Goal: Task Accomplishment & Management: Manage account settings

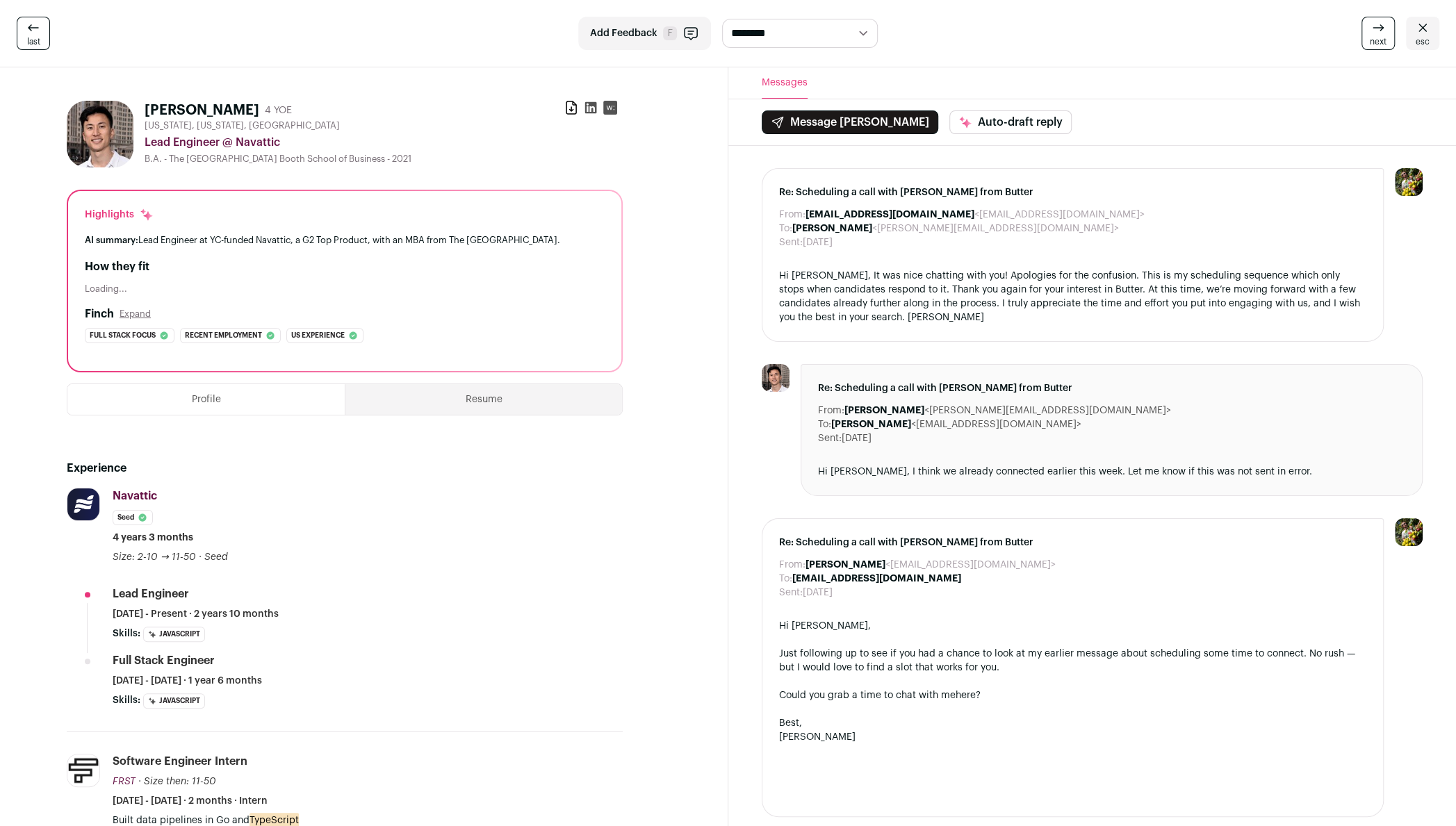
click at [1441, 36] on div "**********" at bounding box center [728, 34] width 1456 height 67
click at [1434, 36] on link "esc" at bounding box center [1422, 33] width 34 height 34
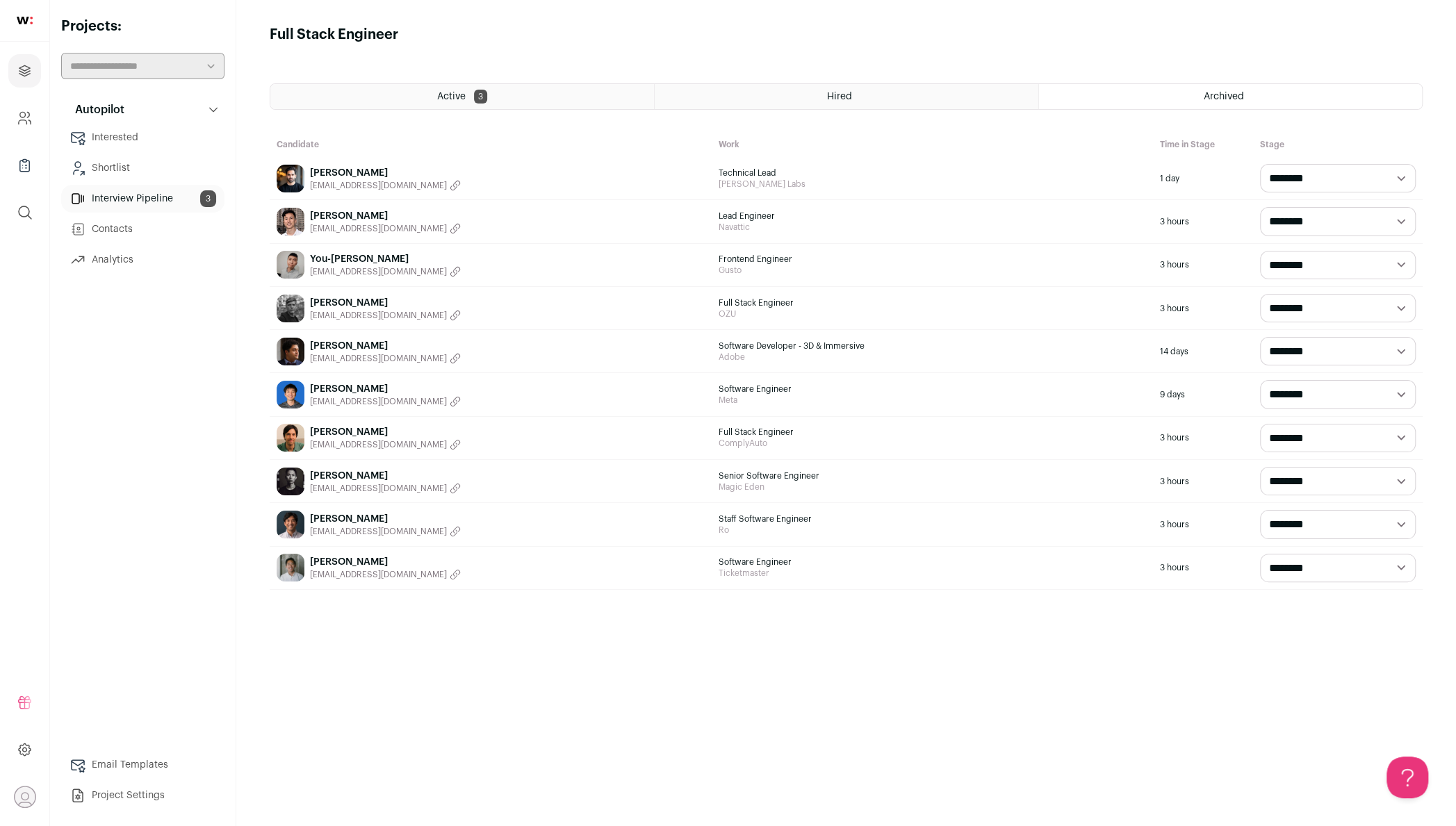
click at [484, 99] on span "3" at bounding box center [481, 96] width 14 height 14
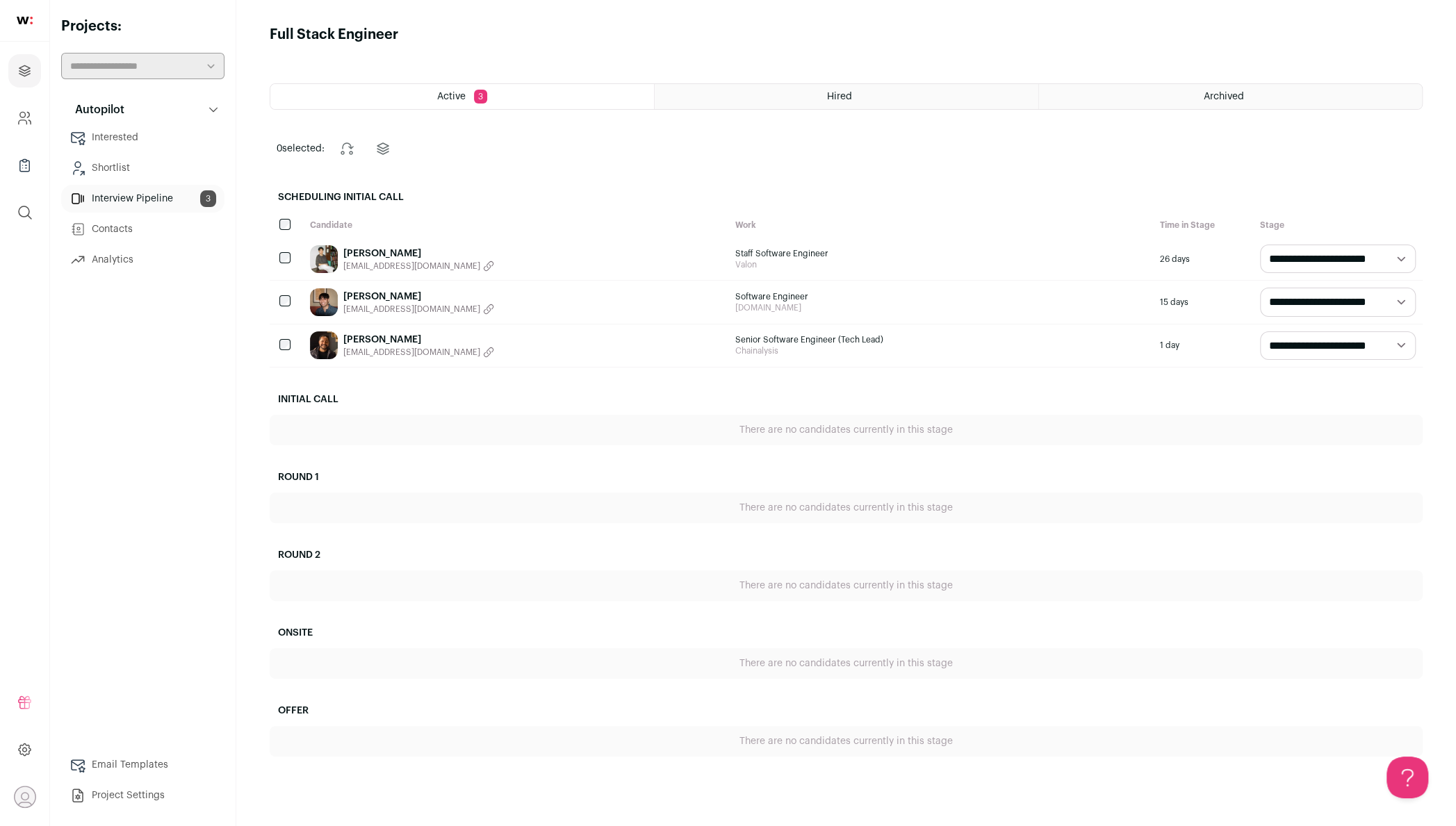
click at [396, 350] on span "mymailrai@gmail.com" at bounding box center [411, 352] width 137 height 11
click at [306, 355] on div "Prashant Rai Copied email!" at bounding box center [515, 345] width 425 height 43
click at [768, 337] on span "Senior Software Engineer (Tech Lead)" at bounding box center [942, 340] width 412 height 11
click at [380, 336] on link "Prashant Rai" at bounding box center [418, 339] width 151 height 14
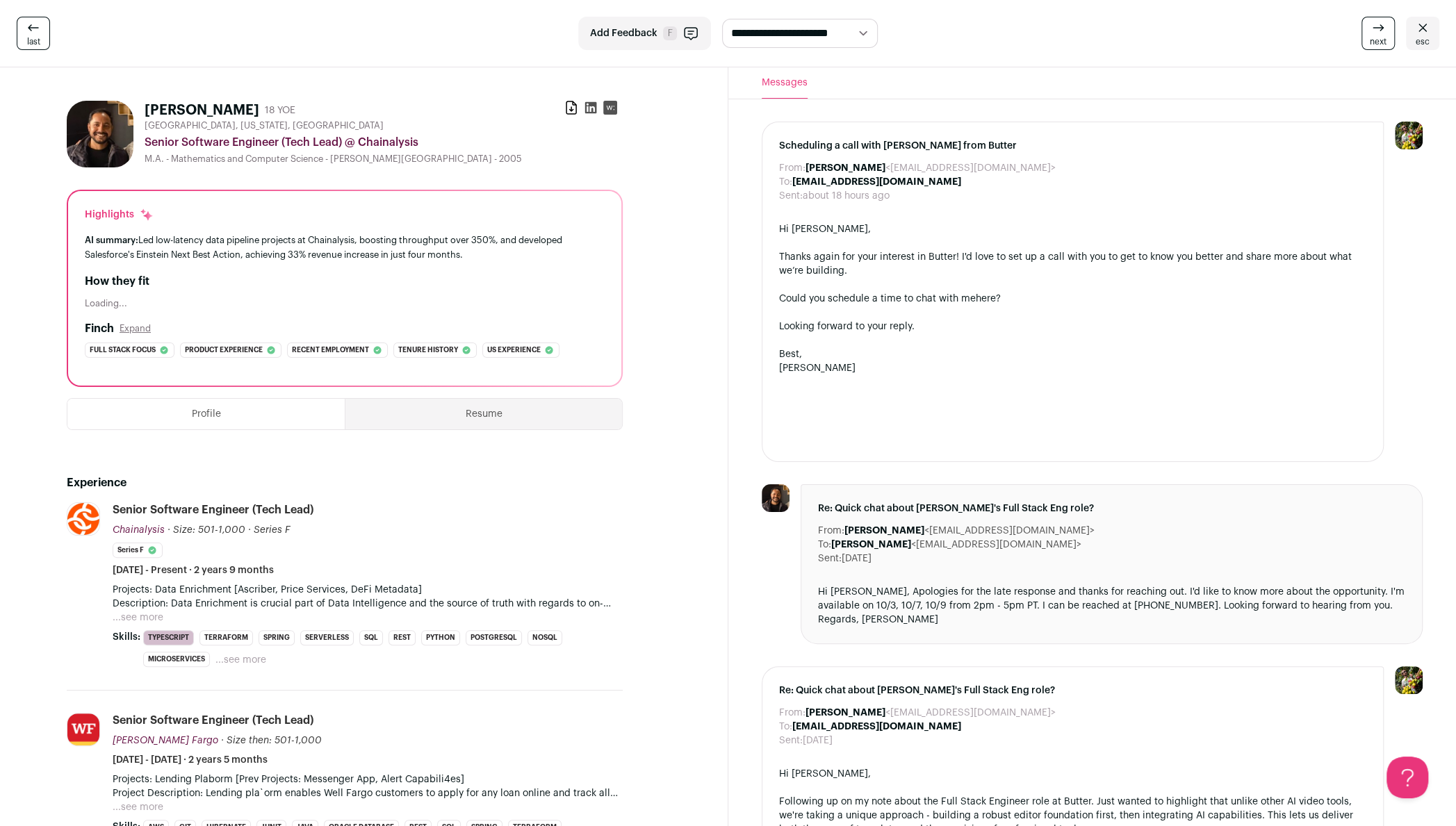
click at [594, 105] on icon at bounding box center [591, 108] width 12 height 12
click at [28, 31] on icon at bounding box center [34, 27] width 16 height 16
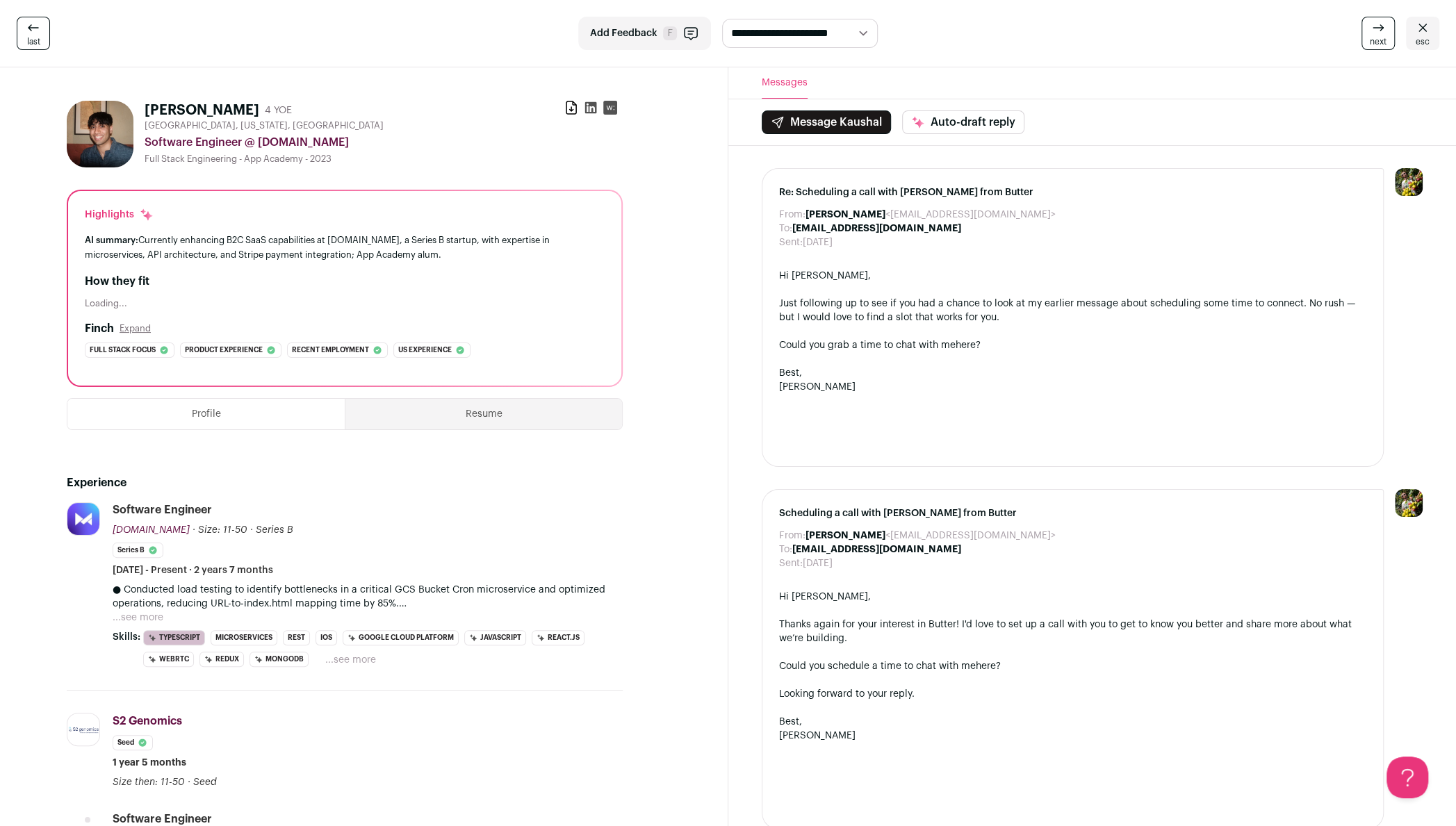
click at [1420, 25] on icon at bounding box center [1422, 27] width 8 height 7
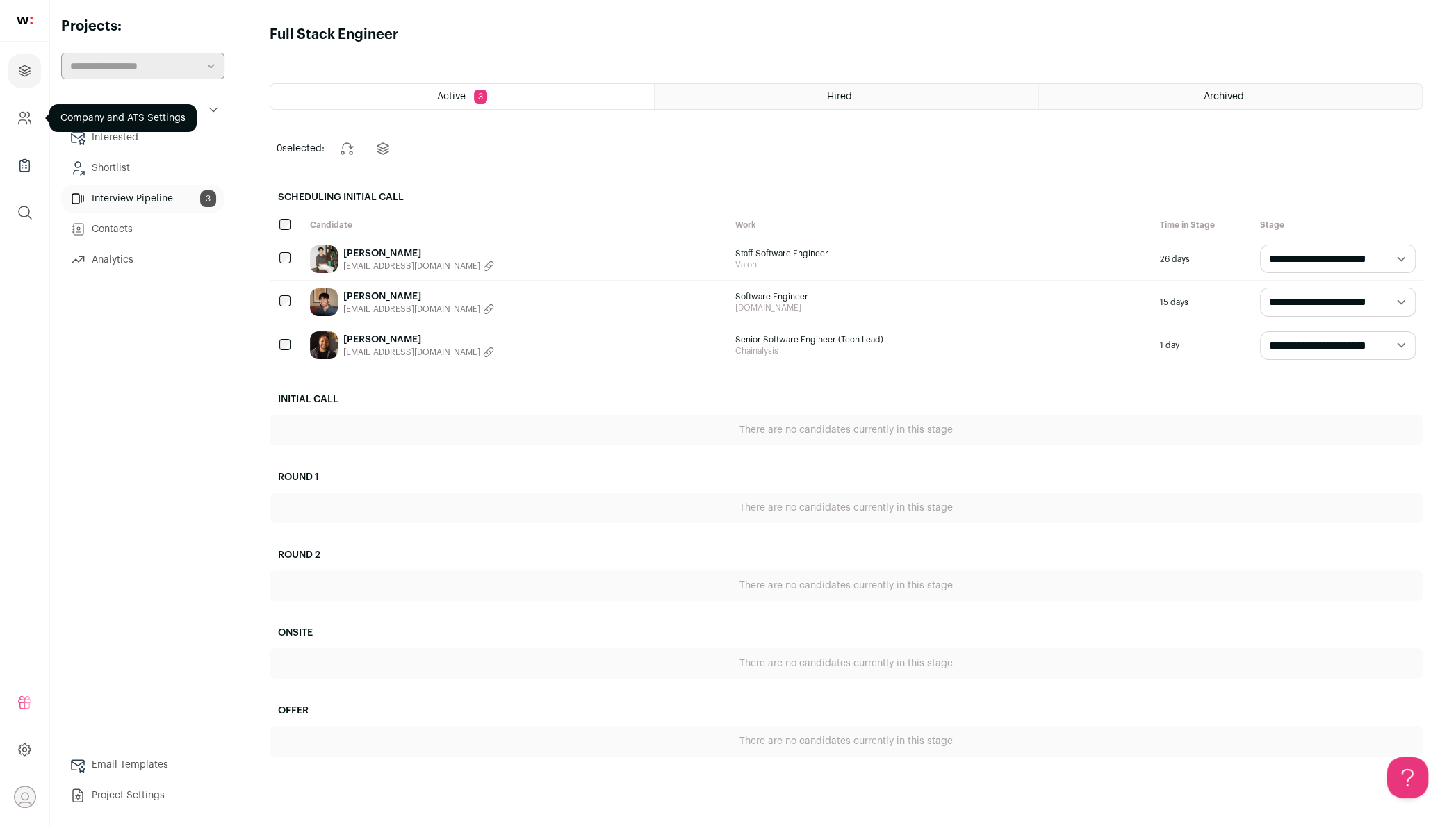
click at [23, 130] on link "Company and ATS Settings" at bounding box center [24, 118] width 33 height 34
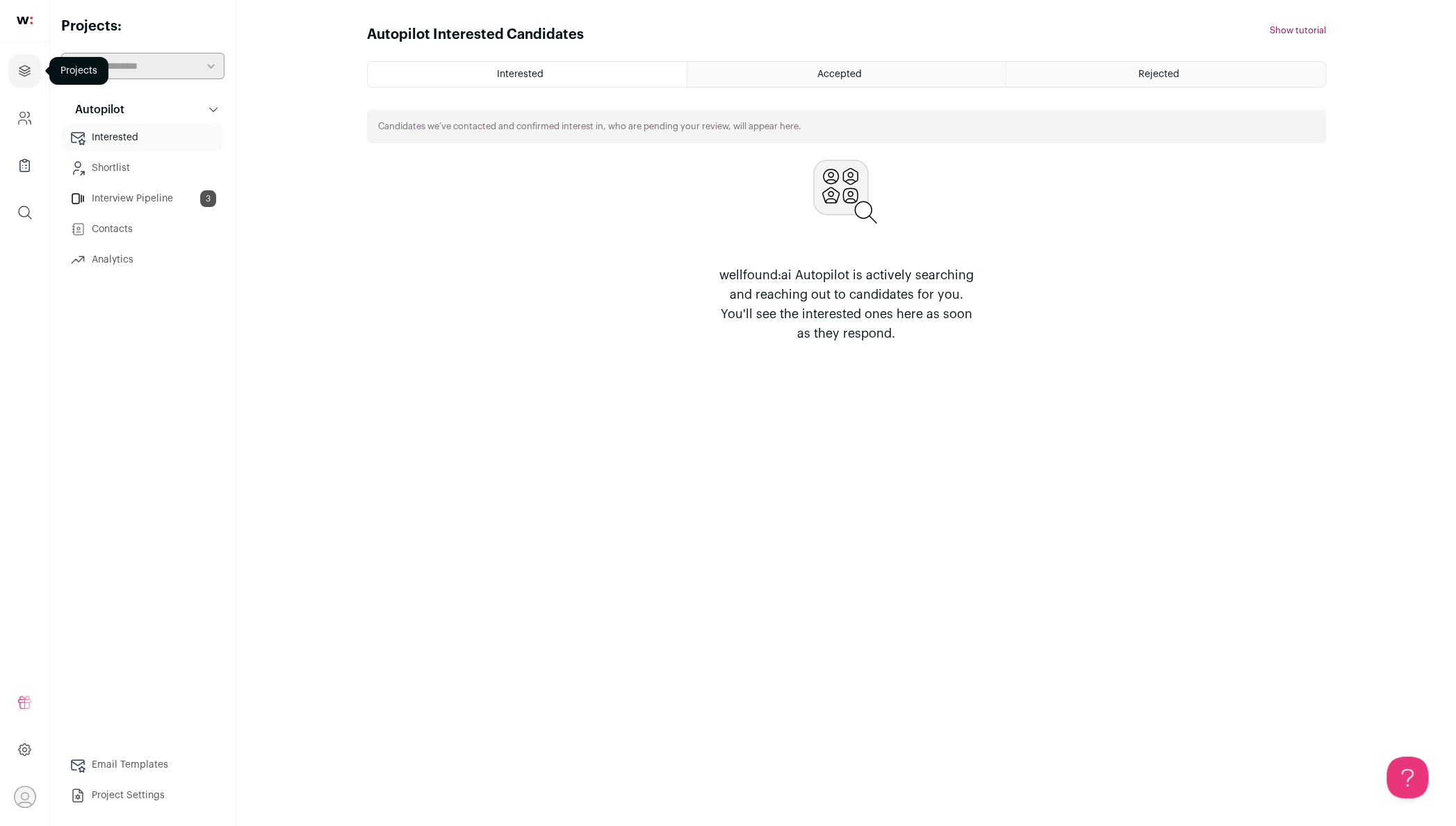
click at [14, 79] on link "Projects" at bounding box center [24, 71] width 33 height 34
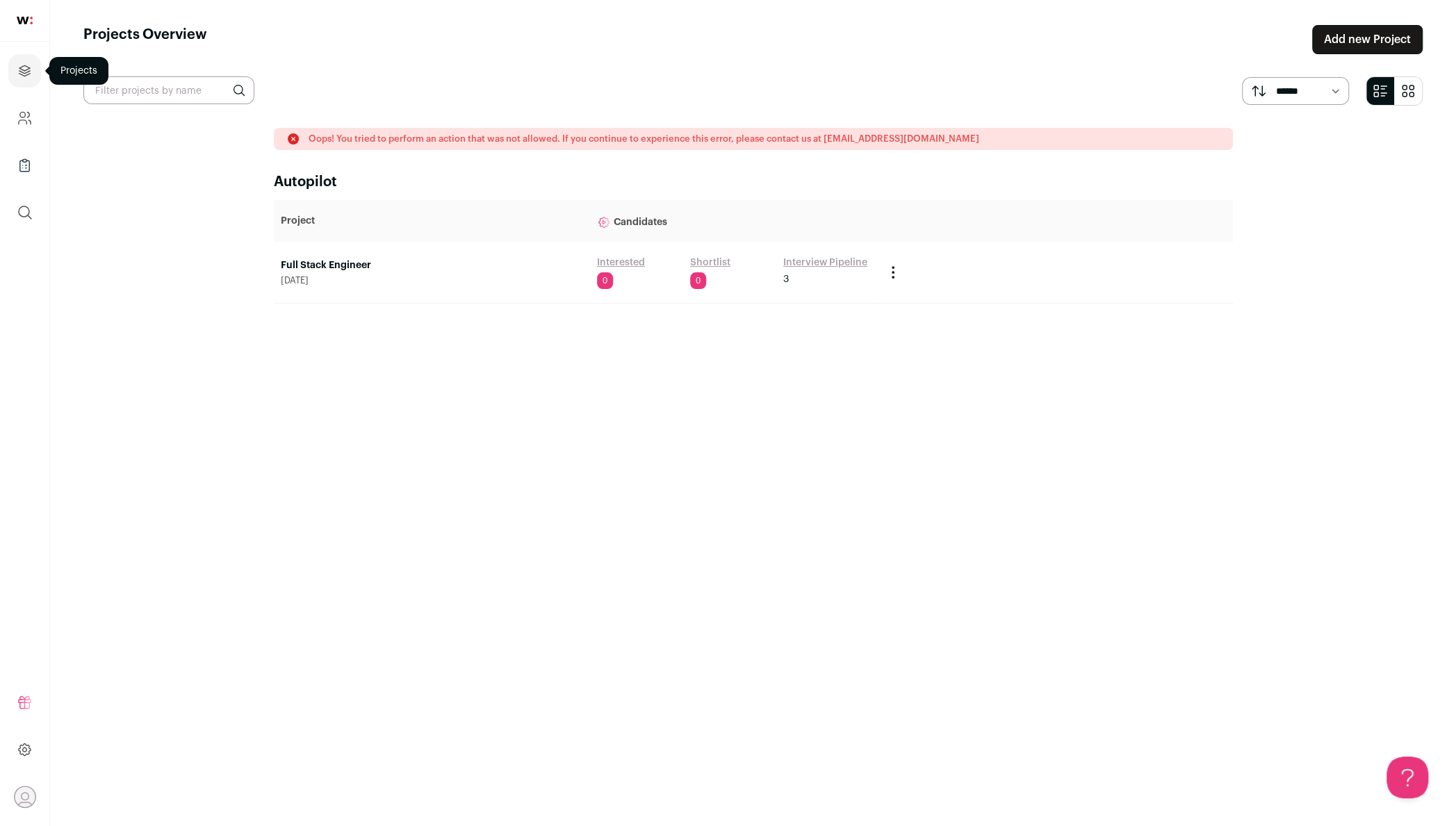
click at [13, 61] on link "Projects" at bounding box center [24, 71] width 33 height 34
click at [30, 32] on link at bounding box center [24, 21] width 49 height 42
click at [23, 22] on img at bounding box center [24, 20] width 16 height 7
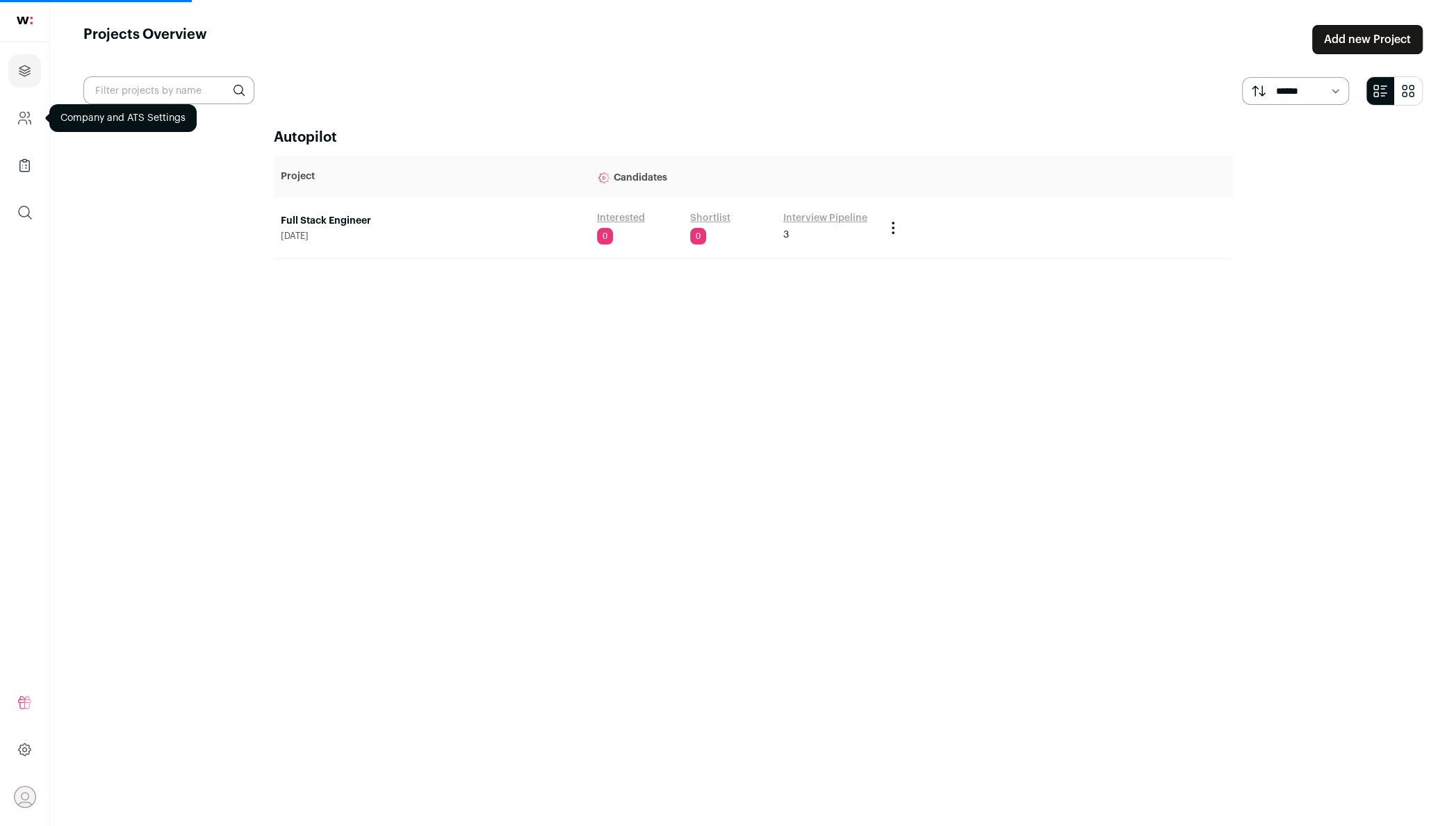
click at [28, 121] on icon "Company and ATS Settings" at bounding box center [24, 118] width 16 height 16
click at [28, 73] on icon "Projects" at bounding box center [24, 71] width 16 height 16
click at [19, 67] on icon "Projects" at bounding box center [24, 71] width 16 height 16
click at [26, 15] on link at bounding box center [24, 21] width 49 height 42
click at [24, 127] on link "Company and ATS Settings" at bounding box center [24, 118] width 33 height 34
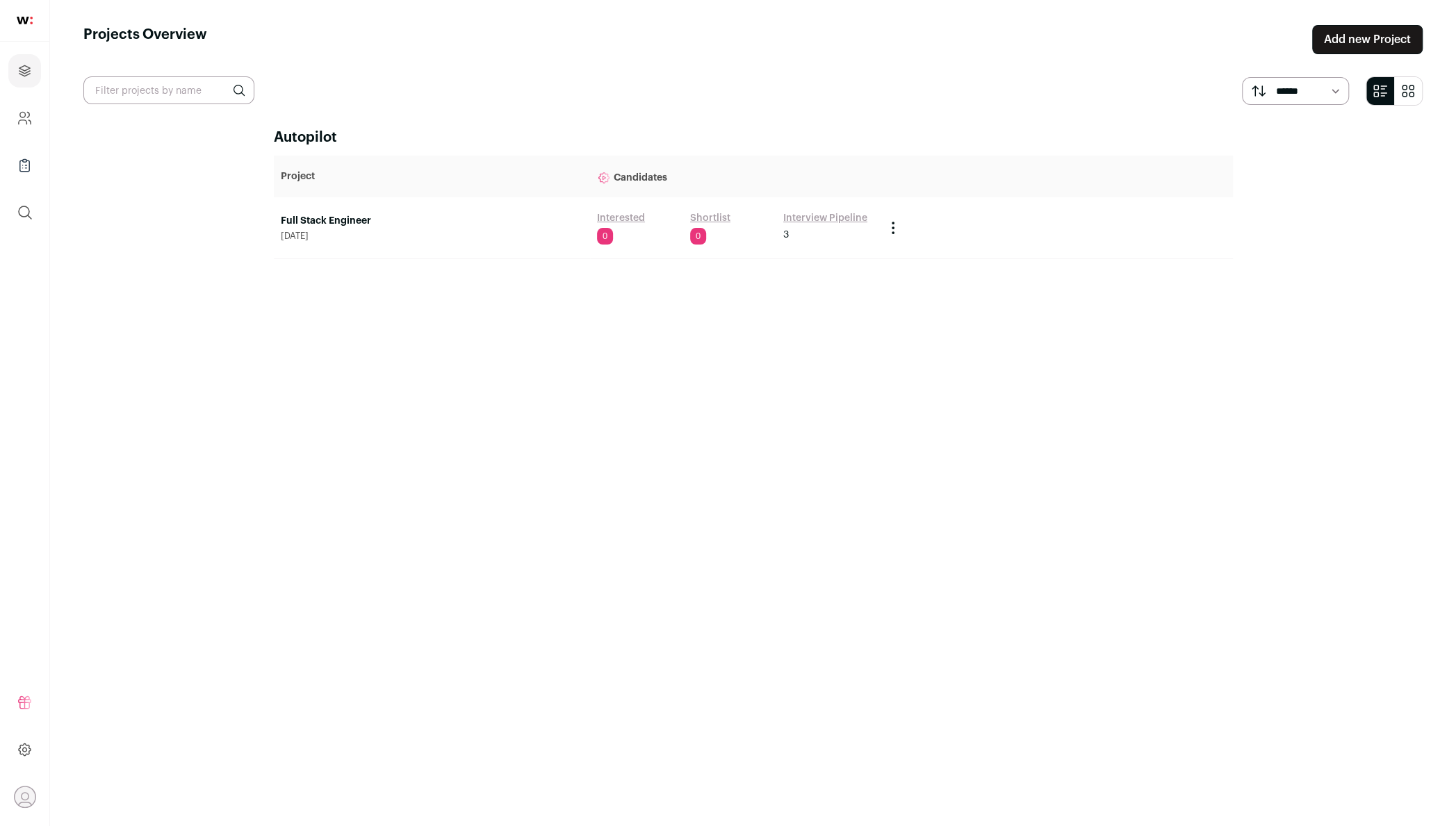
click at [361, 217] on link "Full Stack Engineer" at bounding box center [432, 220] width 302 height 14
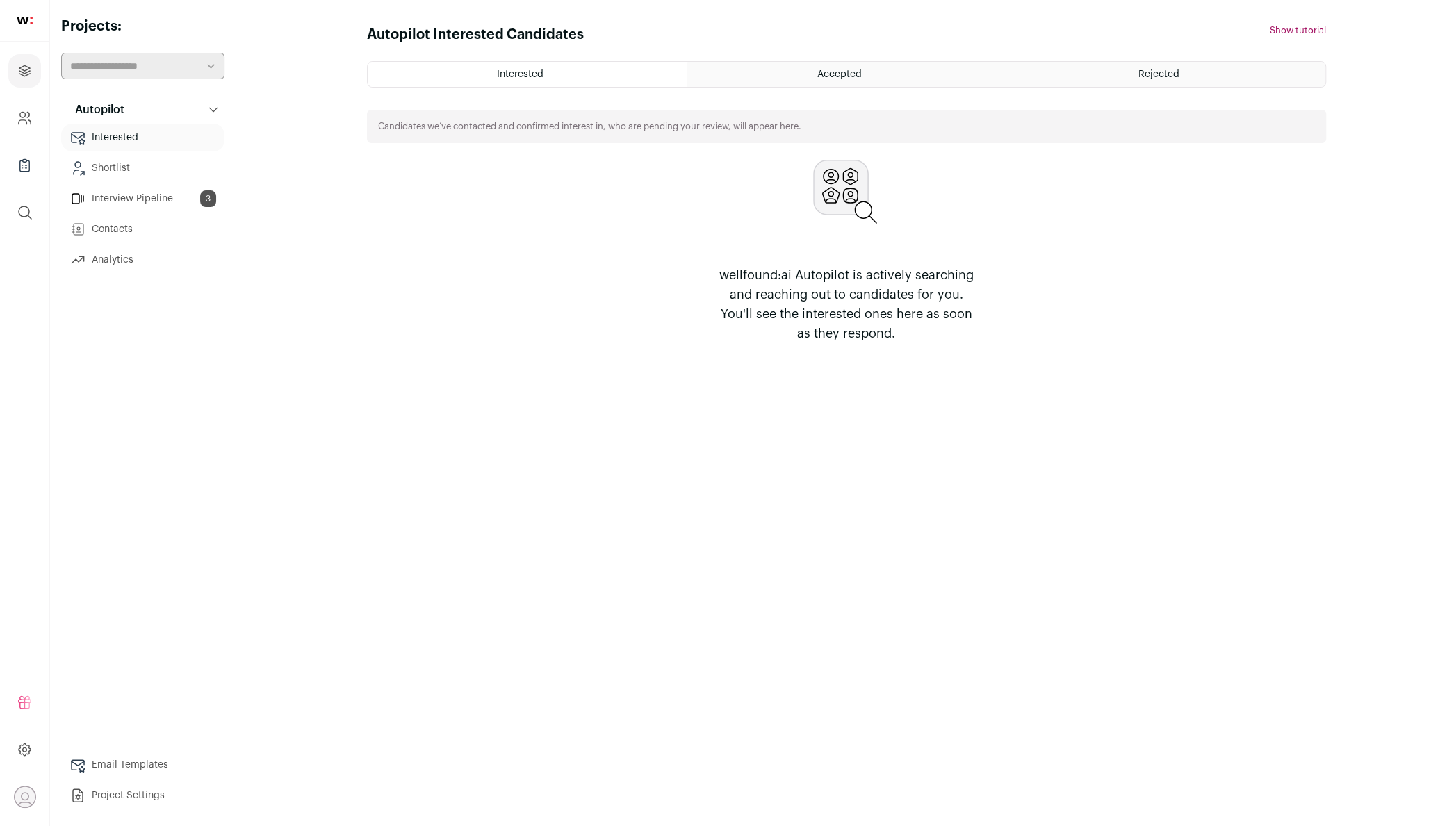
click at [950, 79] on div "Accepted" at bounding box center [846, 74] width 318 height 25
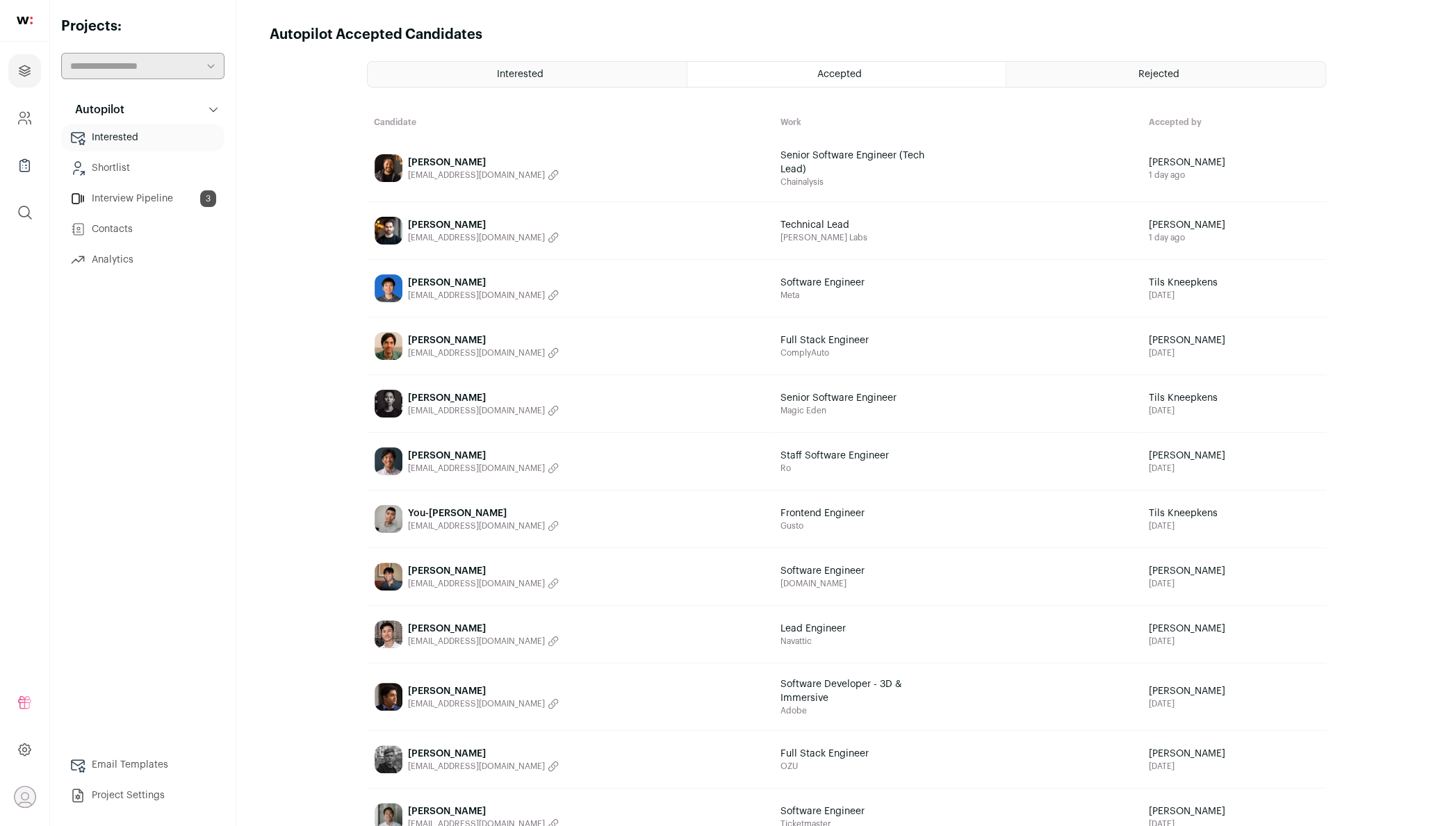
click at [584, 156] on link "Prashant Rai mymailrai@gmail.com" at bounding box center [570, 168] width 406 height 65
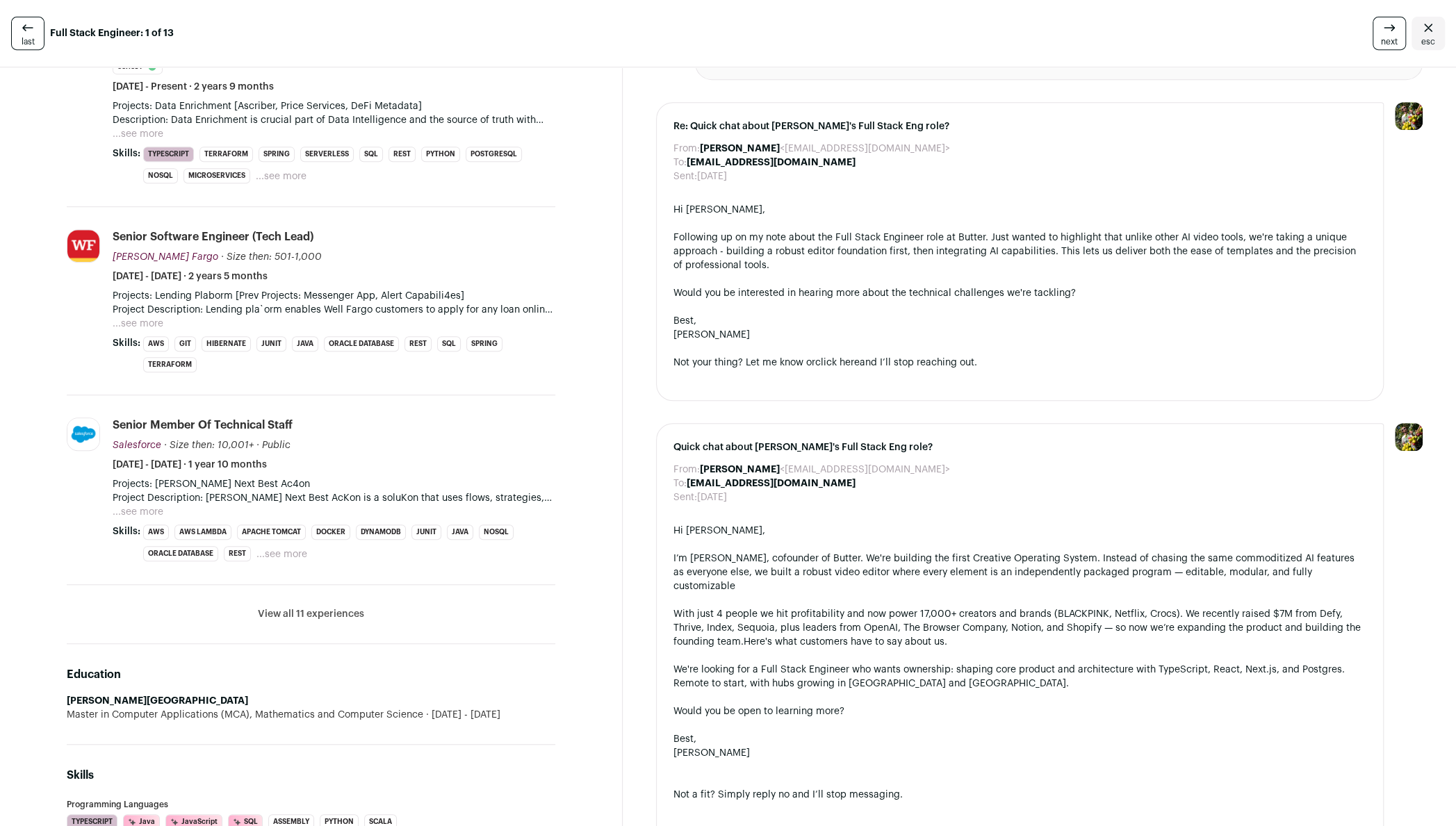
scroll to position [517, 0]
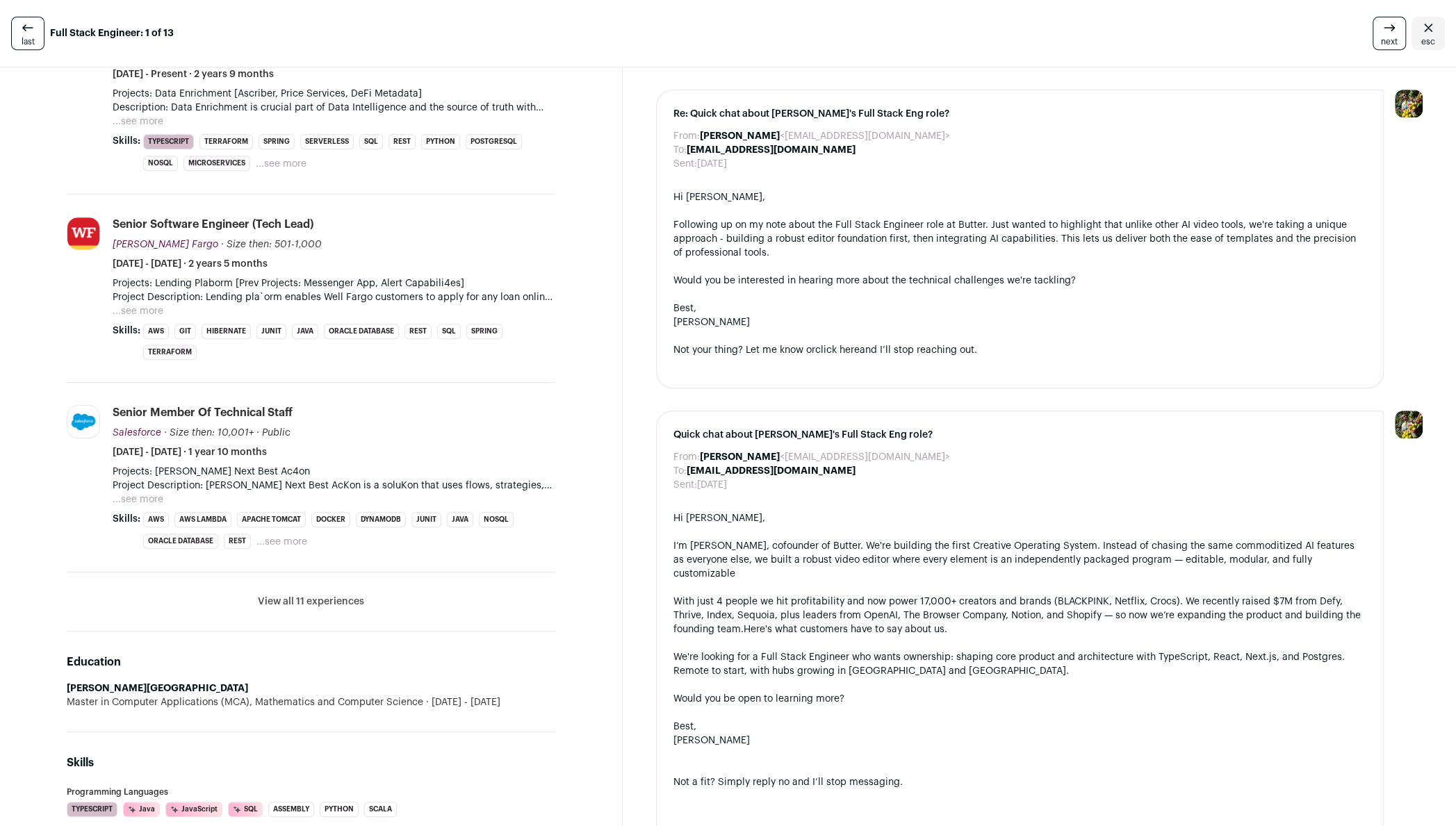
click at [356, 595] on button "View all 11 experiences" at bounding box center [310, 601] width 106 height 14
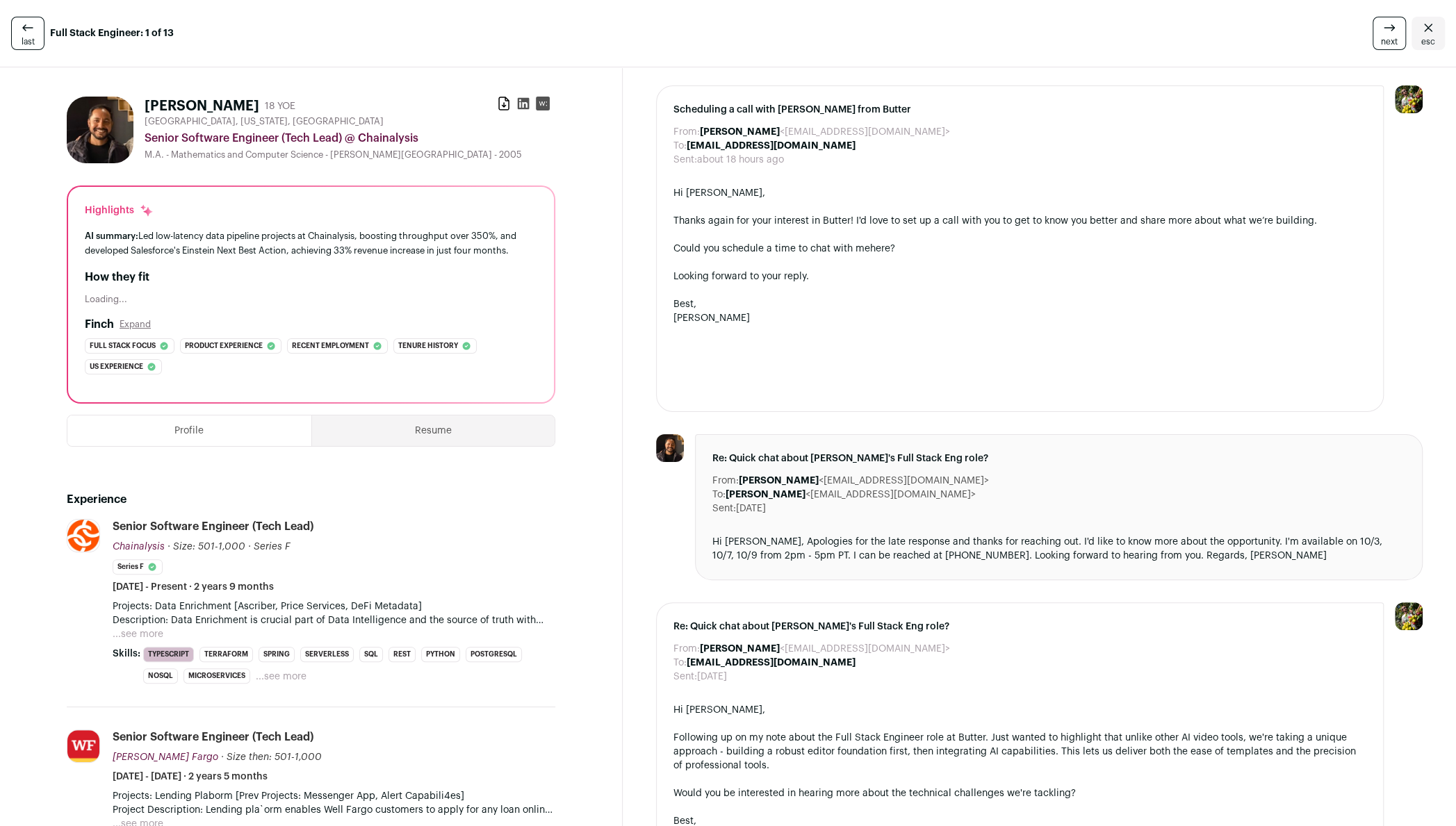
scroll to position [0, 0]
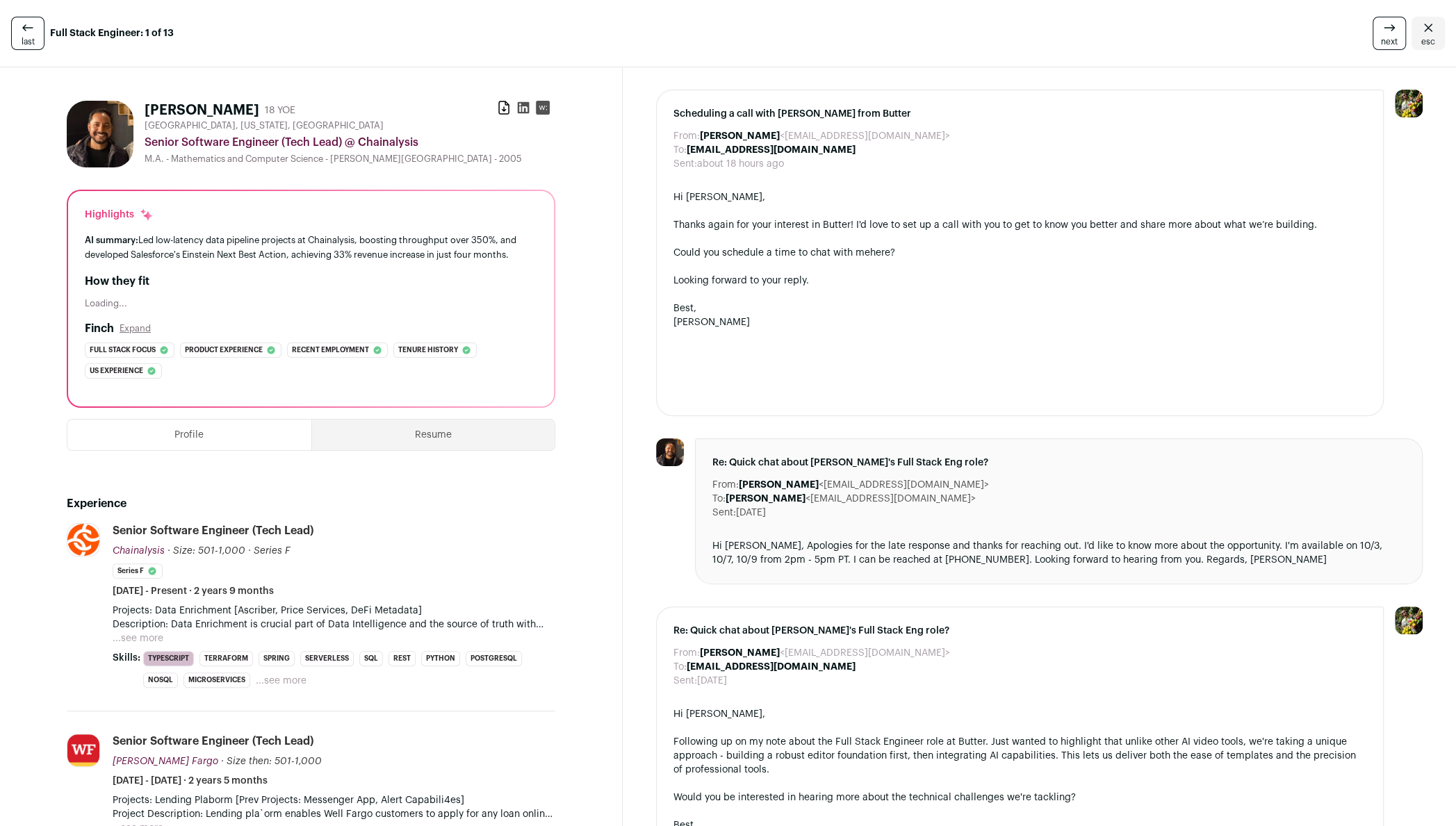
click at [511, 442] on button "Resume" at bounding box center [434, 435] width 243 height 31
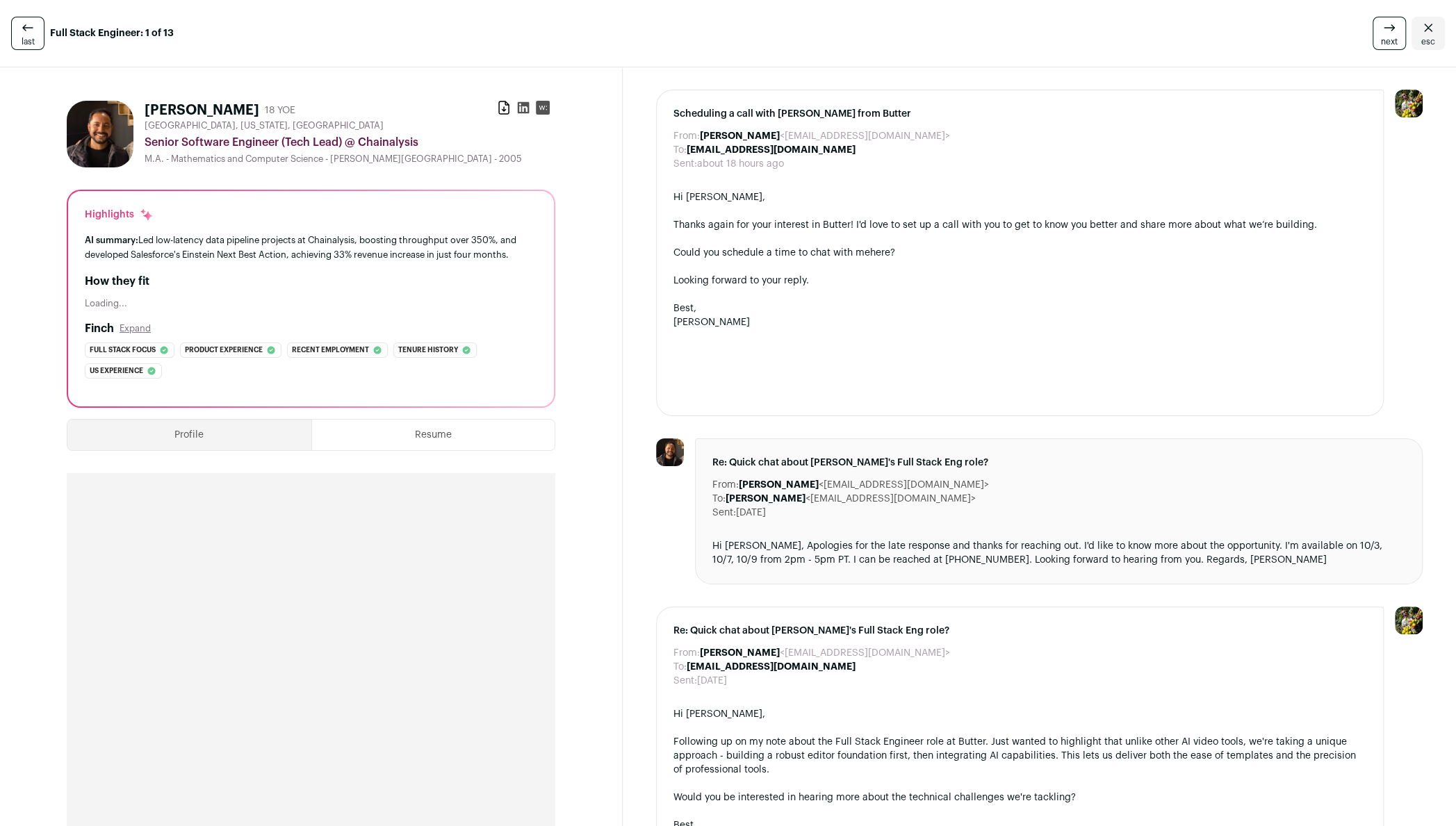
click at [32, 40] on span "last" at bounding box center [28, 42] width 14 height 11
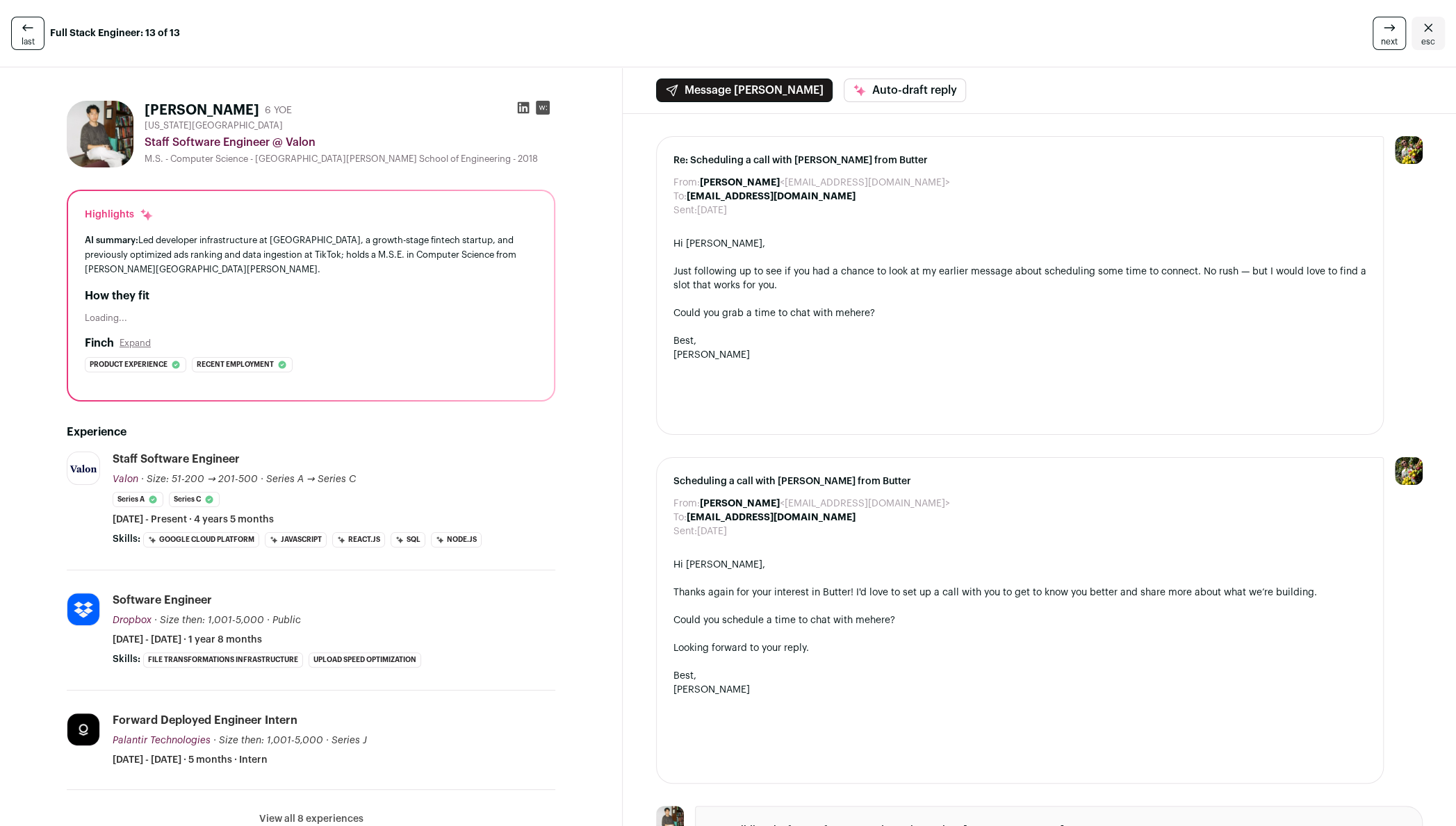
click at [1433, 23] on icon "Close" at bounding box center [1428, 27] width 16 height 16
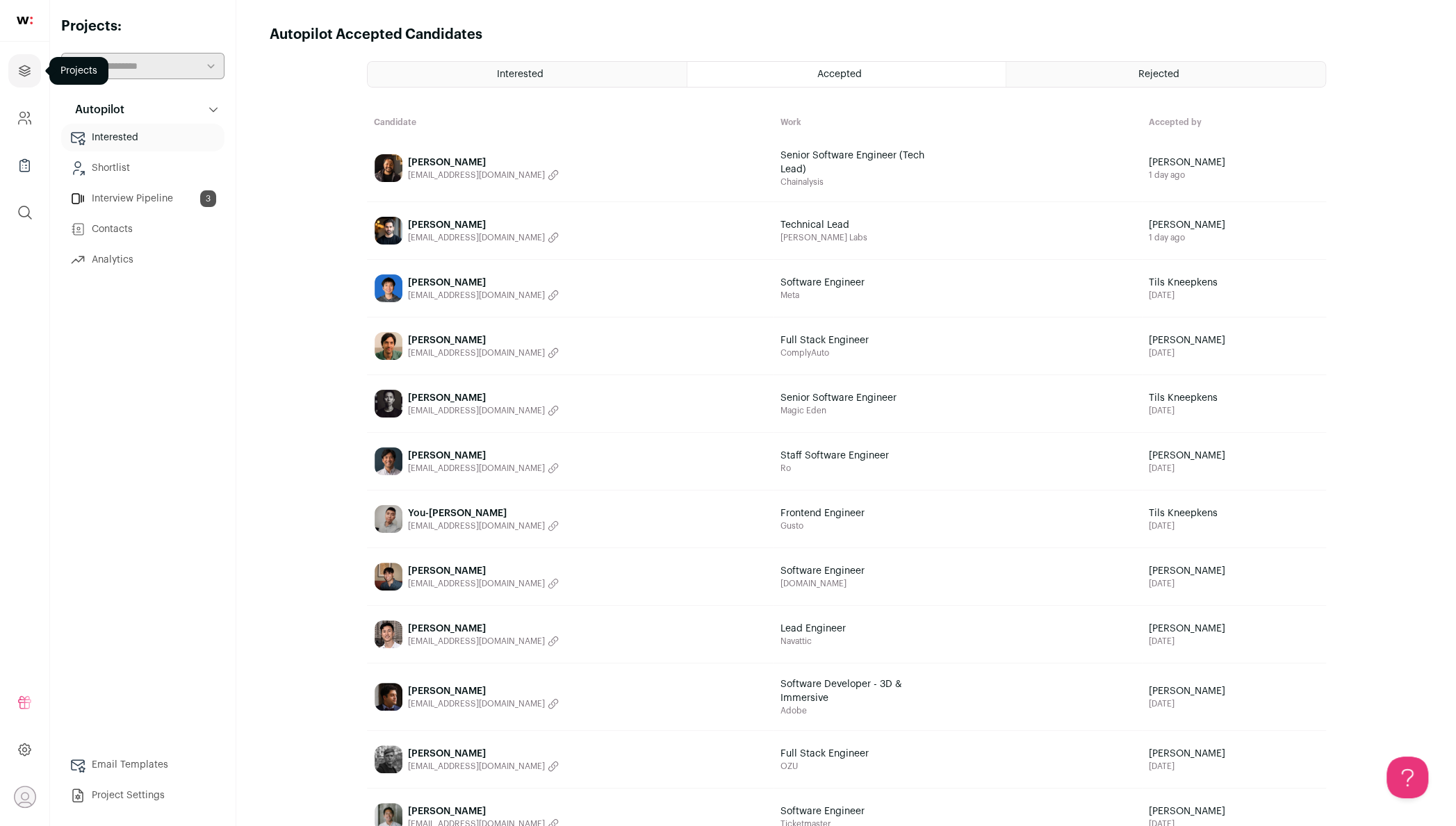
click at [24, 76] on icon "Projects" at bounding box center [24, 71] width 16 height 16
click at [24, 112] on icon "Company and ATS Settings" at bounding box center [24, 118] width 16 height 16
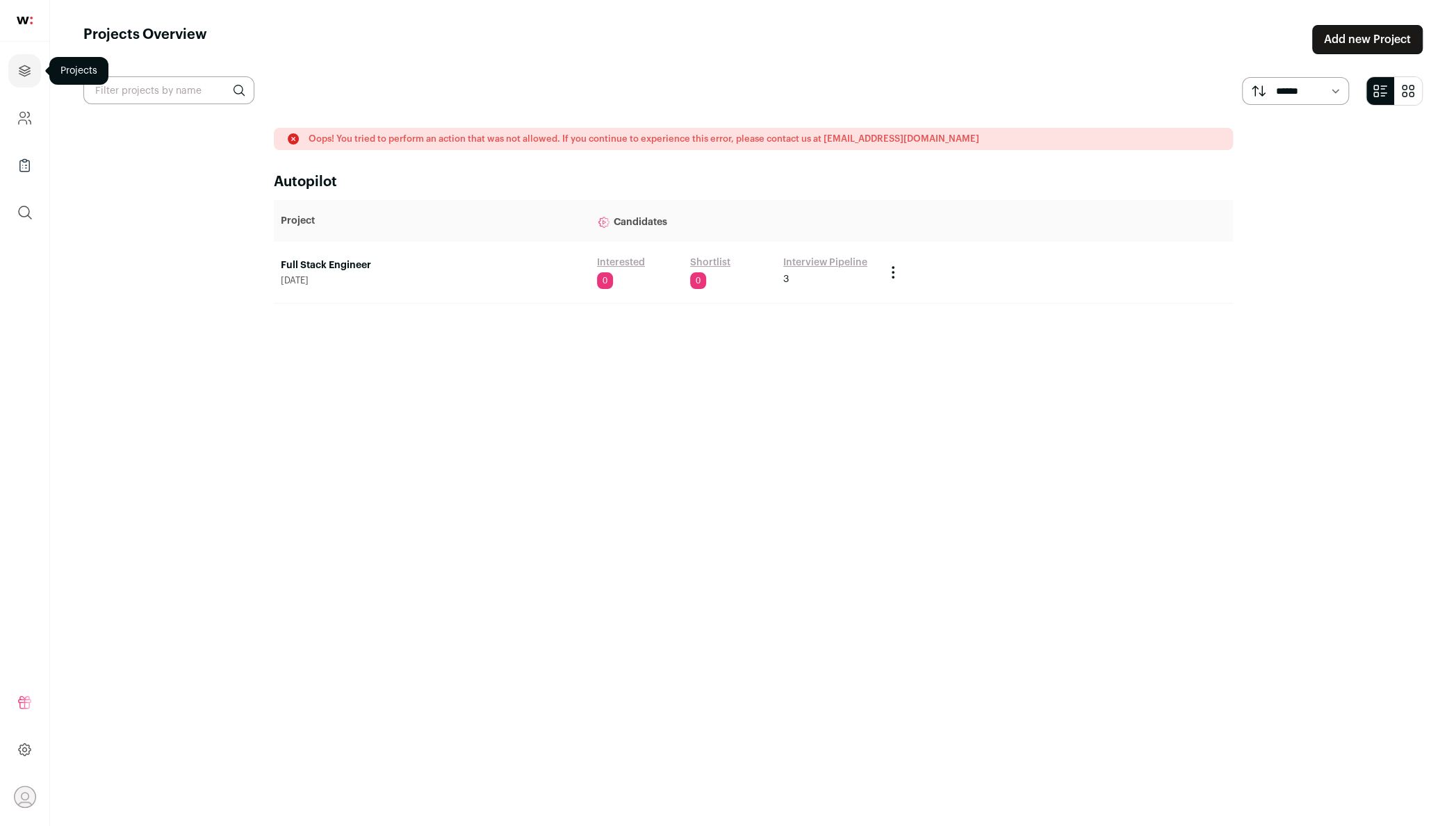
click at [19, 81] on link "Projects" at bounding box center [24, 71] width 33 height 34
click at [25, 108] on link "Company and ATS Settings" at bounding box center [24, 118] width 33 height 34
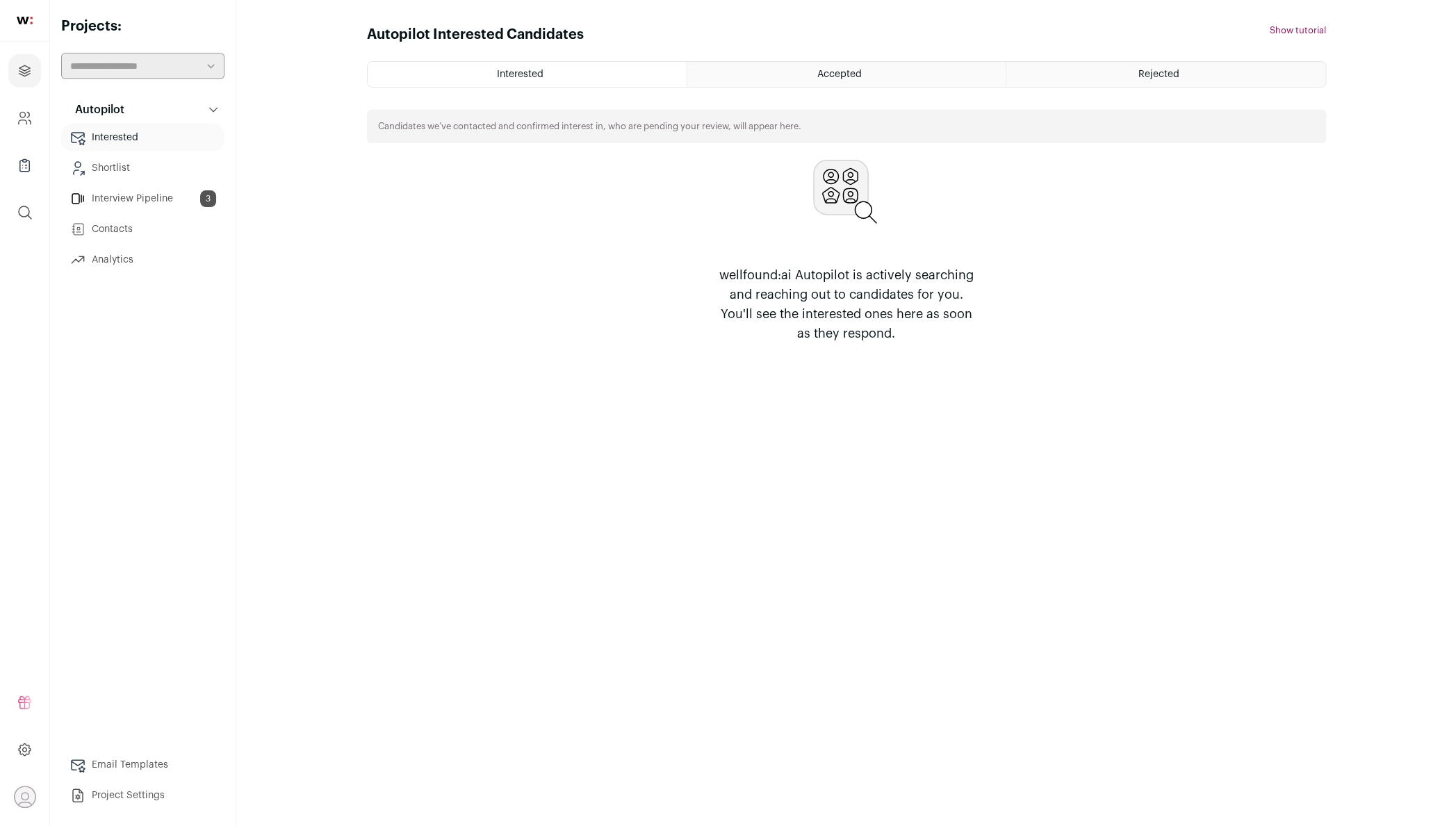
click at [134, 189] on link "Interview Pipeline 3" at bounding box center [142, 199] width 163 height 28
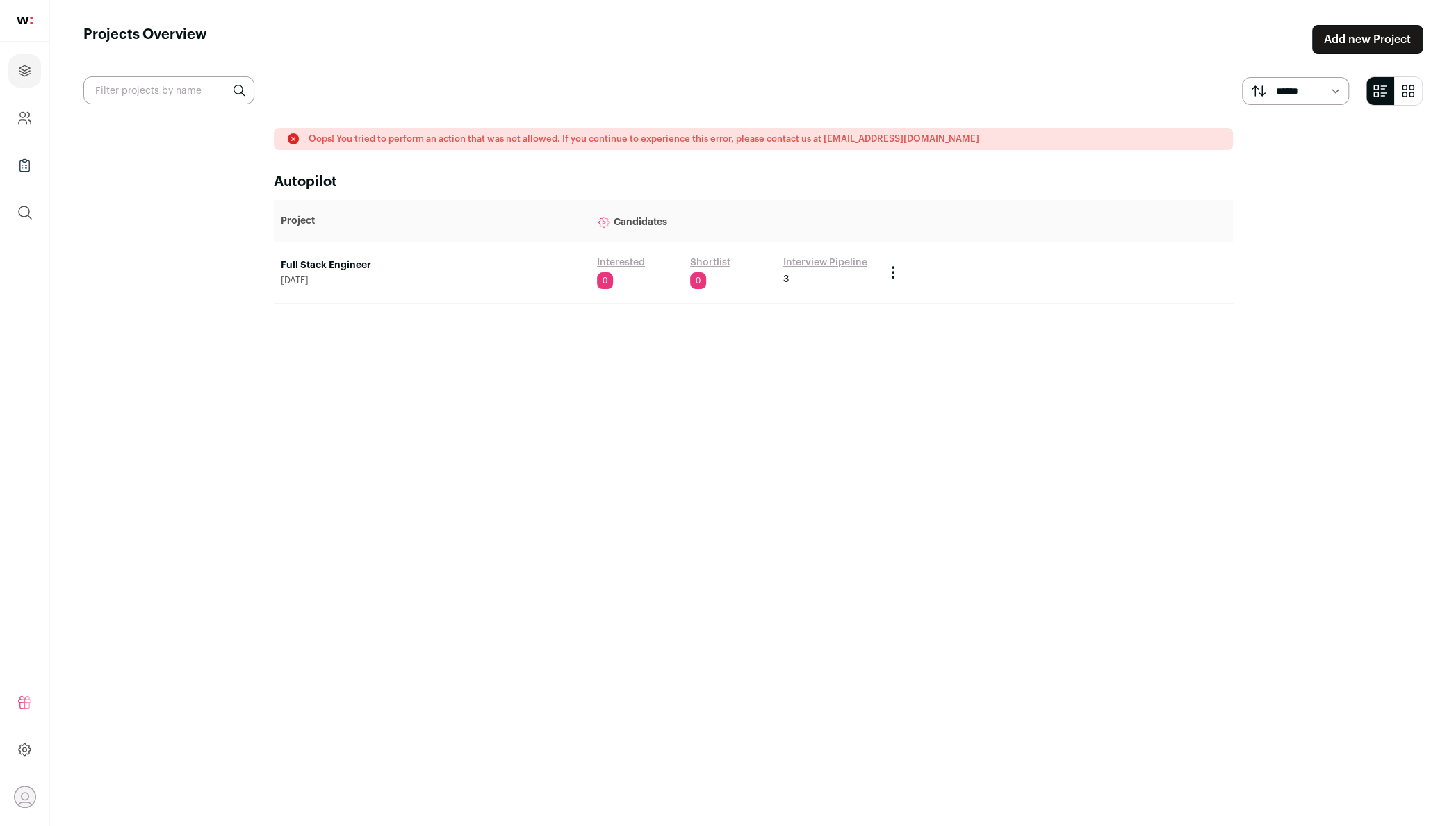
click at [24, 112] on icon "Company and ATS Settings" at bounding box center [24, 118] width 16 height 16
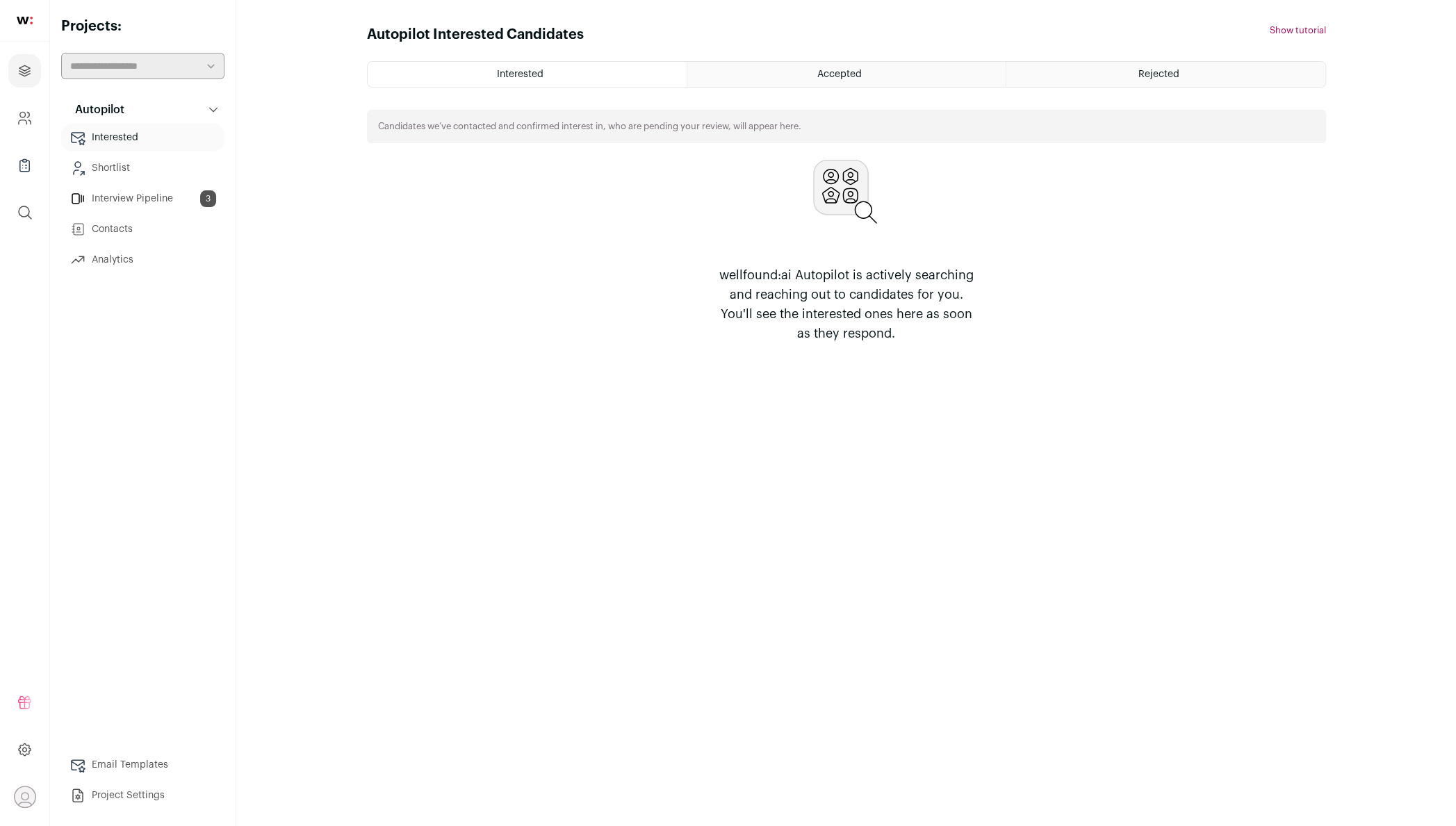
click at [147, 227] on link "Contacts" at bounding box center [142, 229] width 163 height 28
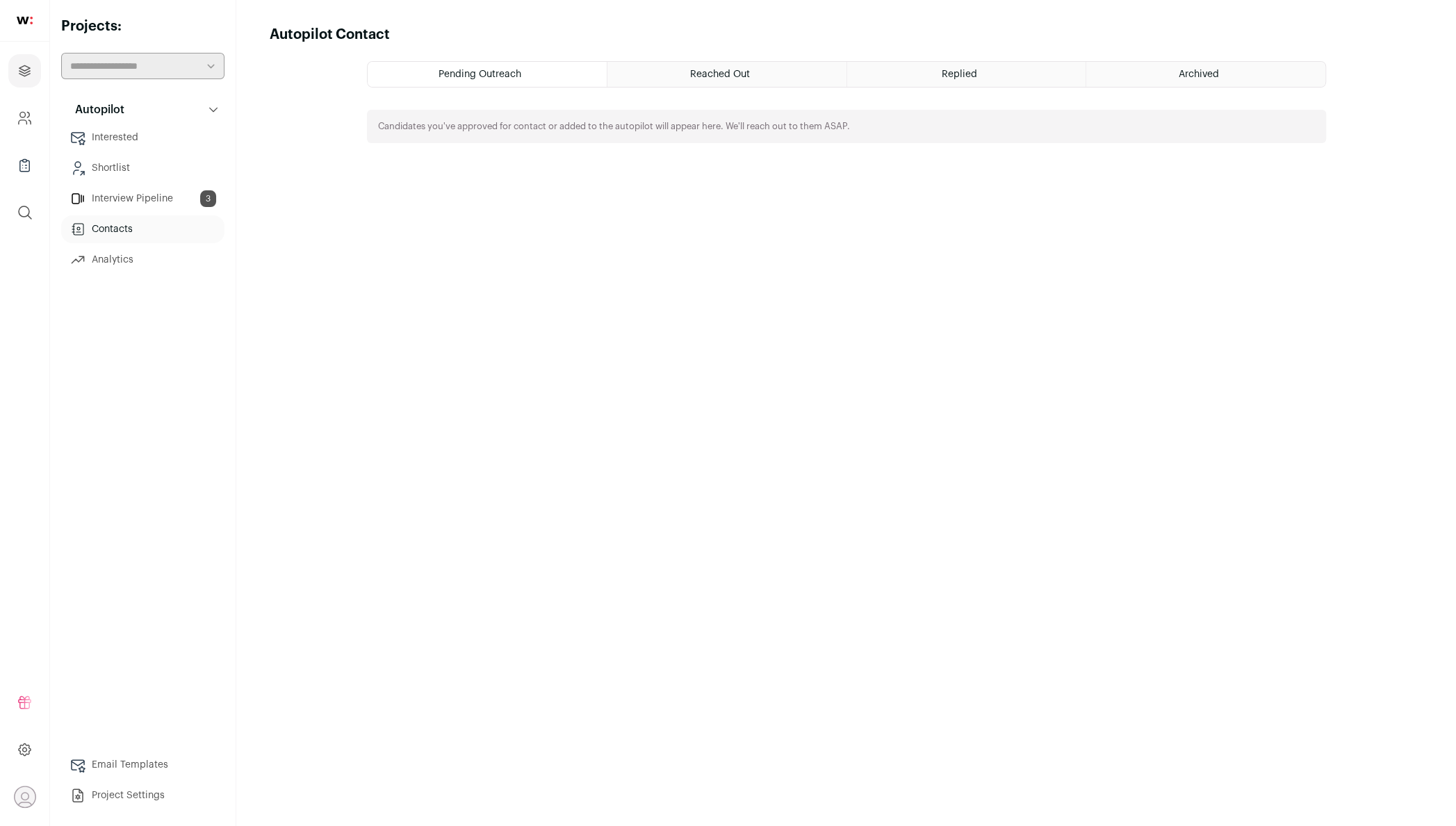
click at [782, 67] on div "Reached Out" at bounding box center [728, 74] width 239 height 25
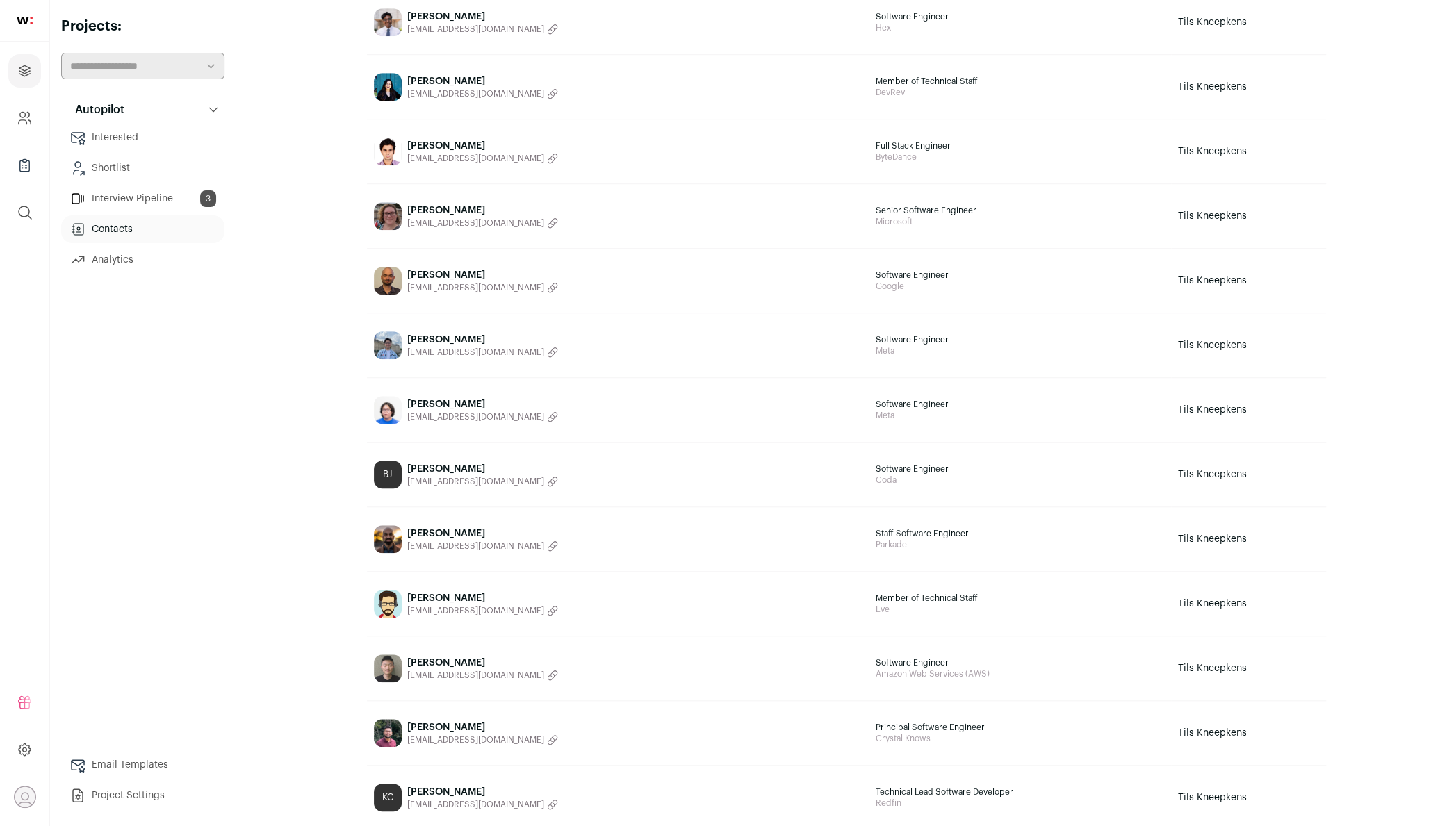
scroll to position [1038, 0]
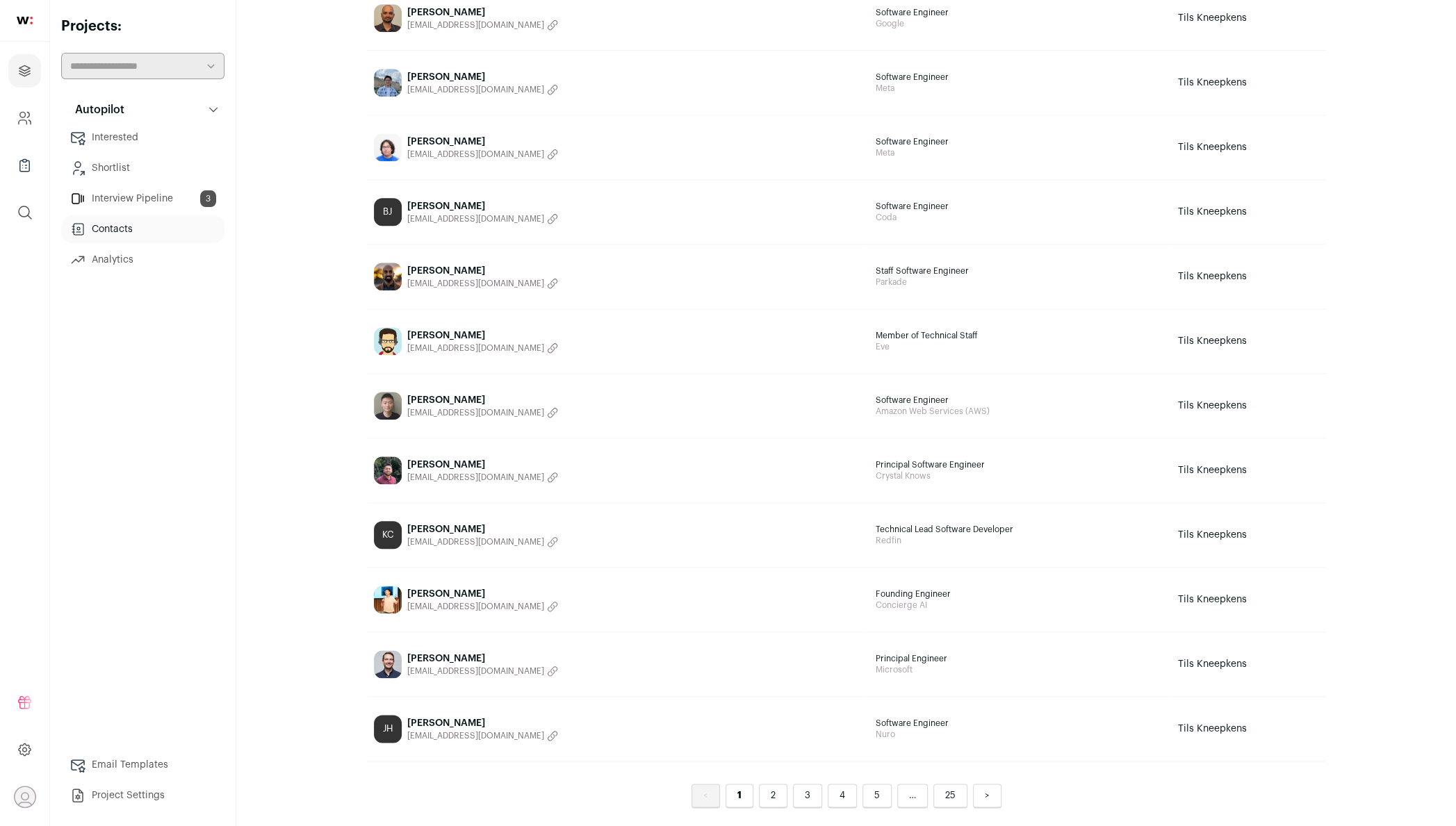
click at [948, 791] on link "25" at bounding box center [951, 795] width 34 height 24
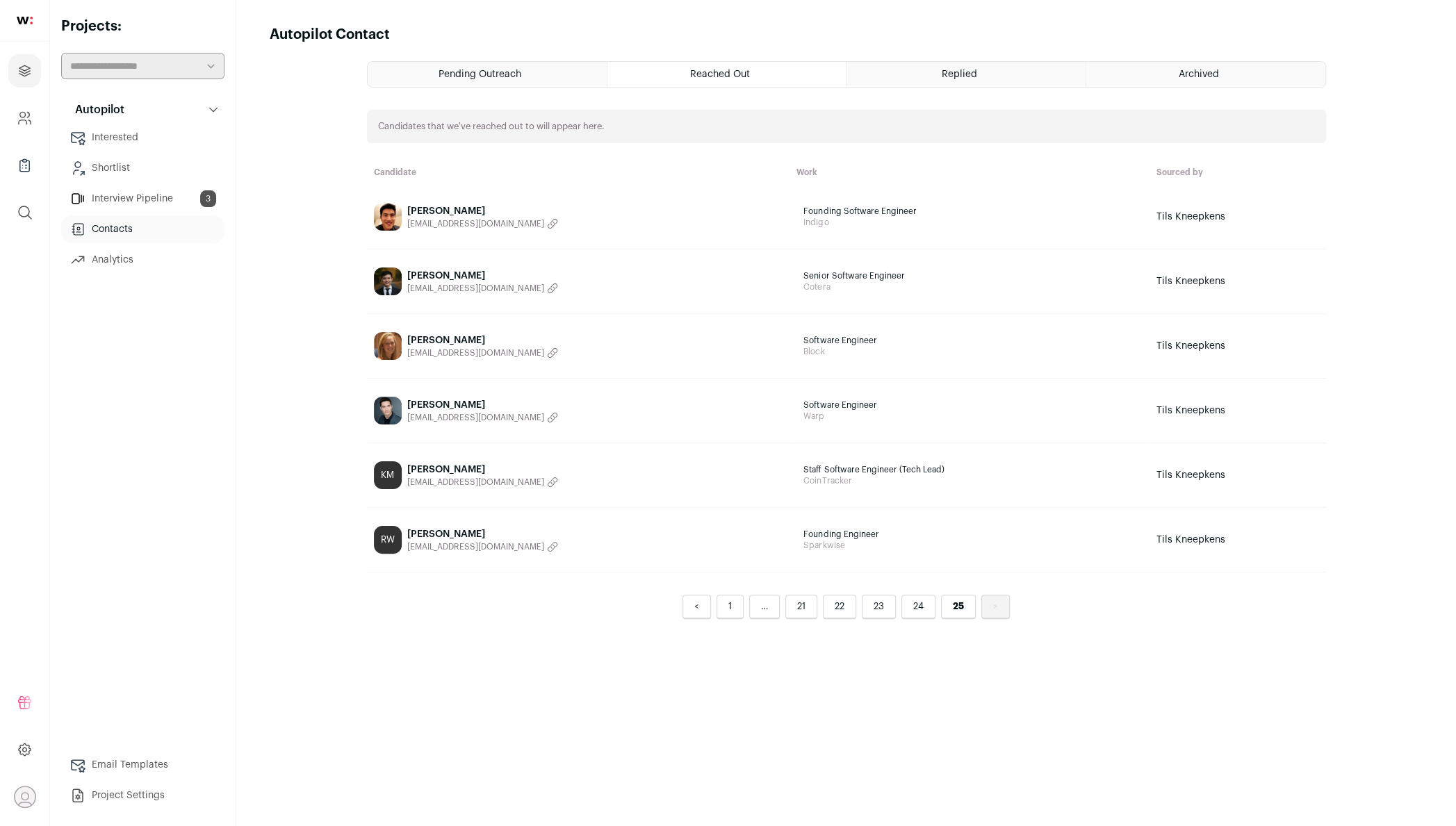
click at [697, 86] on ul "Pending Outreach Reached Out Replied Archived" at bounding box center [846, 73] width 959 height 26
click at [687, 74] on div "Reached Out" at bounding box center [728, 74] width 239 height 25
click at [709, 73] on span "Reached Out" at bounding box center [720, 74] width 60 height 10
click at [569, 70] on div "Pending Outreach" at bounding box center [487, 74] width 239 height 25
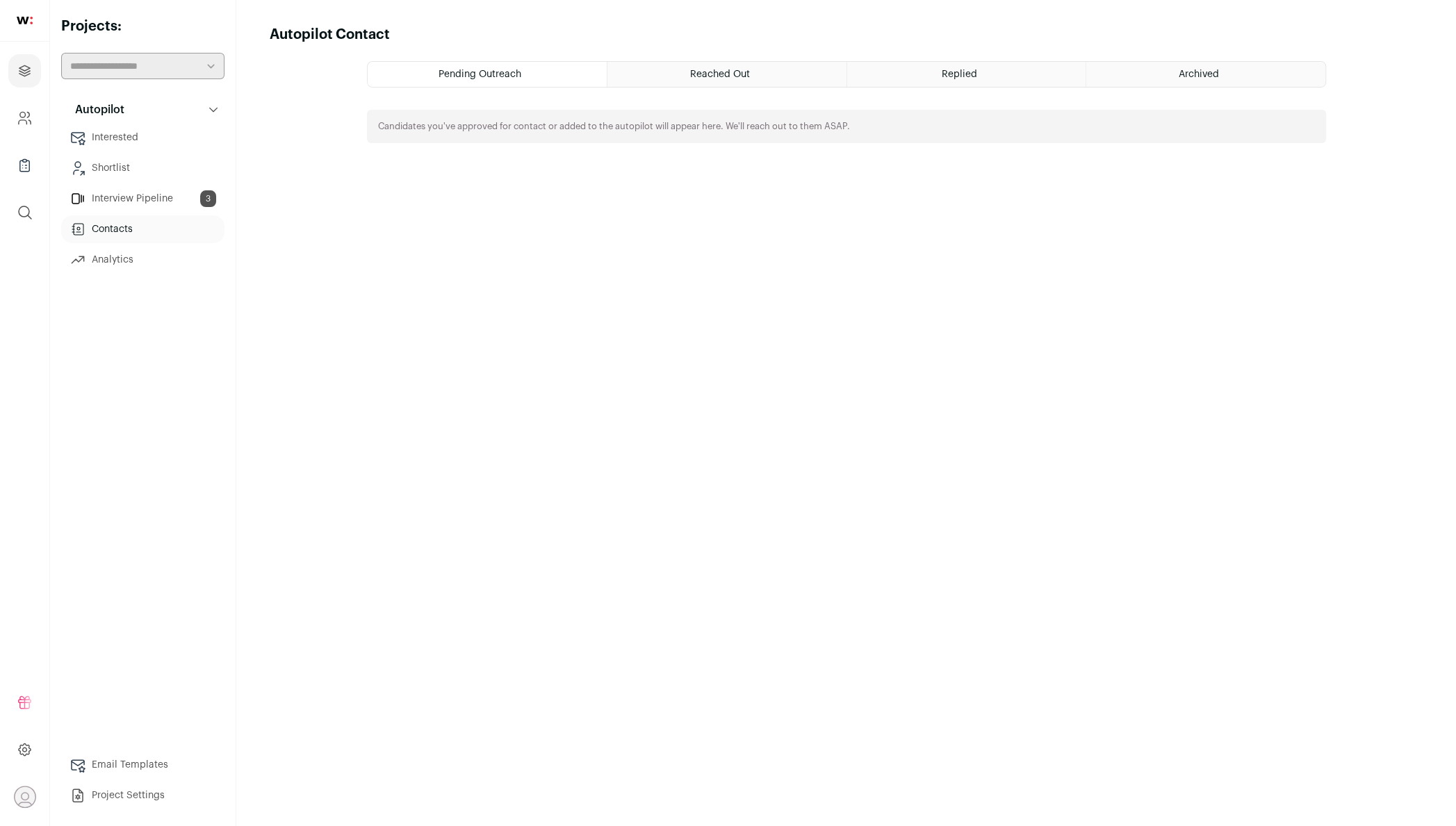
click at [702, 71] on span "Reached Out" at bounding box center [720, 74] width 60 height 10
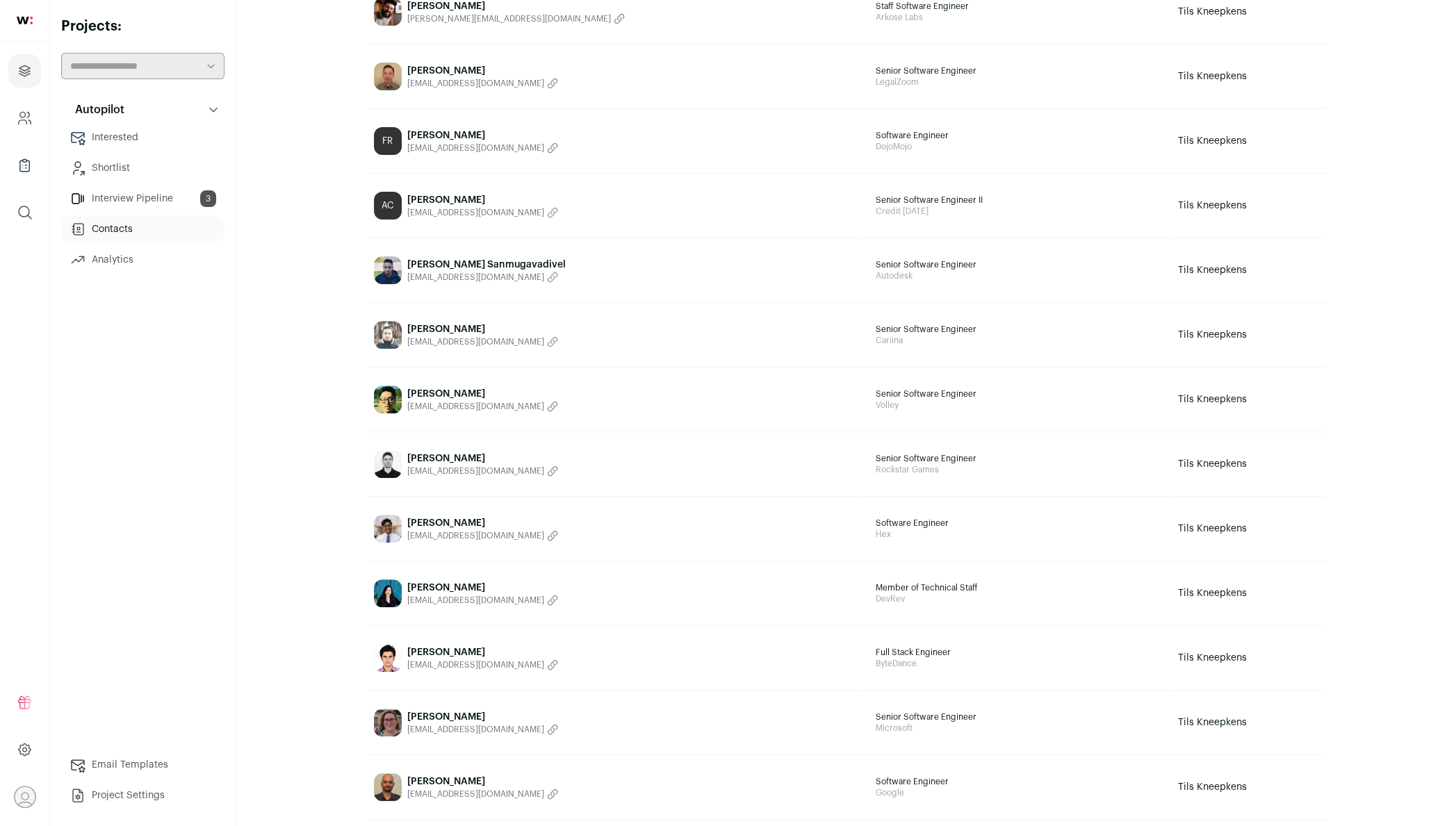
scroll to position [1038, 0]
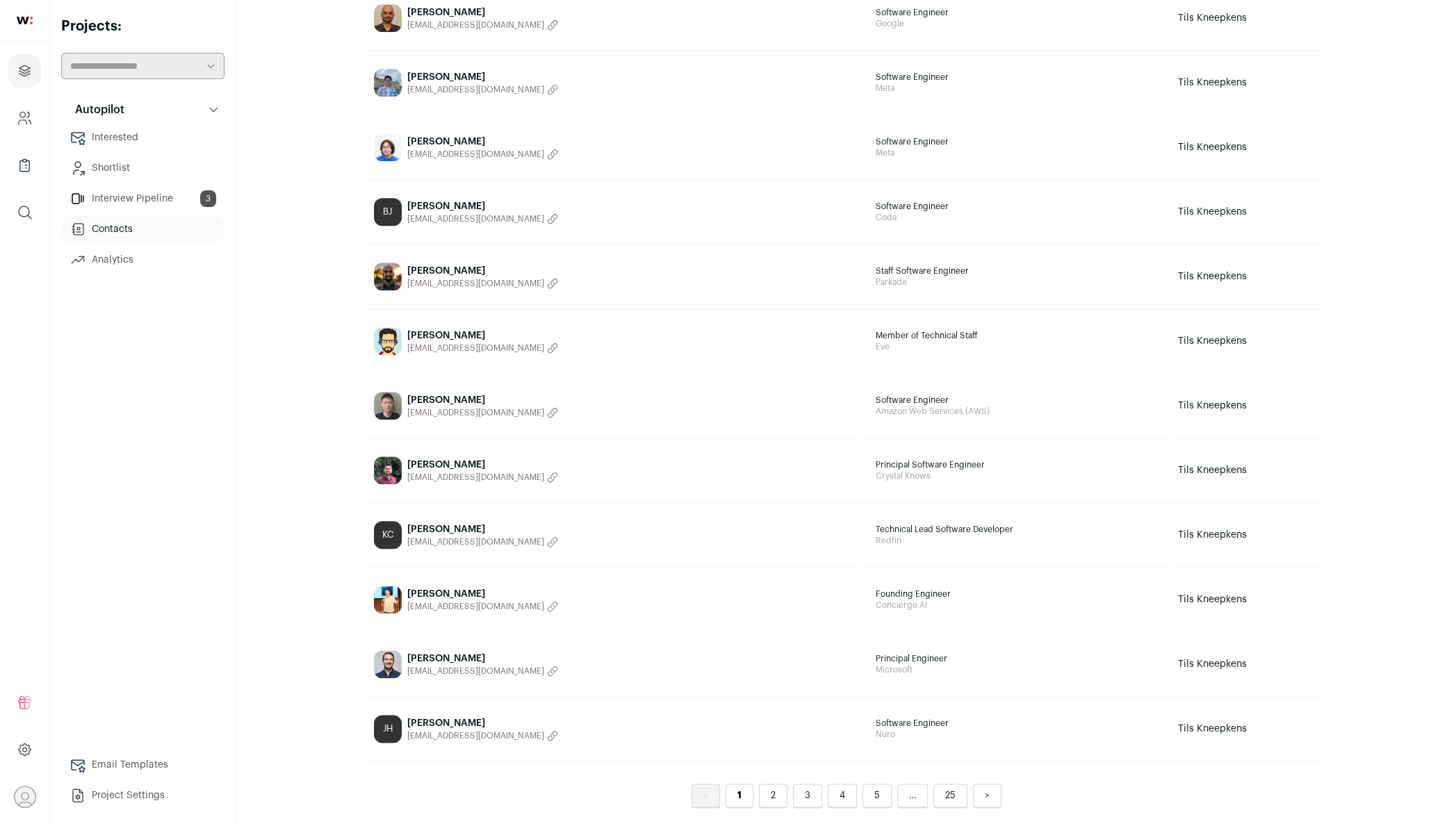
click at [942, 792] on link "25" at bounding box center [951, 795] width 34 height 24
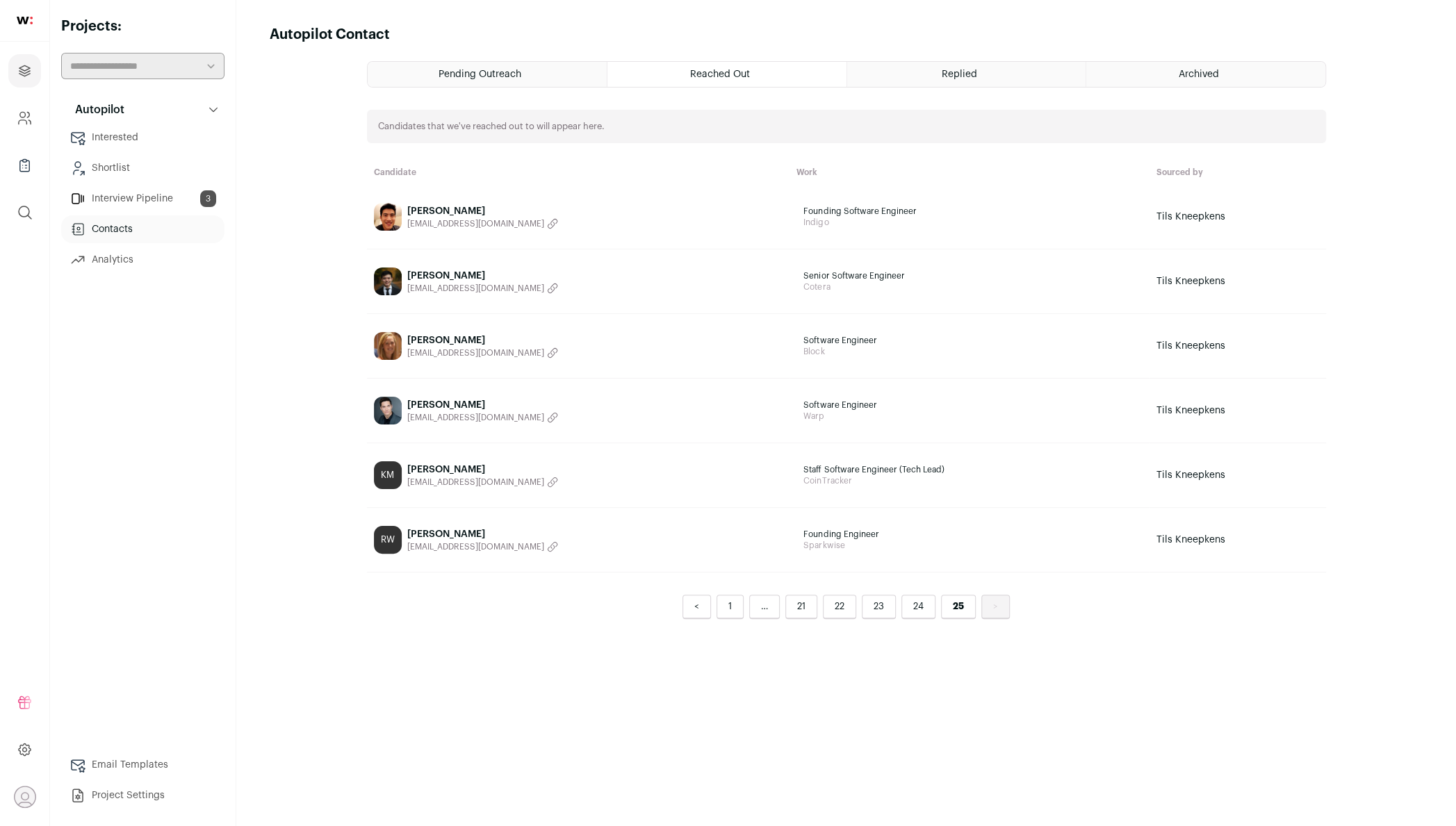
click at [926, 605] on link "24" at bounding box center [919, 607] width 34 height 24
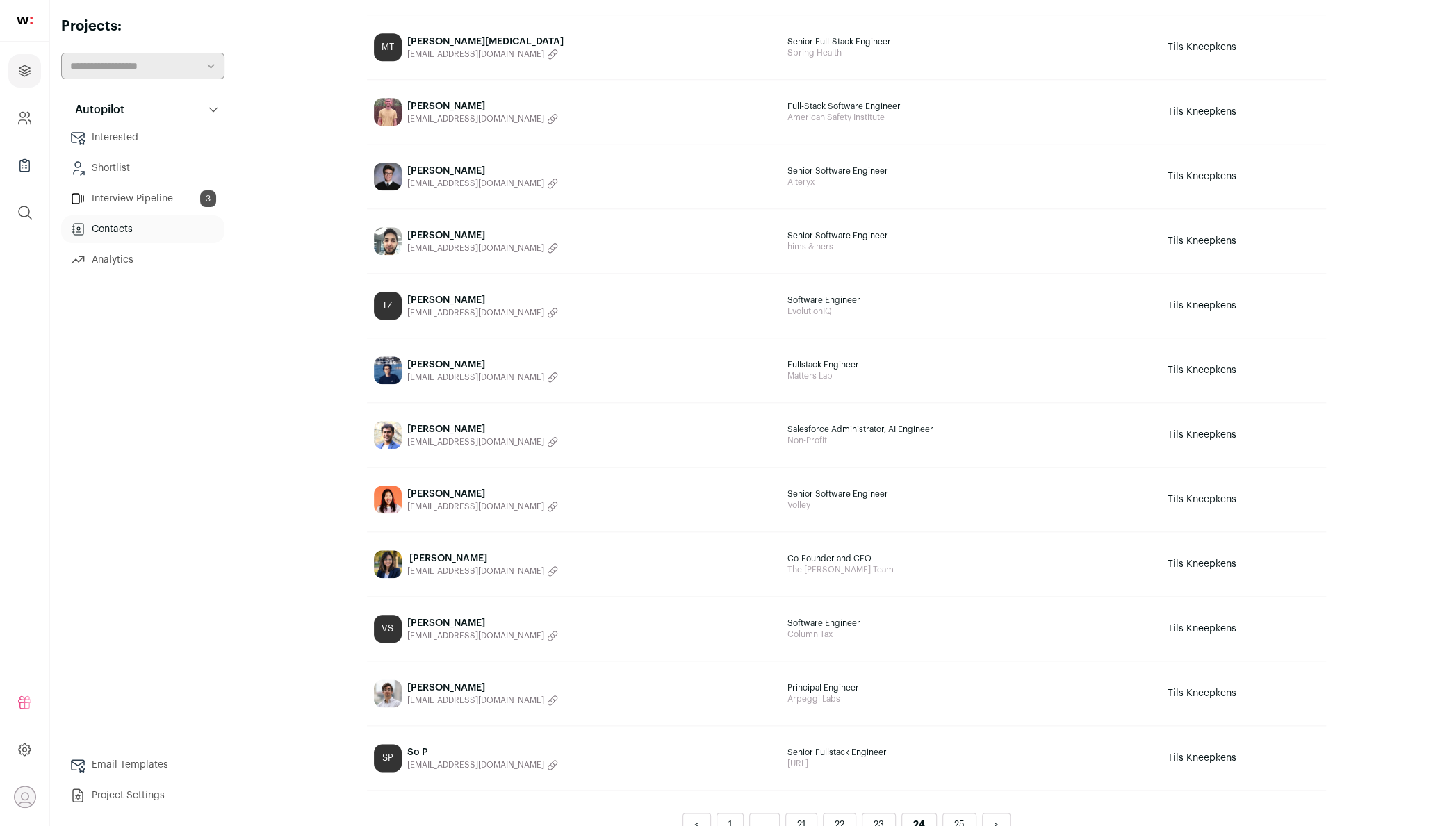
scroll to position [1038, 0]
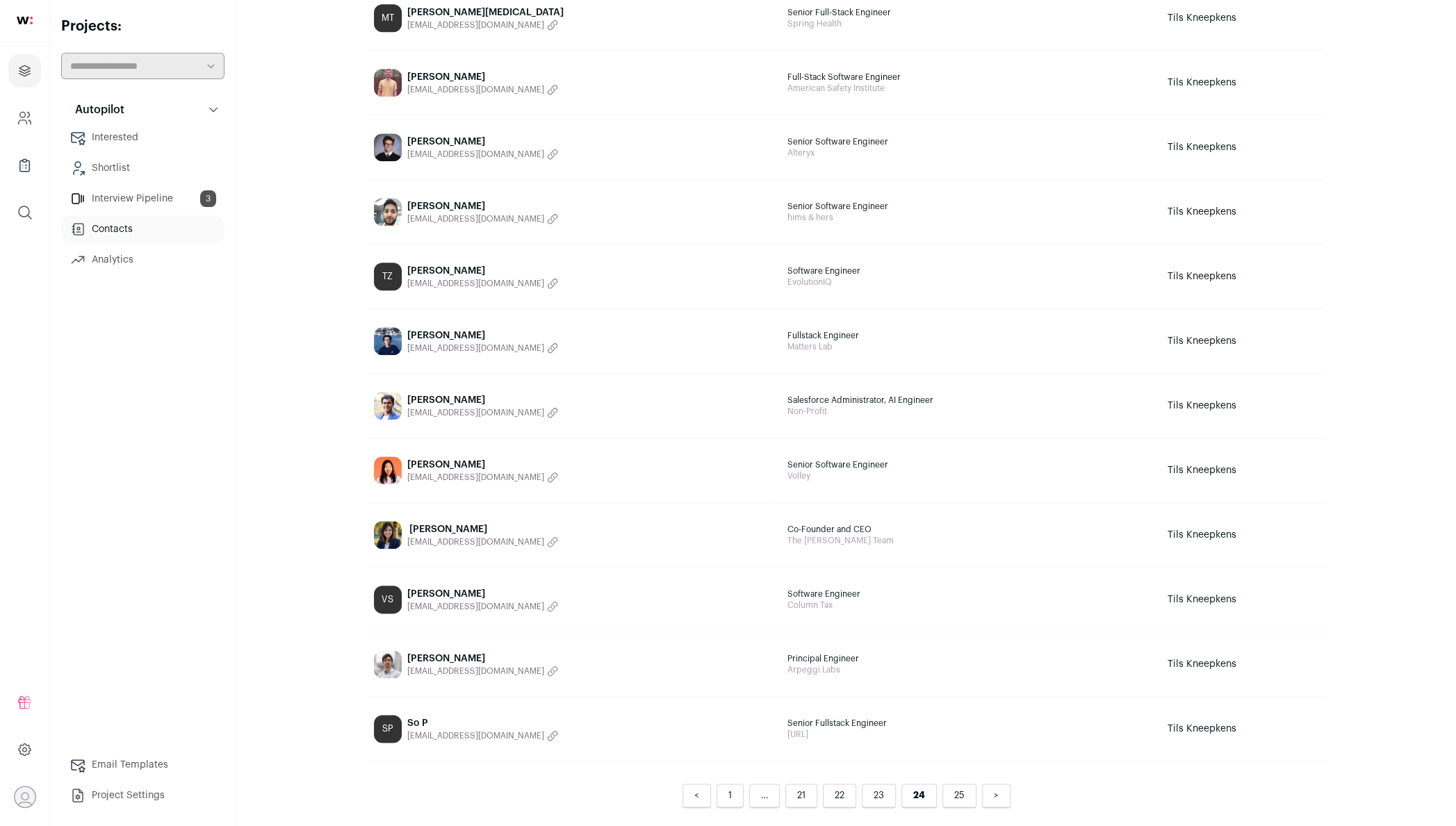
click at [881, 792] on link "23" at bounding box center [879, 795] width 34 height 24
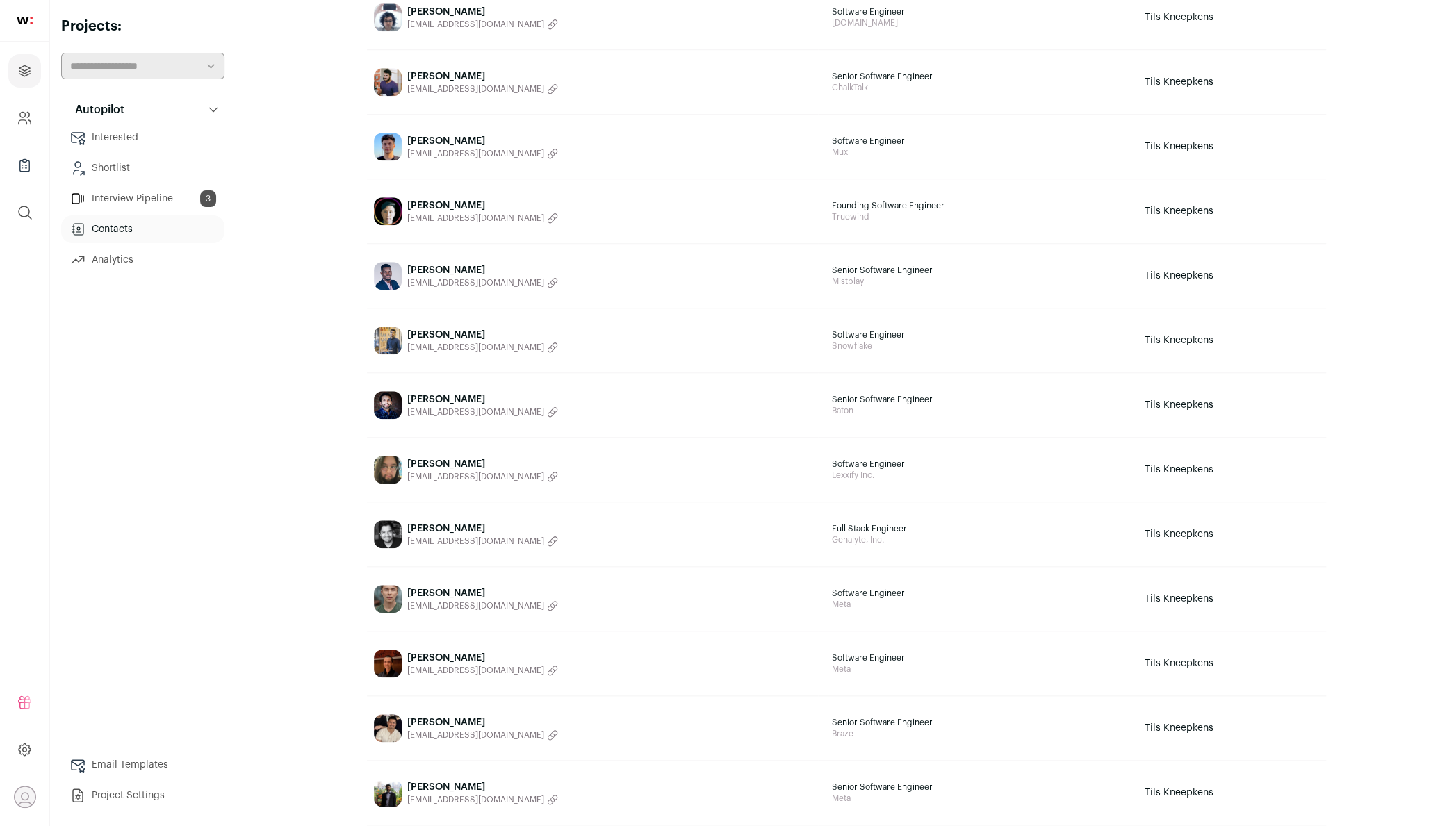
scroll to position [1038, 0]
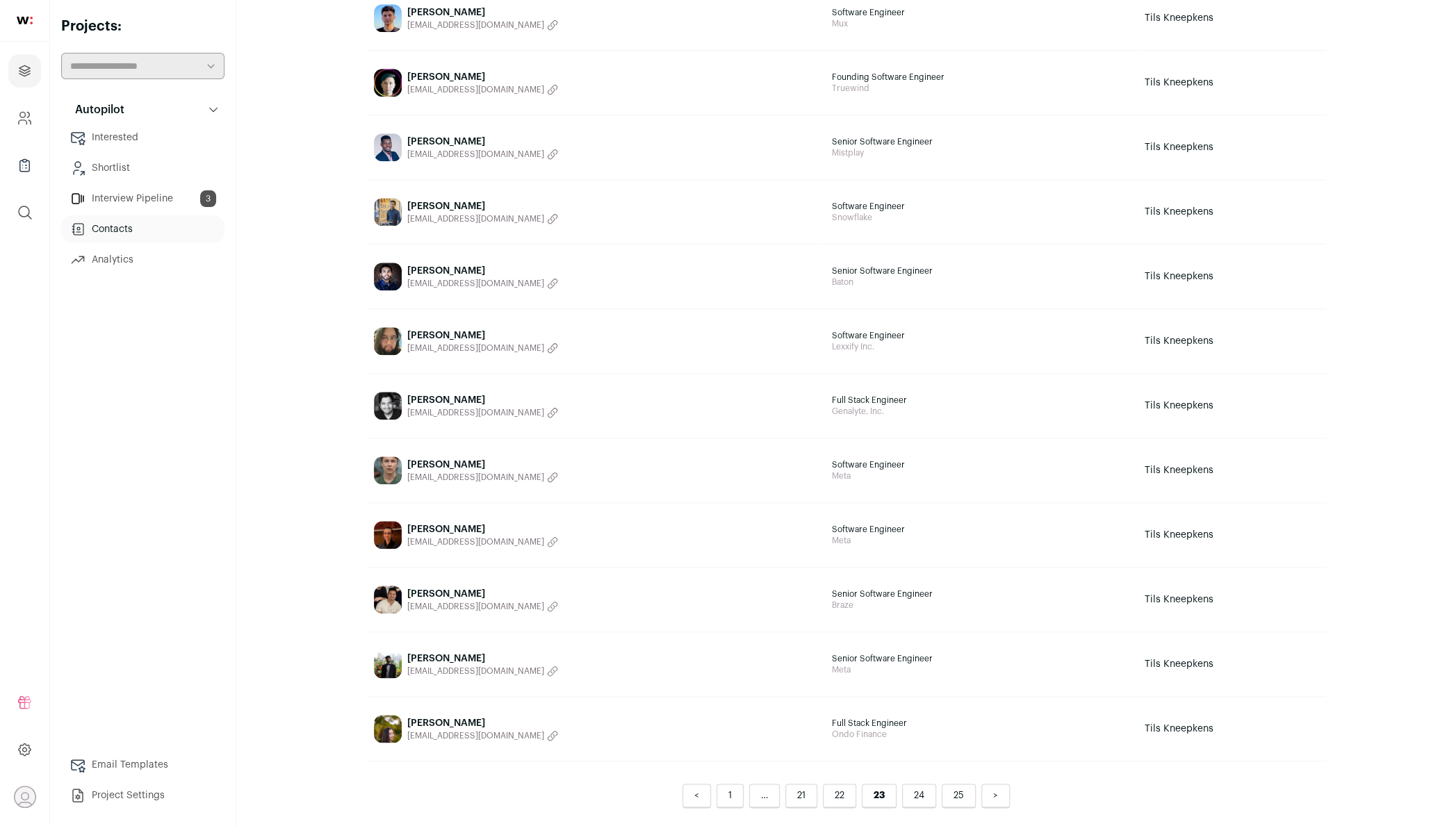
click at [835, 789] on link "22" at bounding box center [839, 795] width 34 height 24
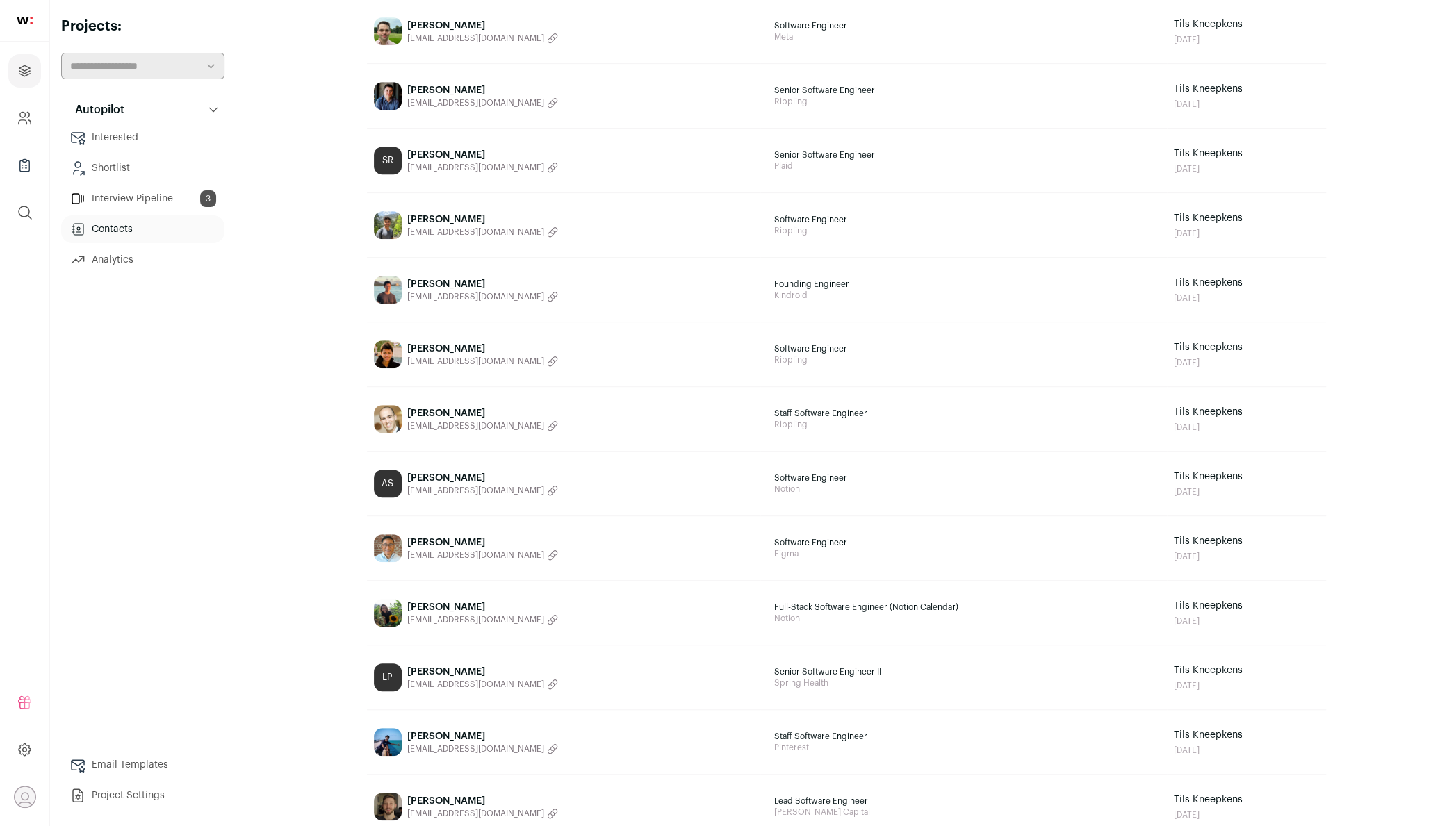
scroll to position [1038, 0]
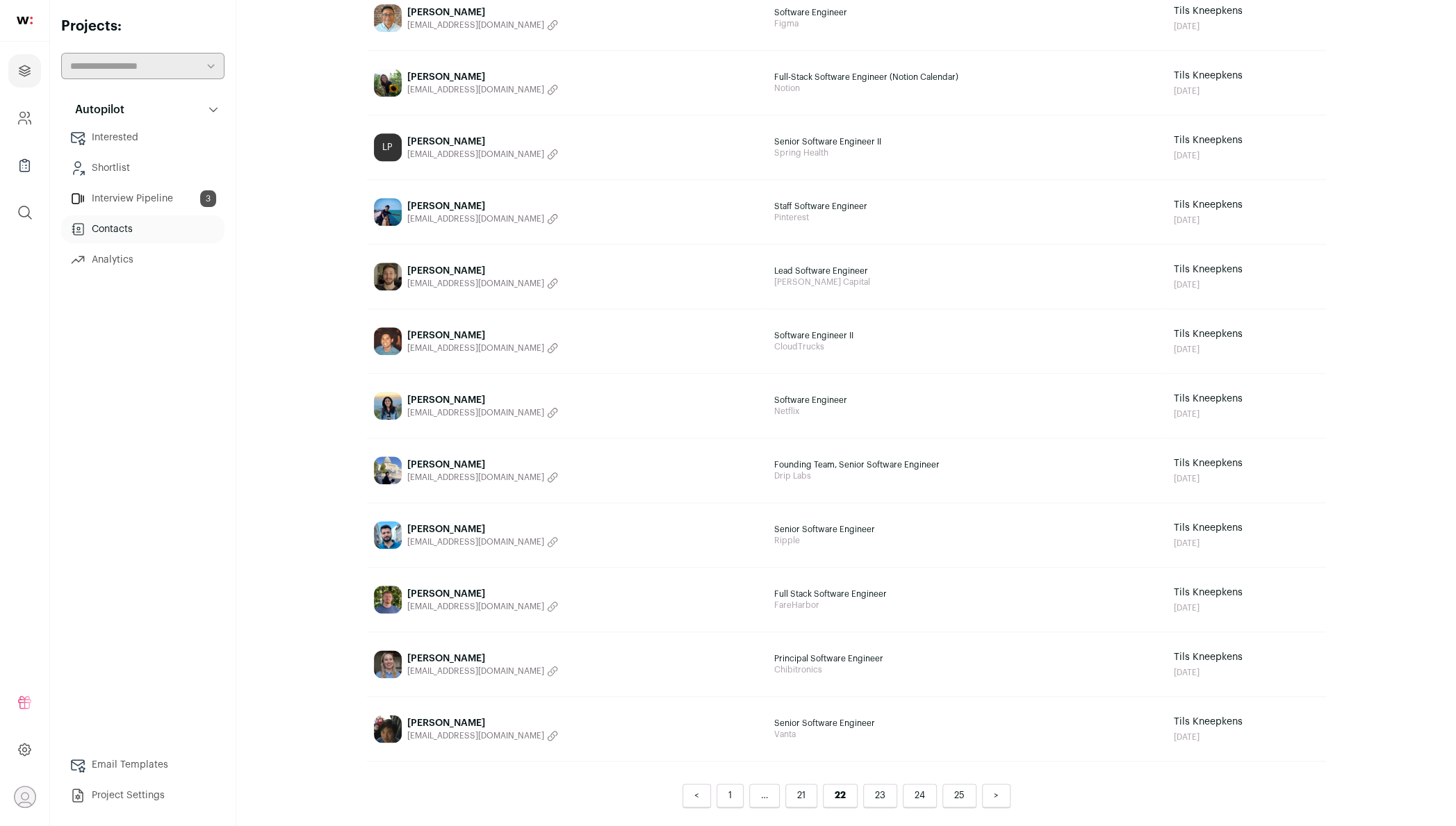
click at [379, 399] on img at bounding box center [387, 405] width 28 height 28
click at [804, 793] on link "21" at bounding box center [801, 795] width 32 height 24
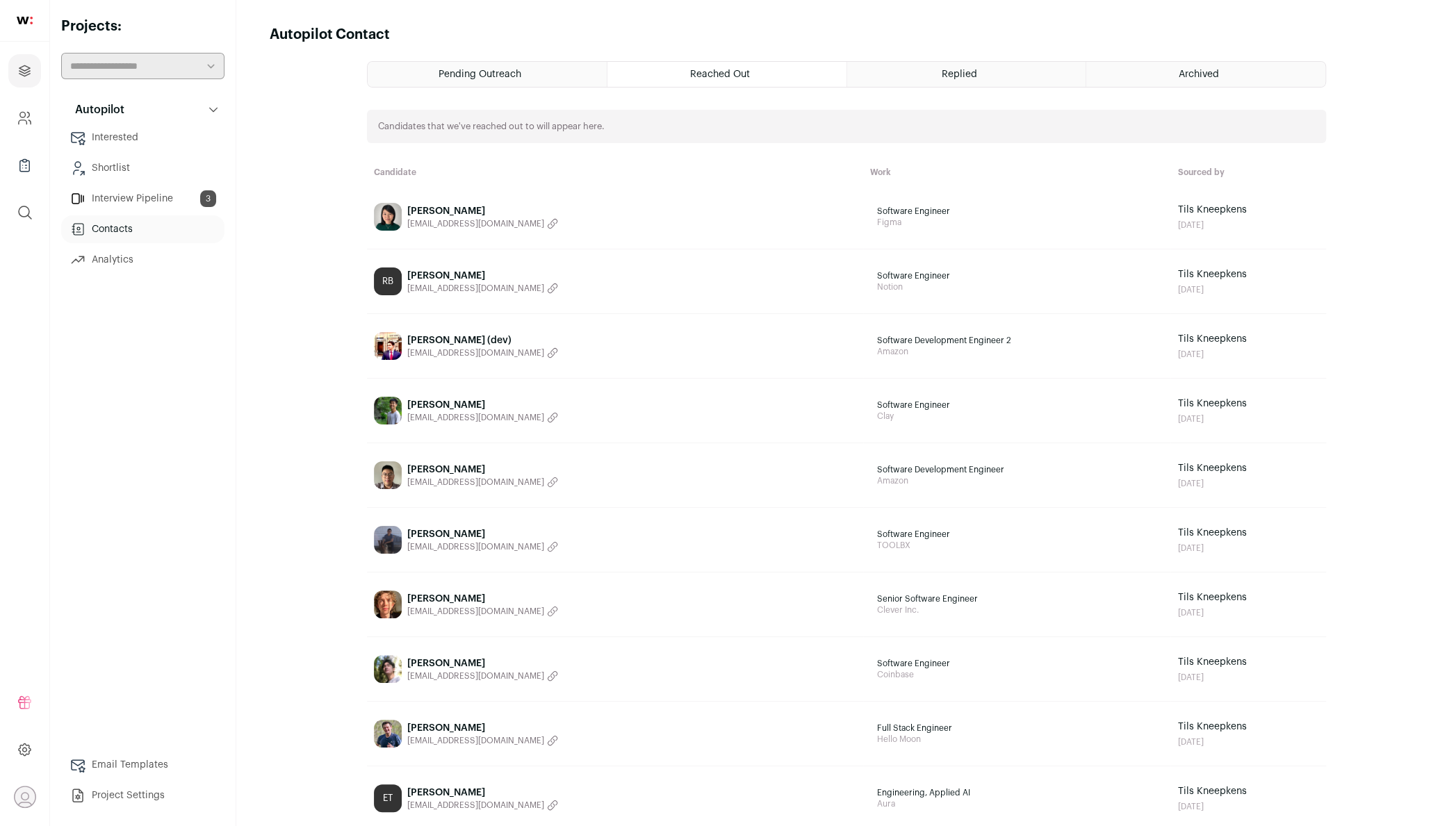
click at [394, 219] on img at bounding box center [387, 217] width 28 height 28
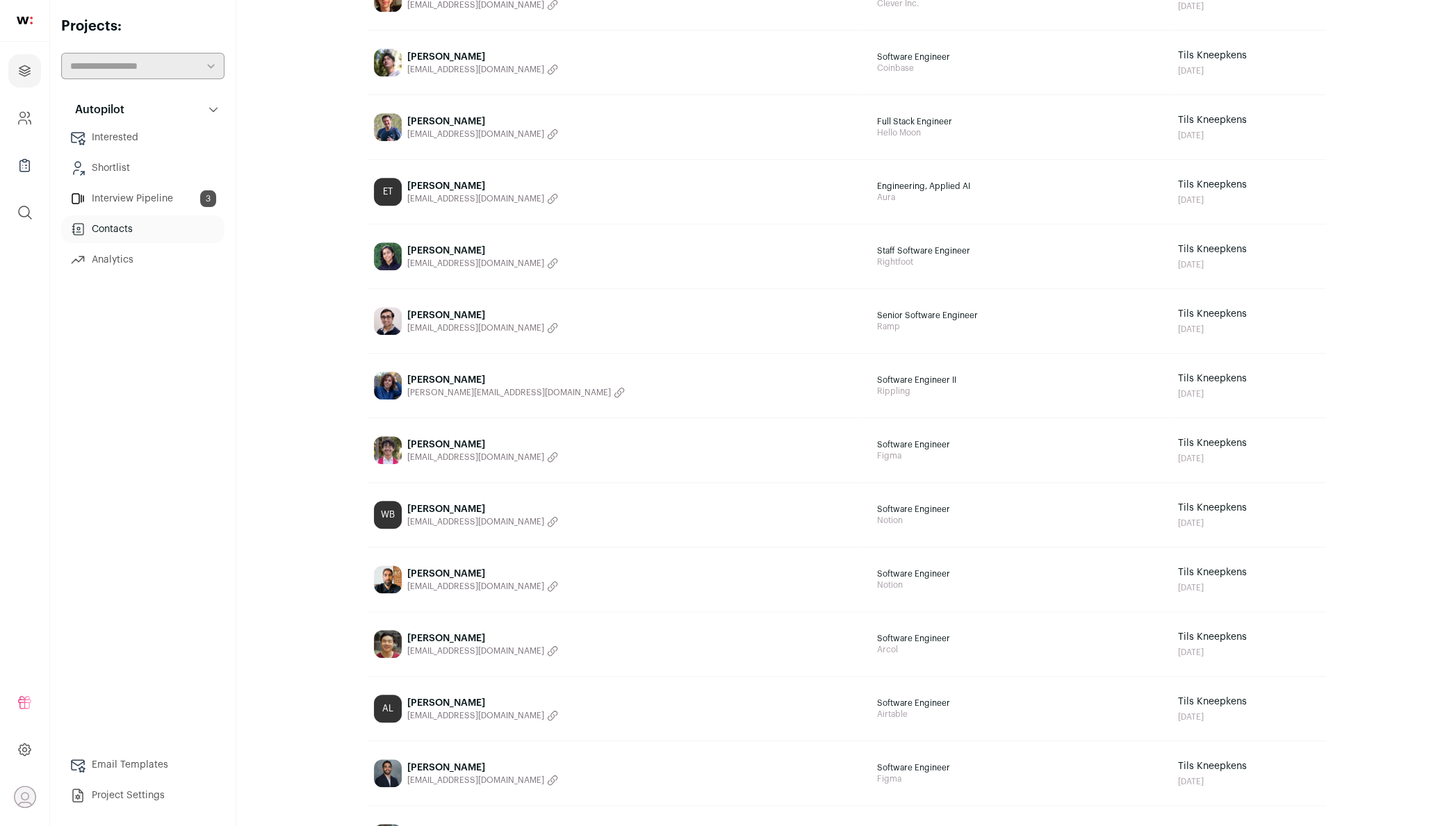
scroll to position [612, 0]
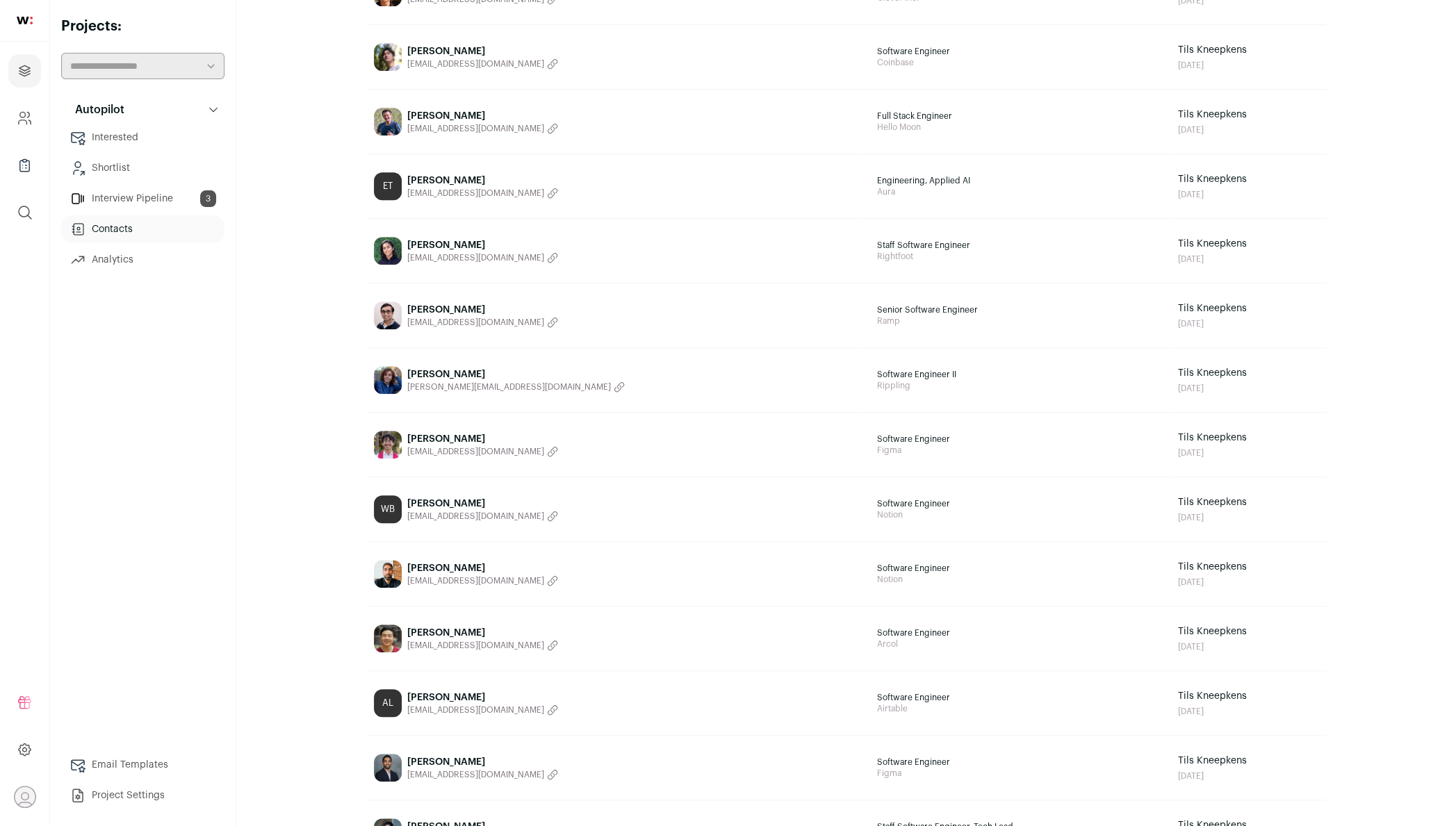
click at [390, 438] on img at bounding box center [387, 444] width 28 height 28
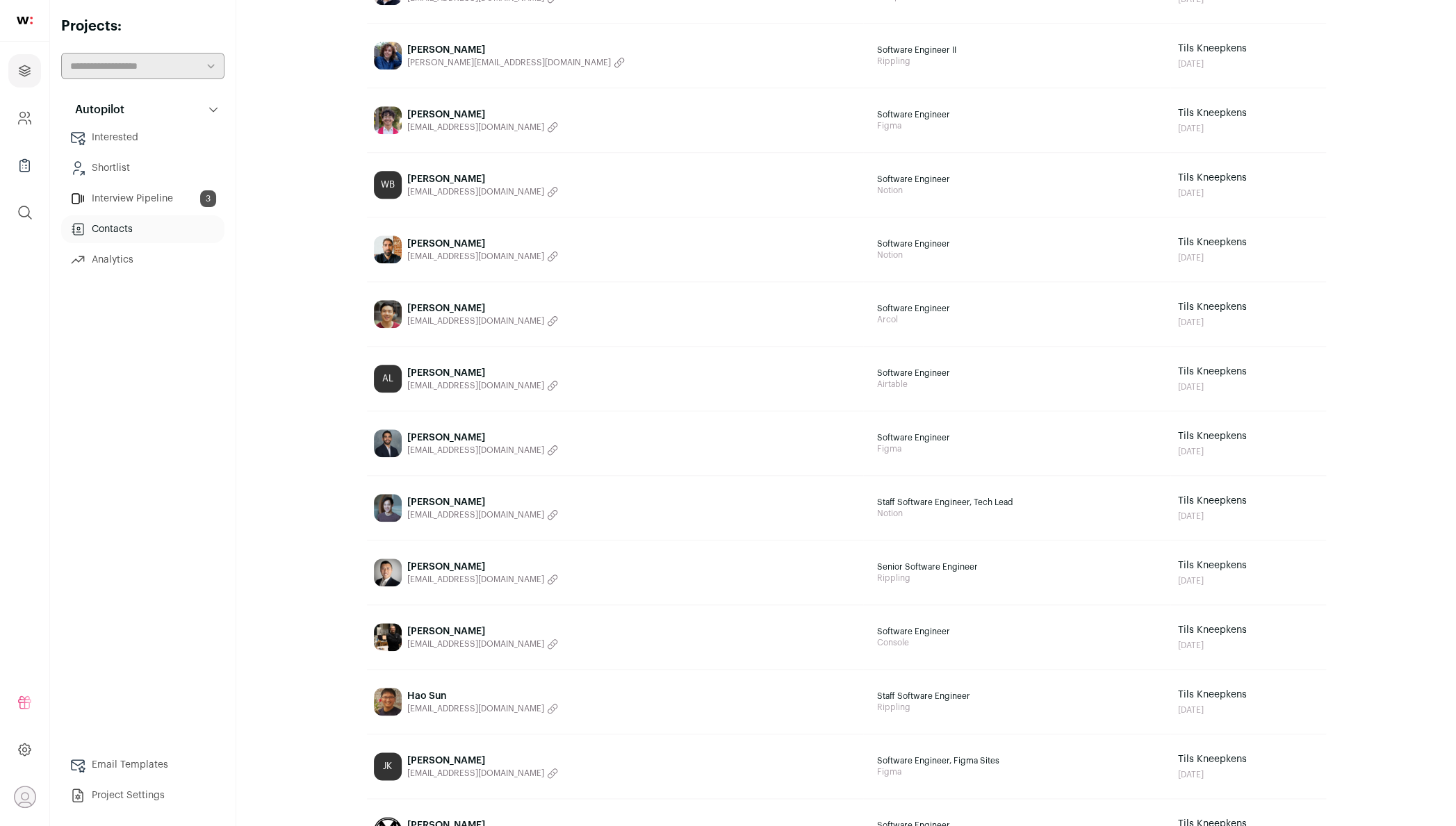
scroll to position [943, 0]
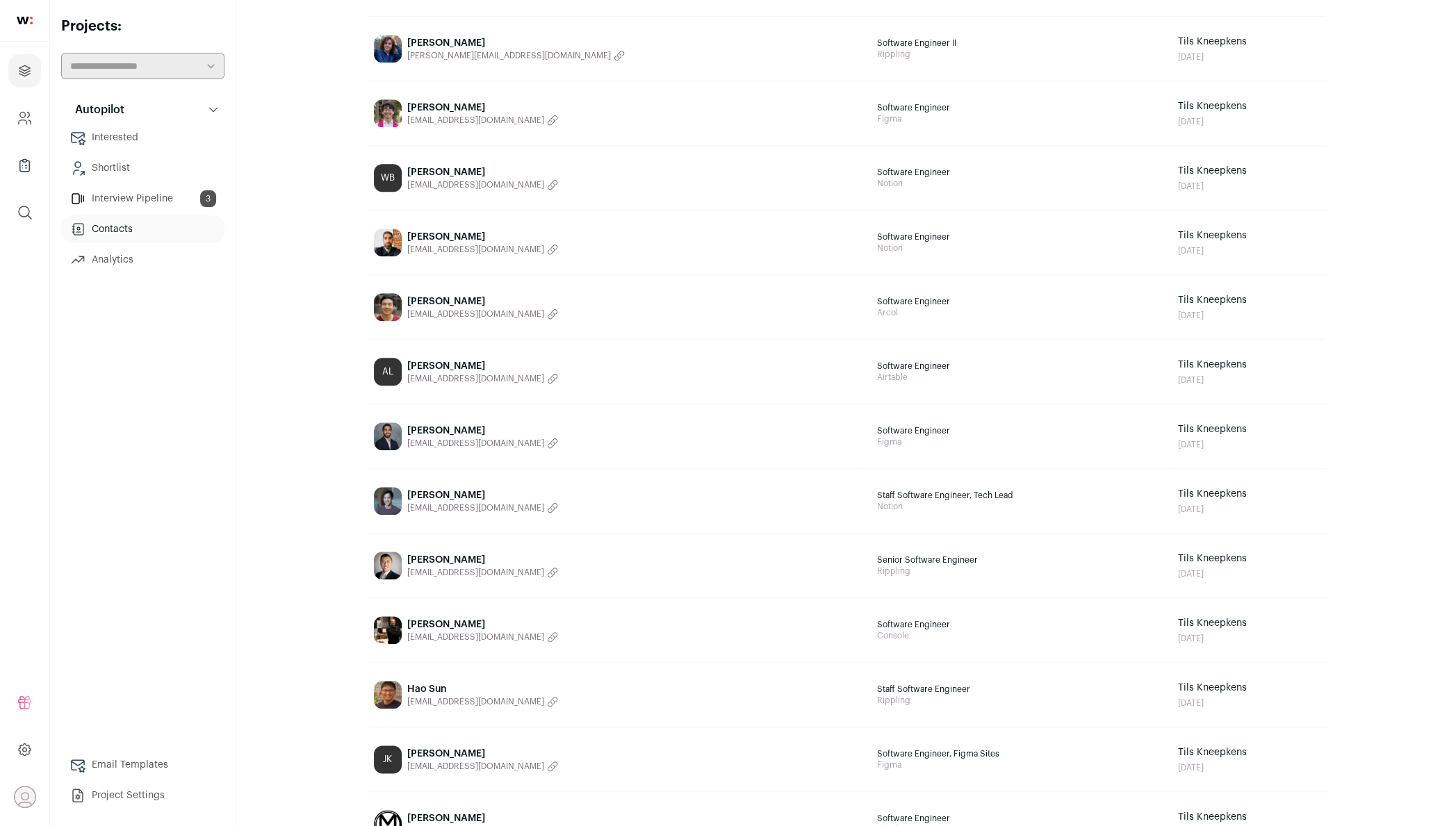
click at [380, 369] on div "AL" at bounding box center [387, 372] width 28 height 28
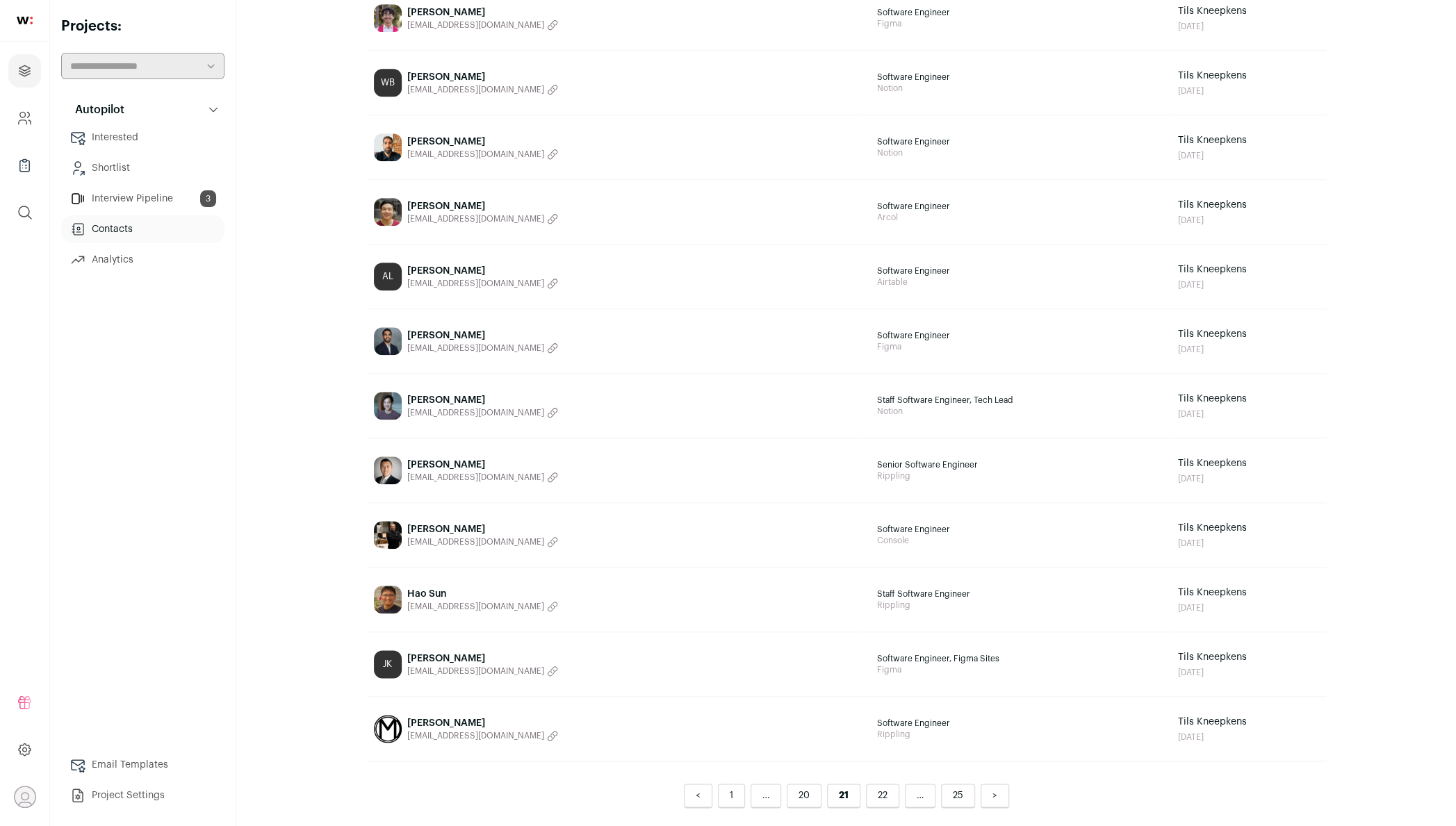
click at [449, 666] on span "kornjoshua21@gmail.com" at bounding box center [475, 671] width 137 height 11
click at [813, 793] on link "20" at bounding box center [804, 795] width 34 height 24
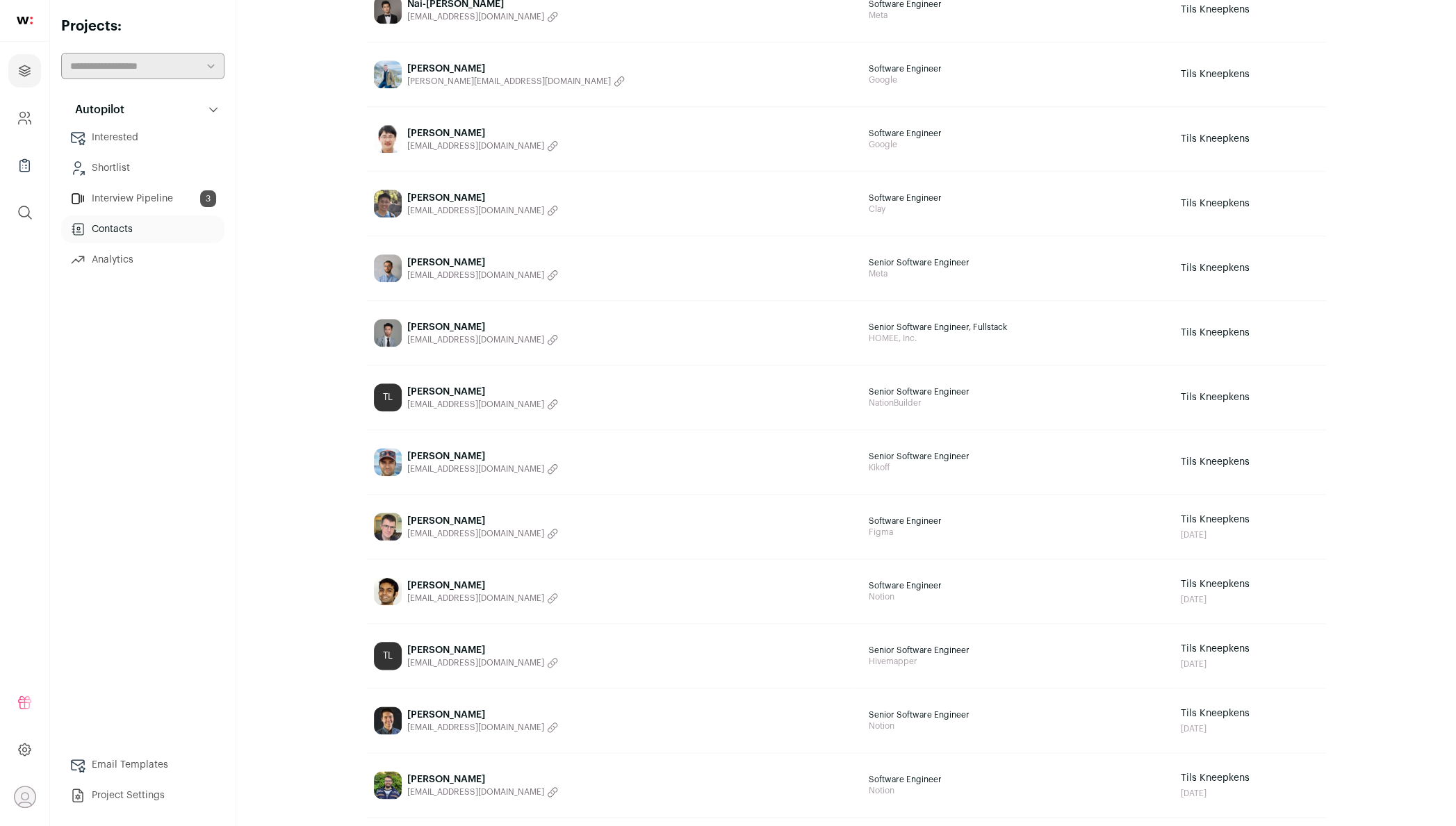
scroll to position [1038, 0]
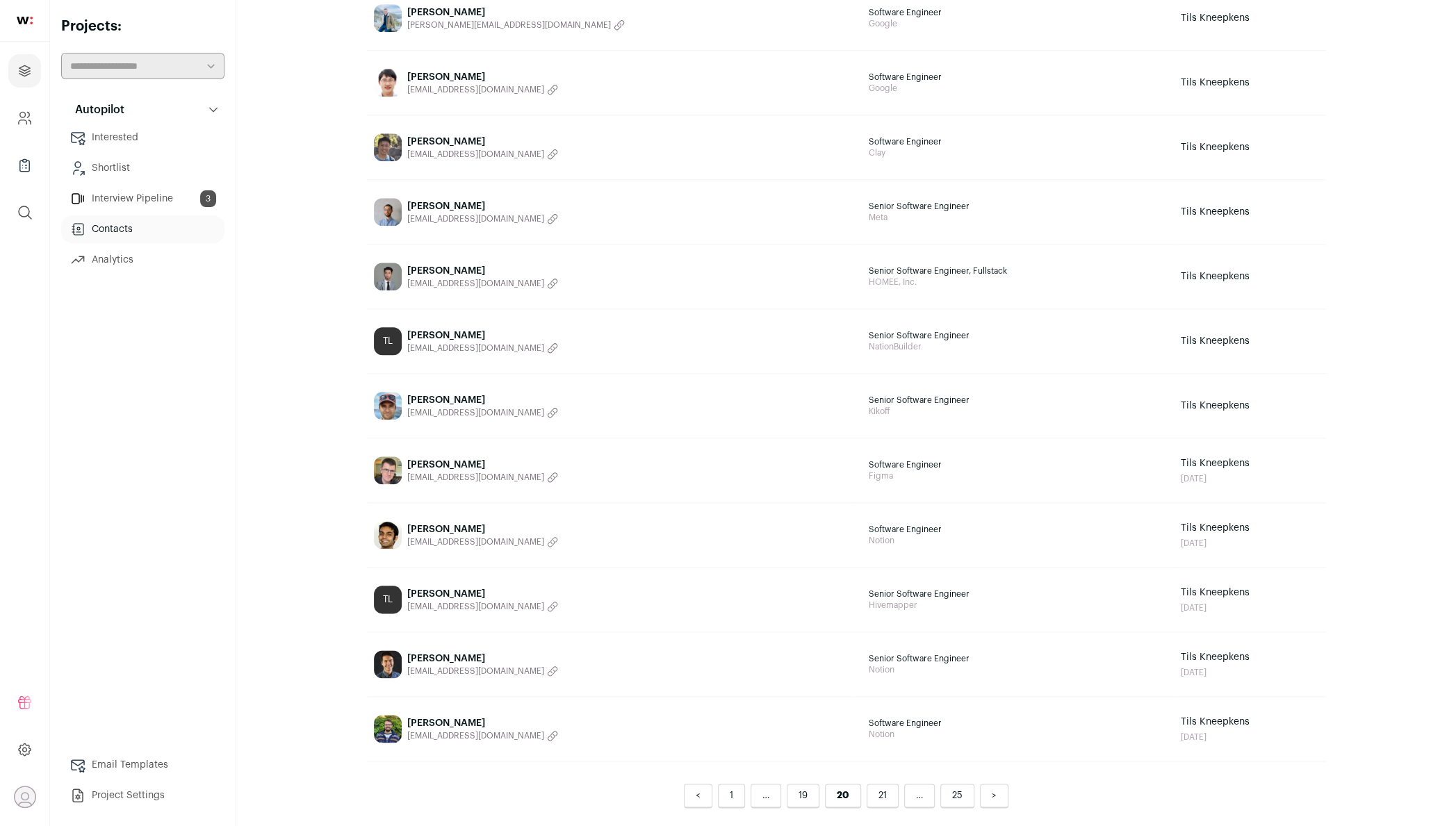
click at [804, 796] on link "19" at bounding box center [803, 795] width 33 height 24
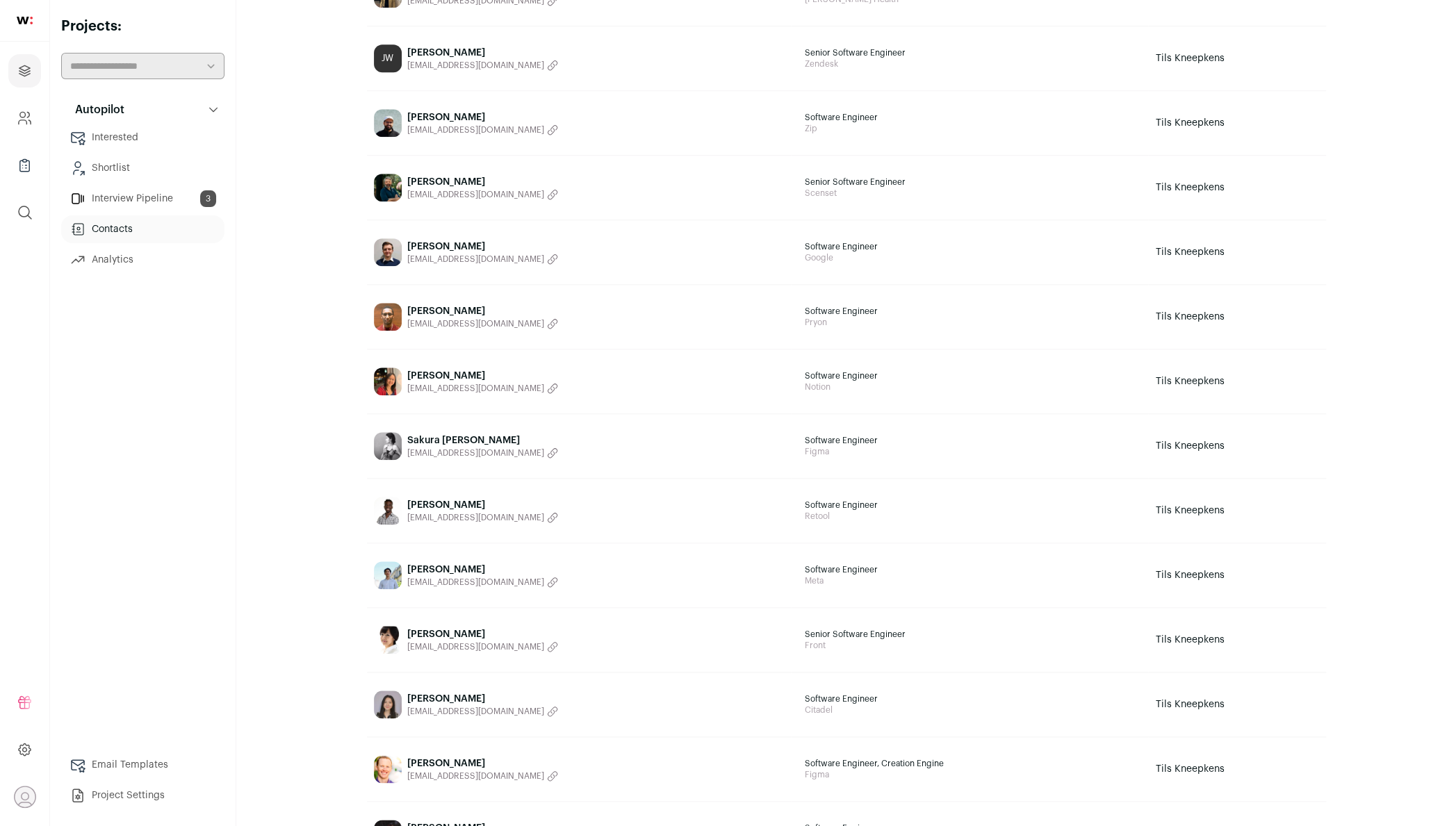
scroll to position [1038, 0]
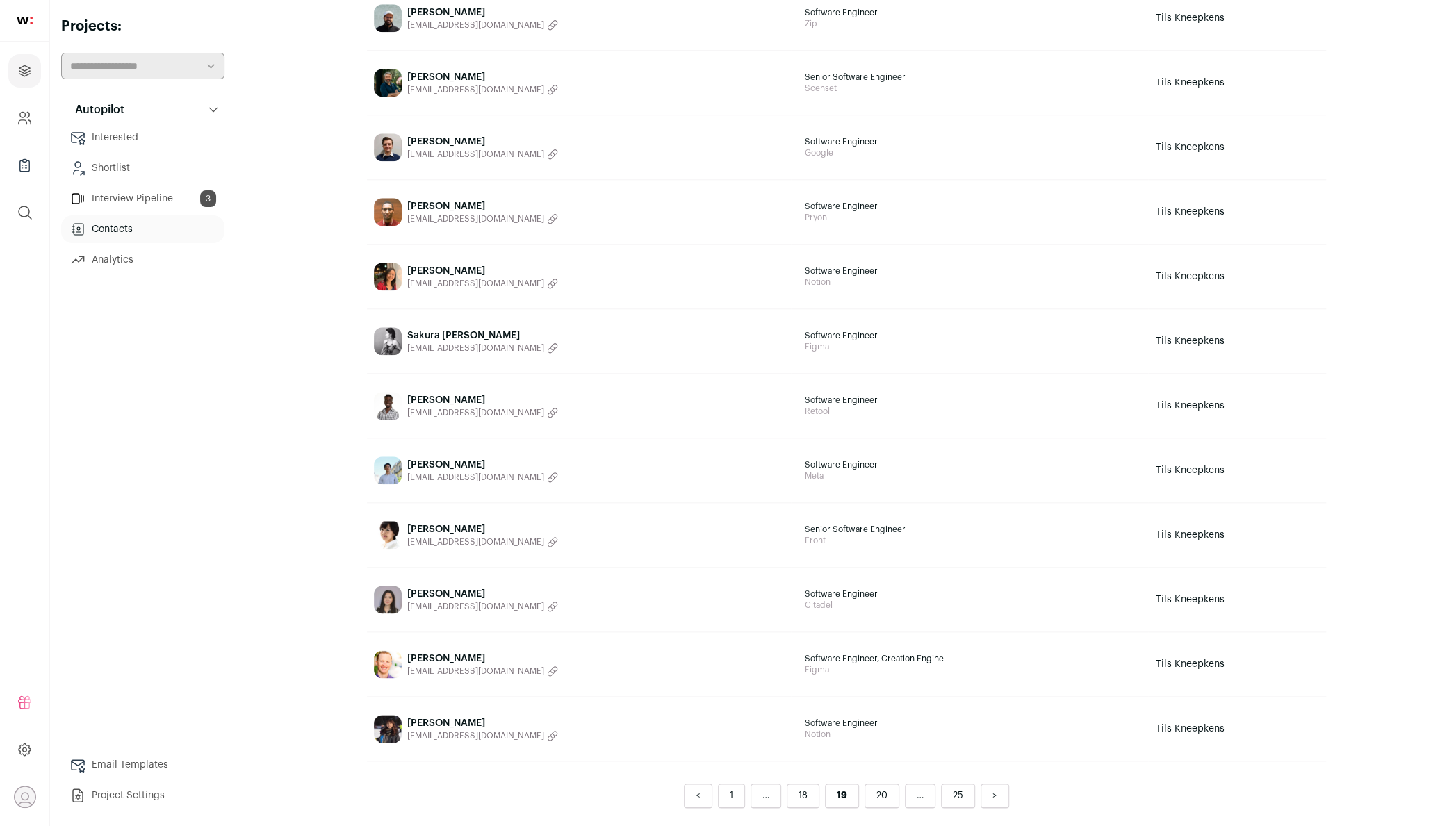
click at [804, 796] on link "18" at bounding box center [803, 795] width 33 height 24
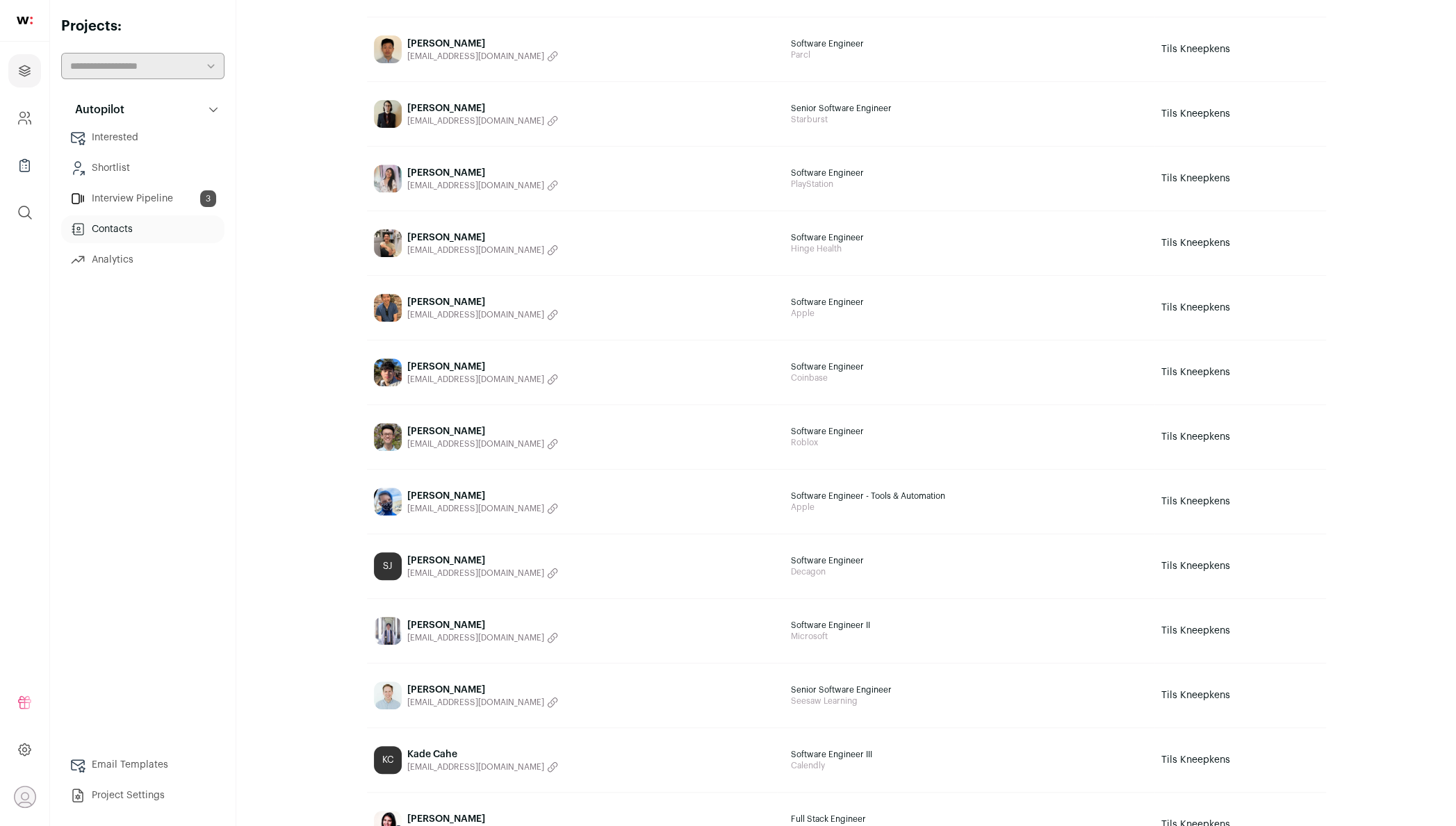
scroll to position [1038, 0]
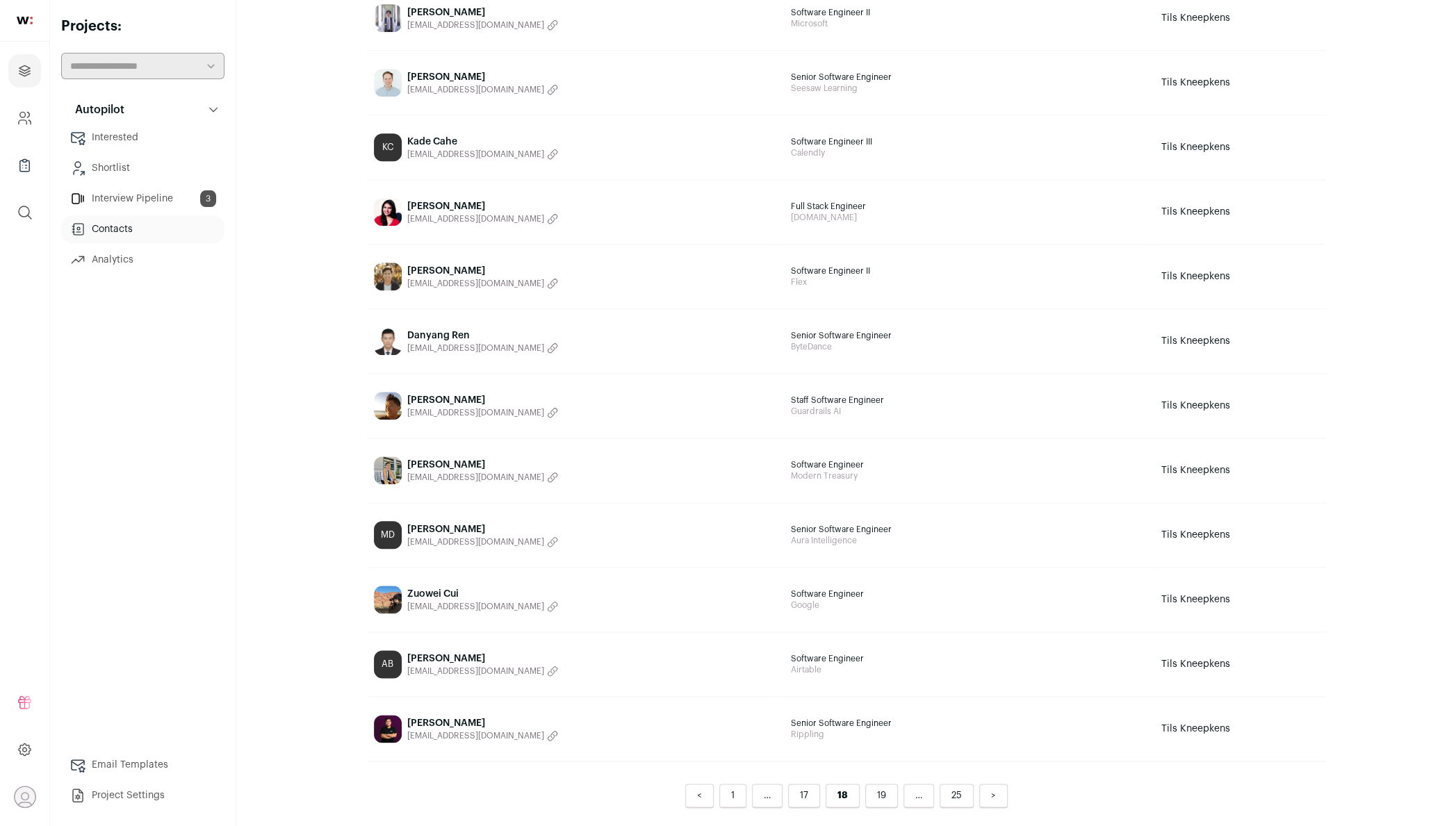
click at [953, 783] on link "25" at bounding box center [957, 795] width 34 height 24
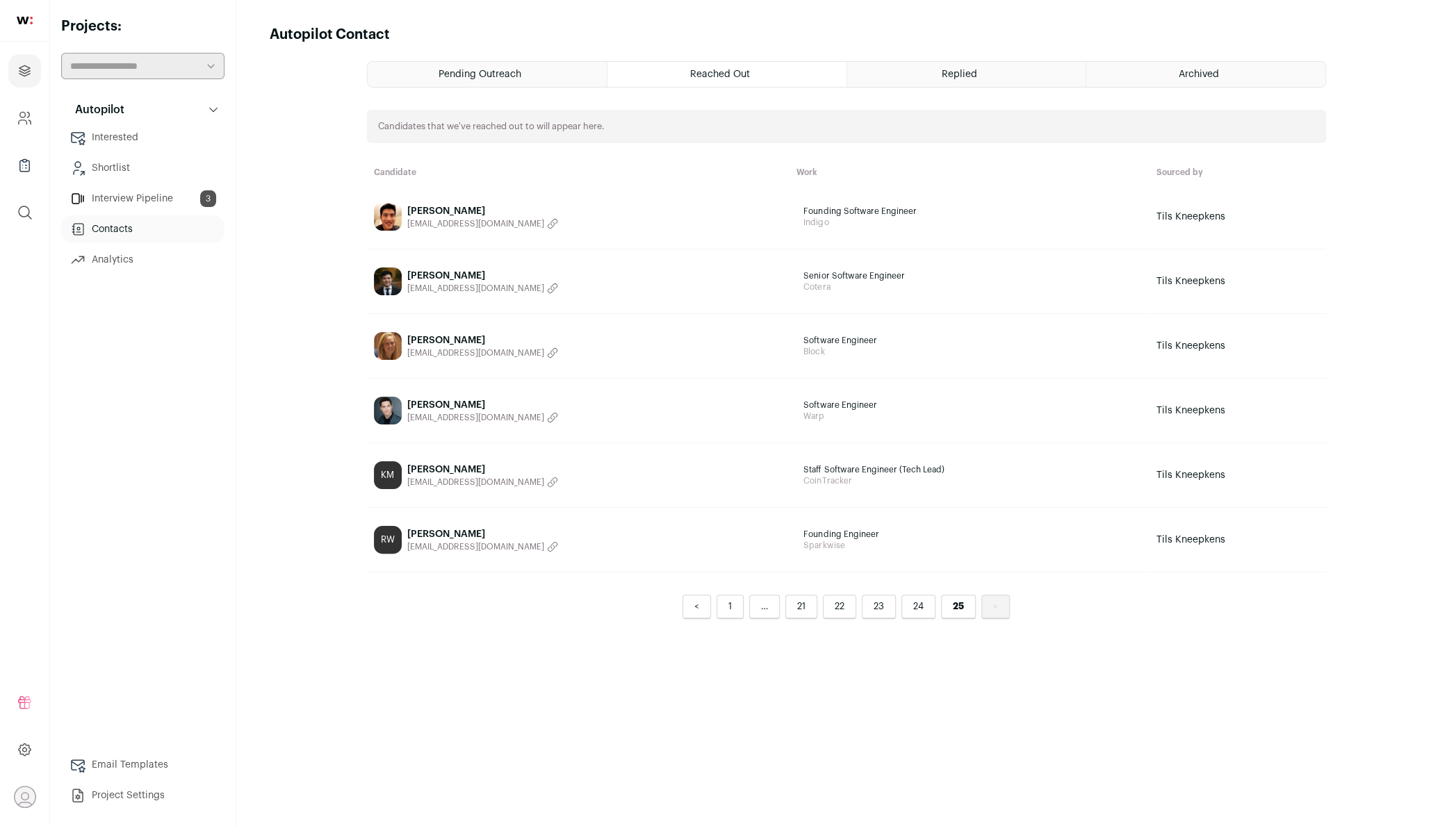
click at [20, 19] on img at bounding box center [24, 20] width 16 height 7
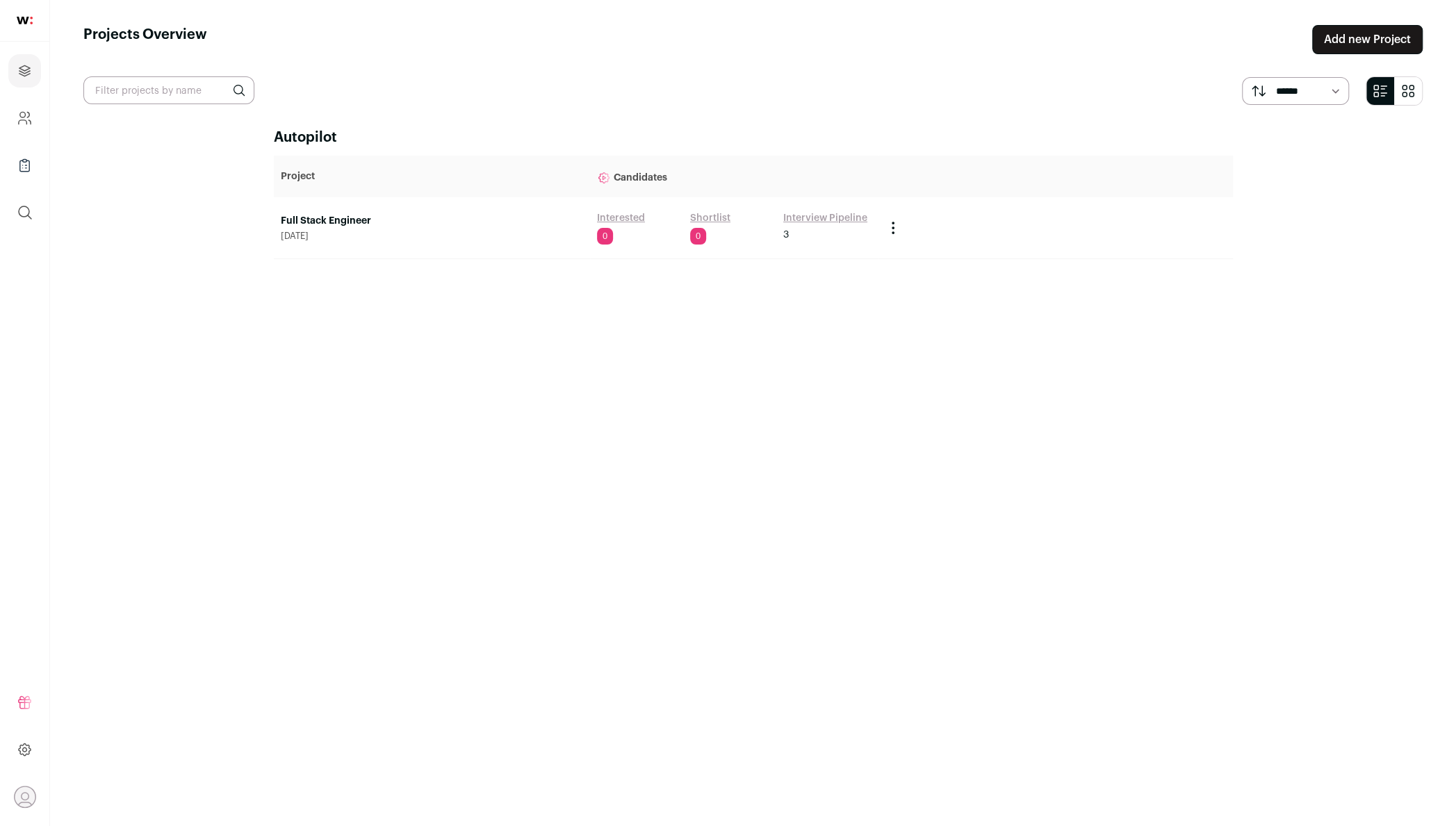
click at [350, 219] on link "Full Stack Engineer" at bounding box center [432, 220] width 302 height 14
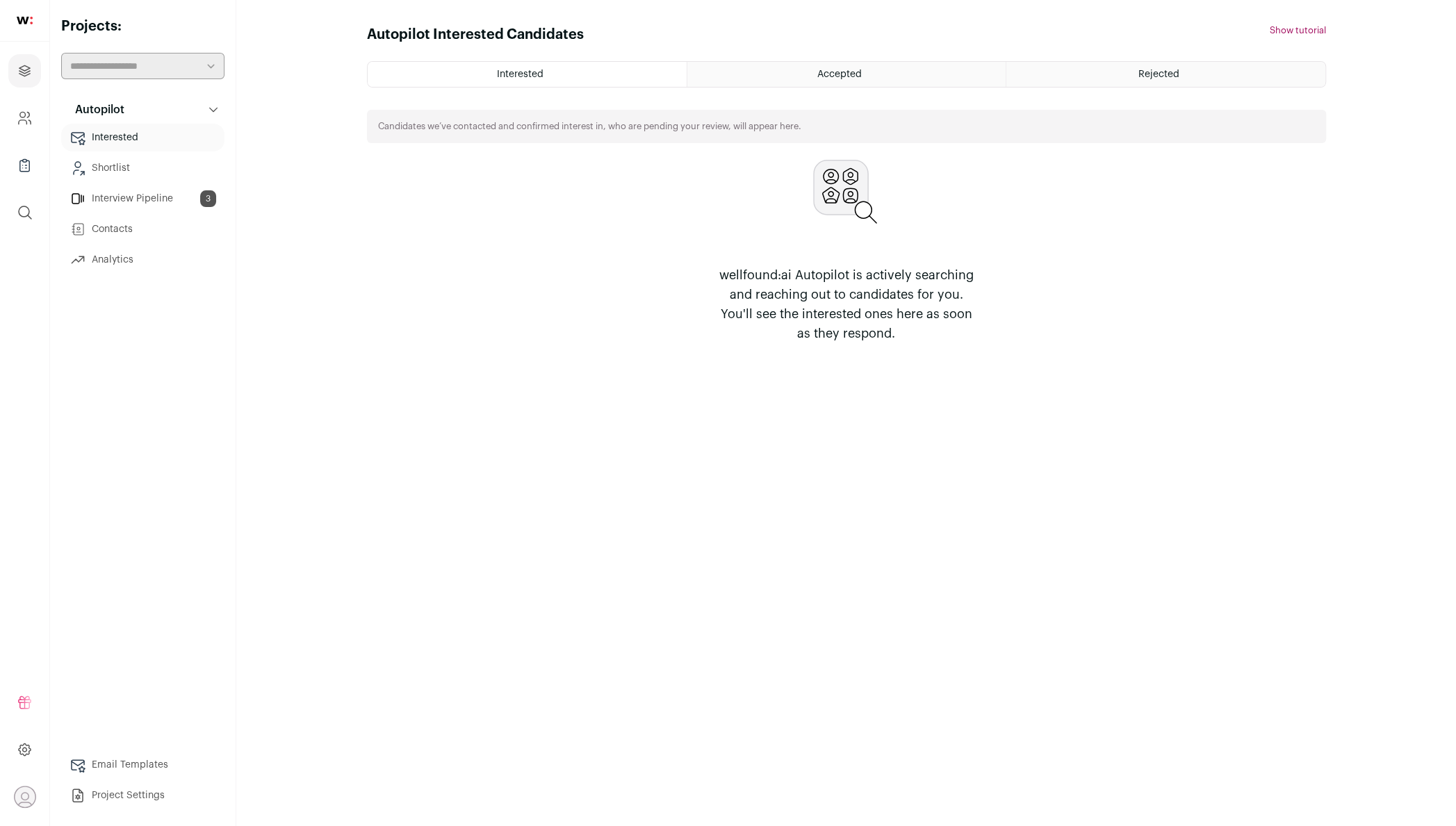
click at [837, 68] on div "Accepted" at bounding box center [846, 74] width 318 height 25
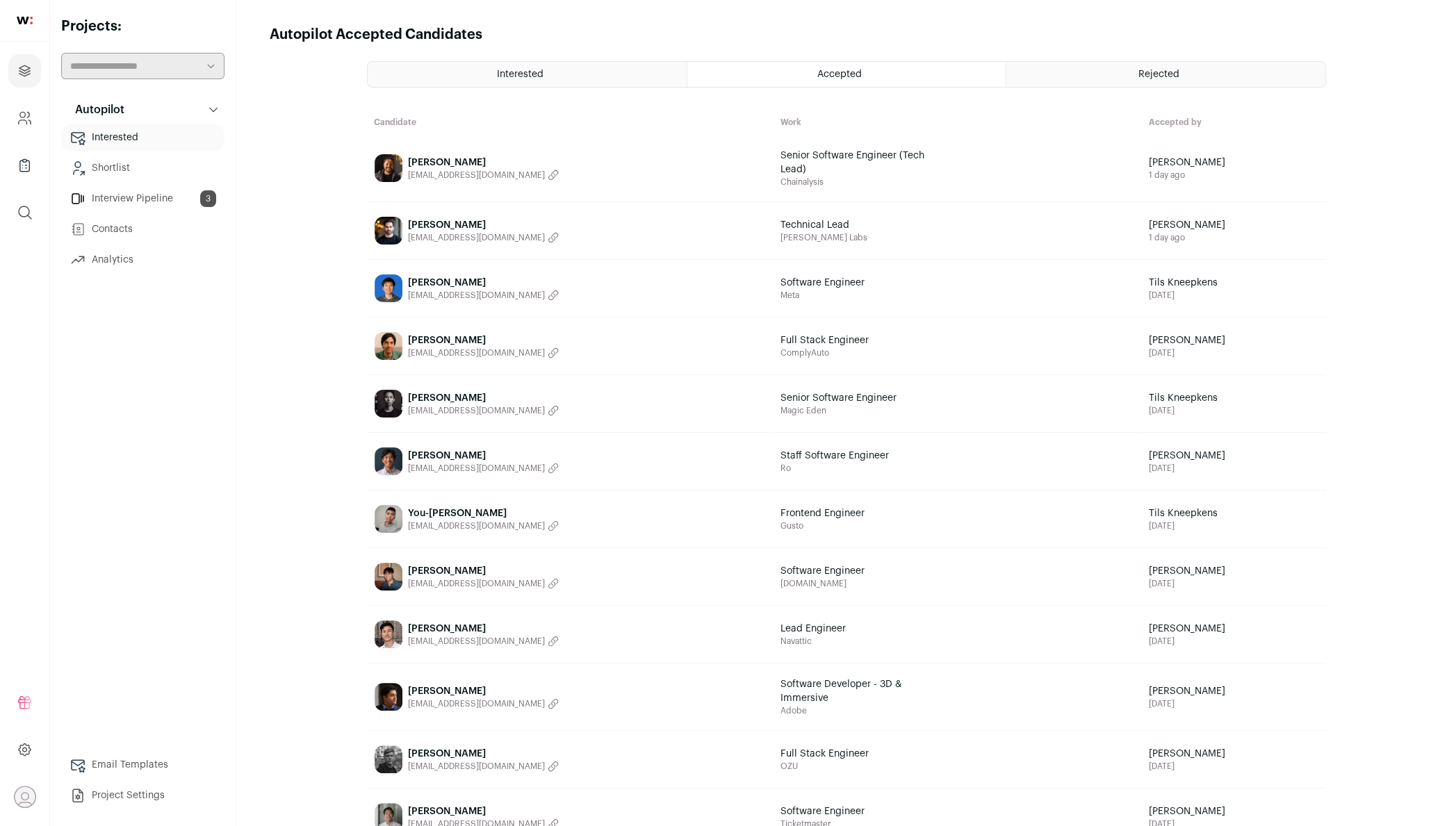
click at [138, 167] on link "Shortlist" at bounding box center [142, 168] width 163 height 28
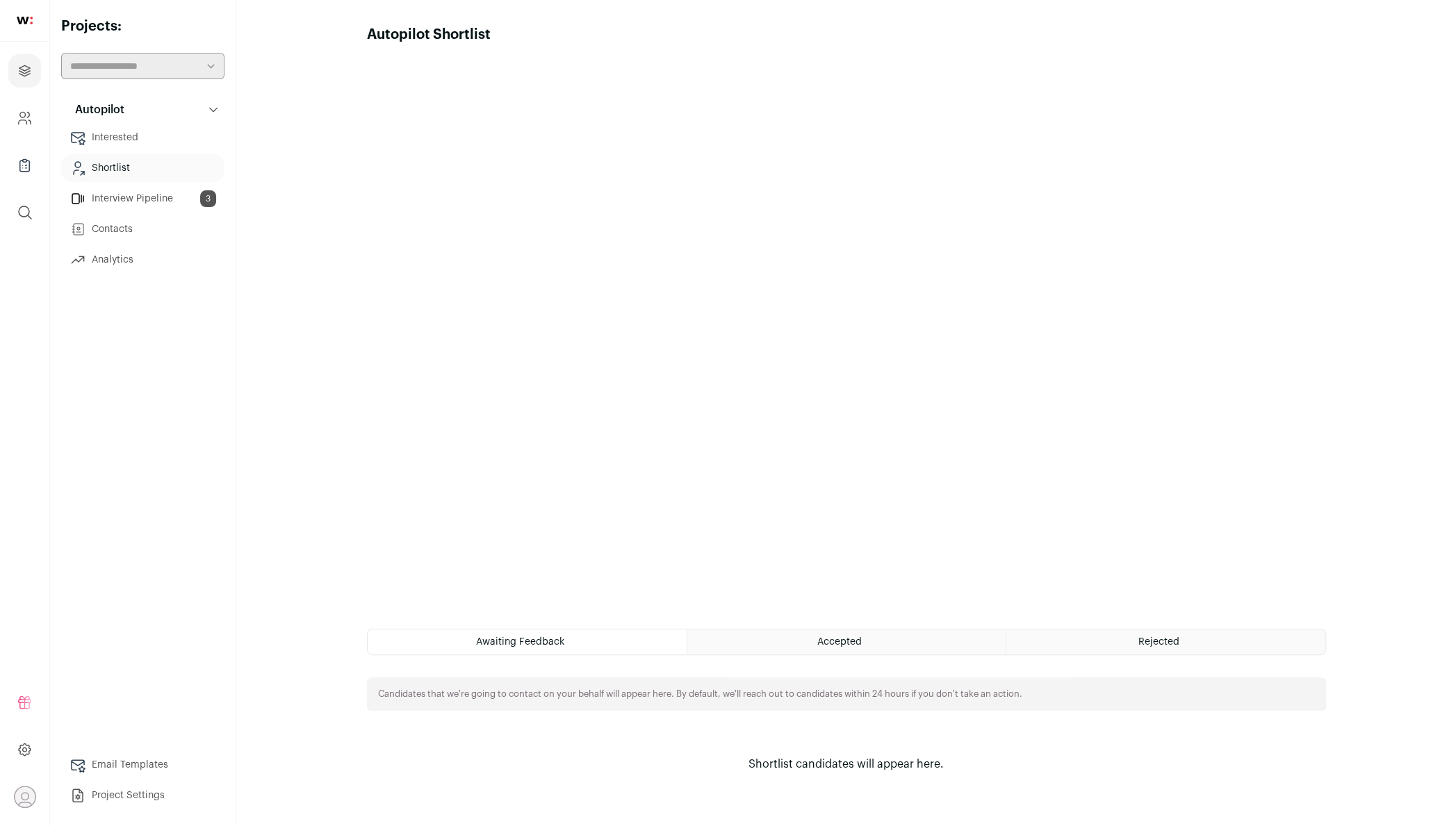
click at [152, 199] on link "Interview Pipeline 3" at bounding box center [142, 199] width 163 height 28
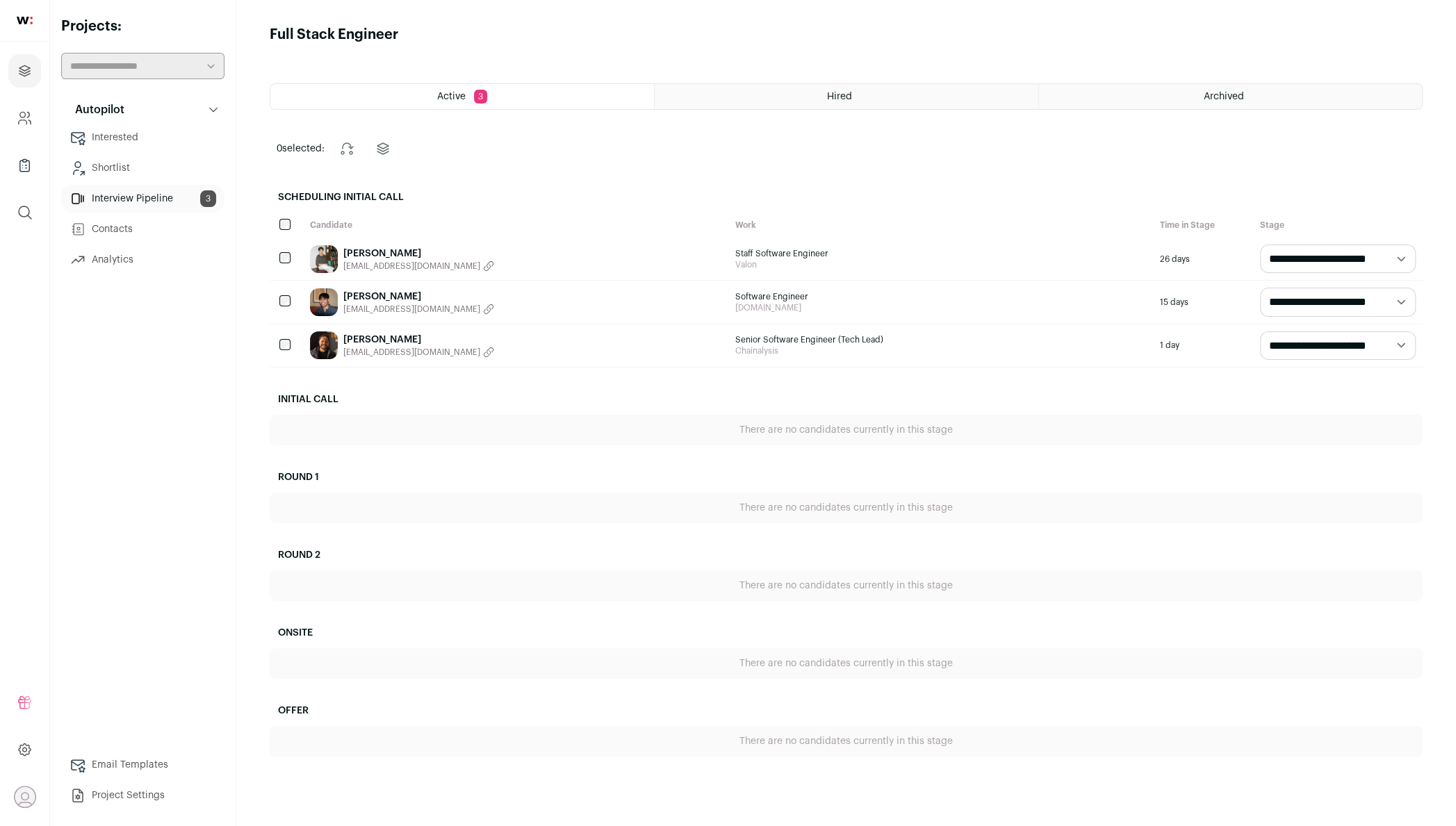
click at [171, 221] on link "Contacts" at bounding box center [142, 229] width 163 height 28
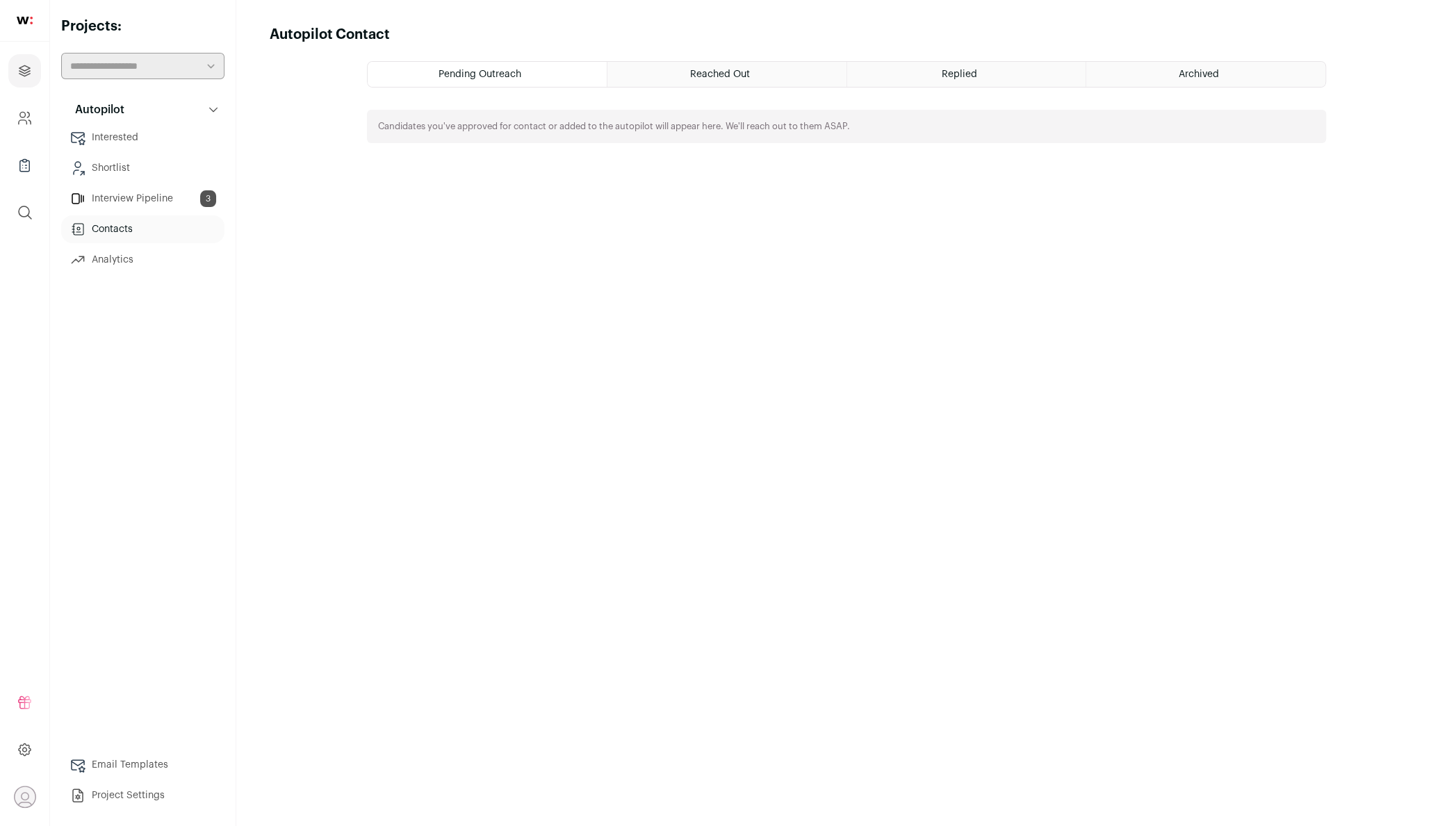
click at [762, 91] on div "Pending Outreach Reached Out Replied Archived Candidates you've approved for co…" at bounding box center [846, 431] width 959 height 740
click at [718, 70] on span "Reached Out" at bounding box center [720, 74] width 60 height 10
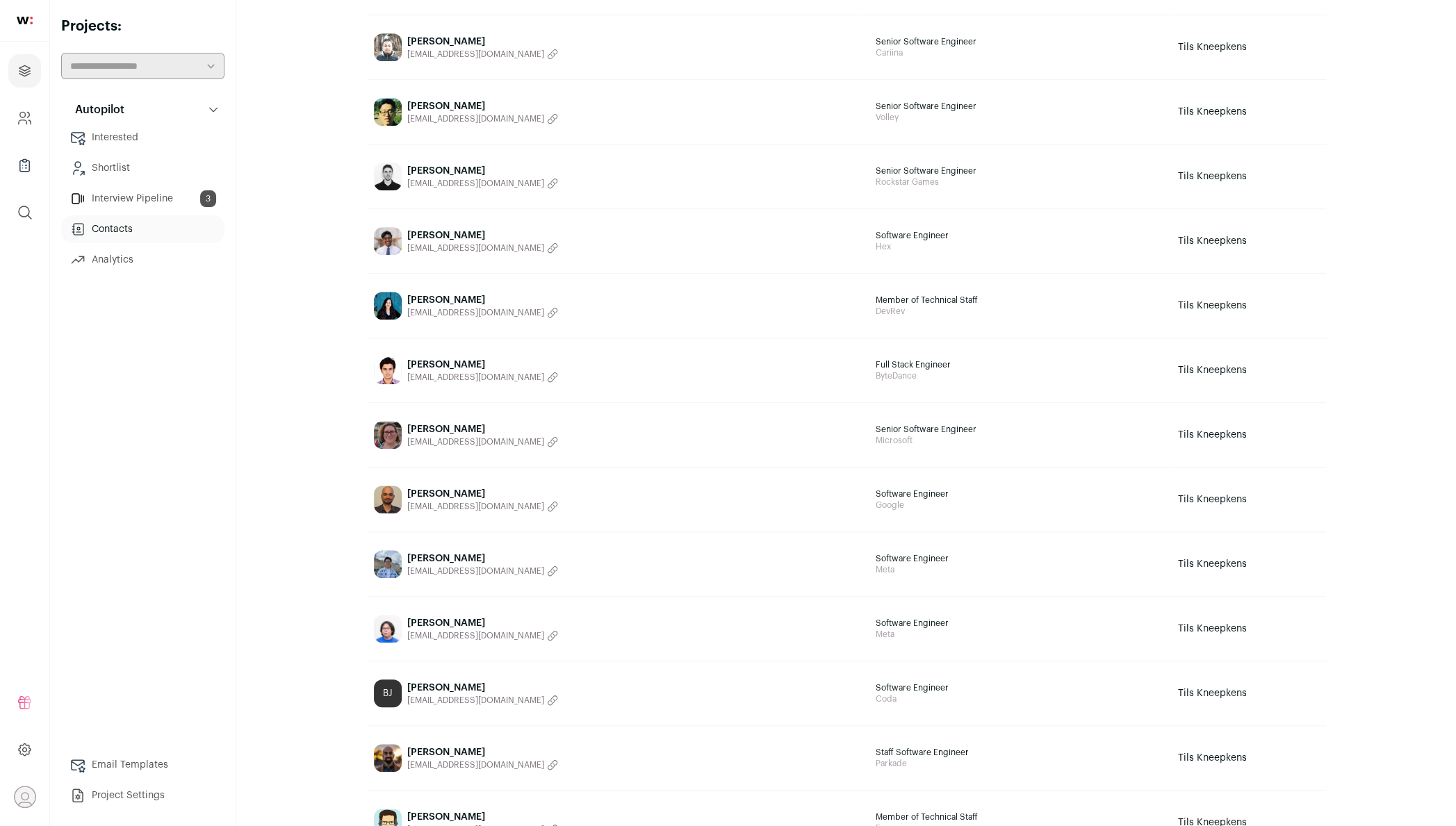
scroll to position [1038, 0]
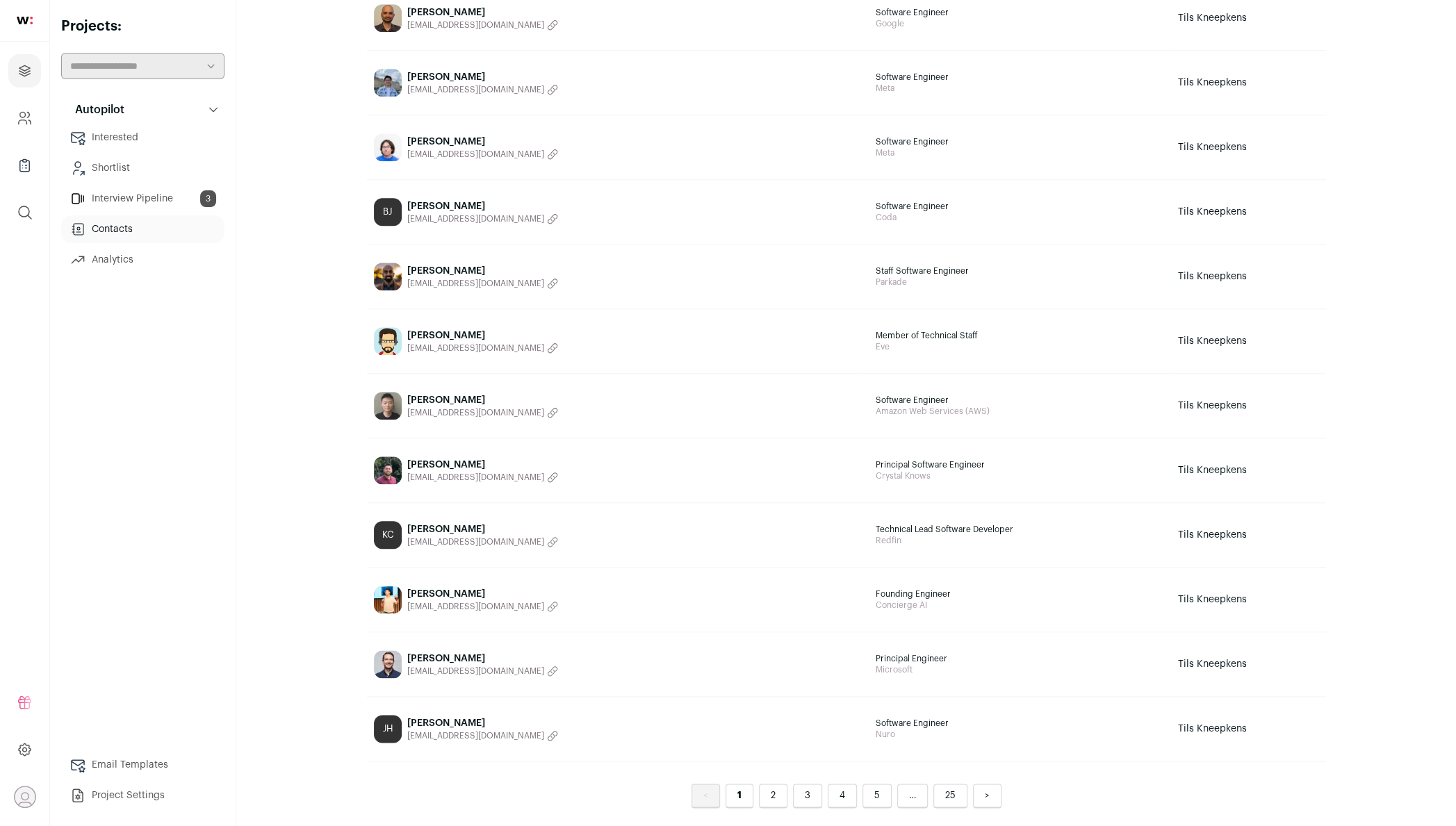
click at [768, 789] on link "2" at bounding box center [773, 795] width 28 height 24
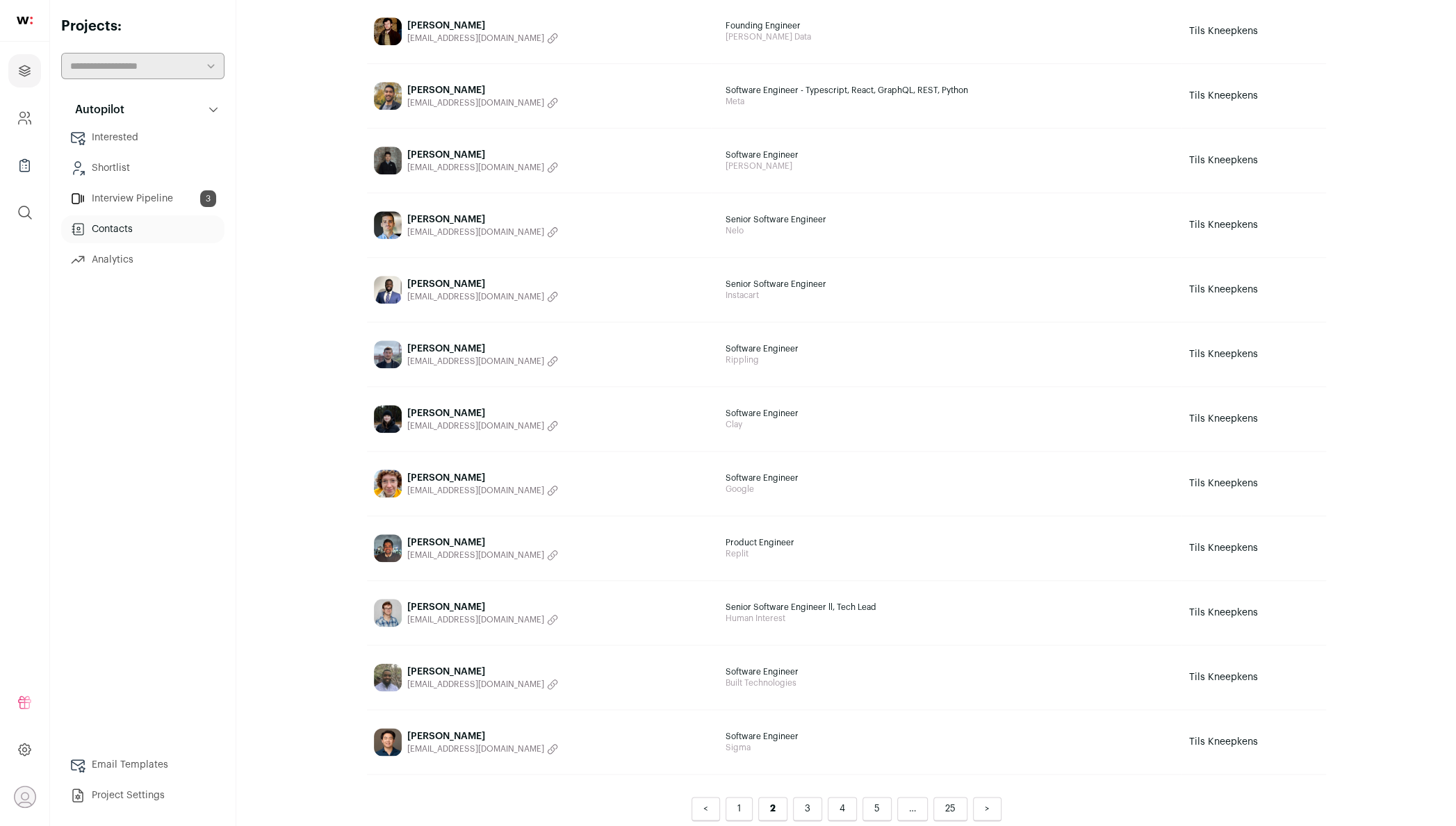
scroll to position [1038, 0]
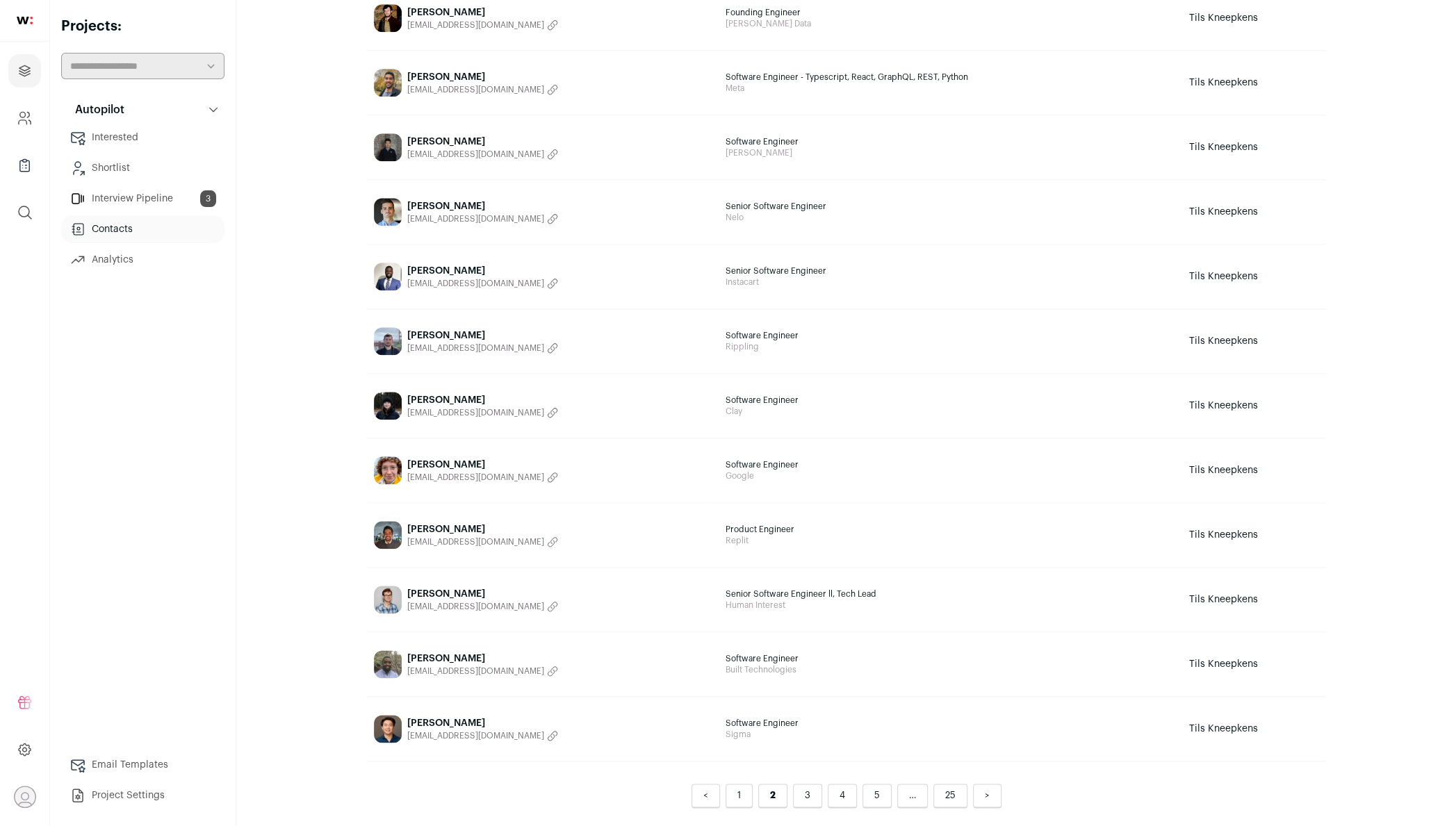
click at [624, 254] on td "Peter Thorpe petethorpe13@gmail.com" at bounding box center [540, 277] width 345 height 64
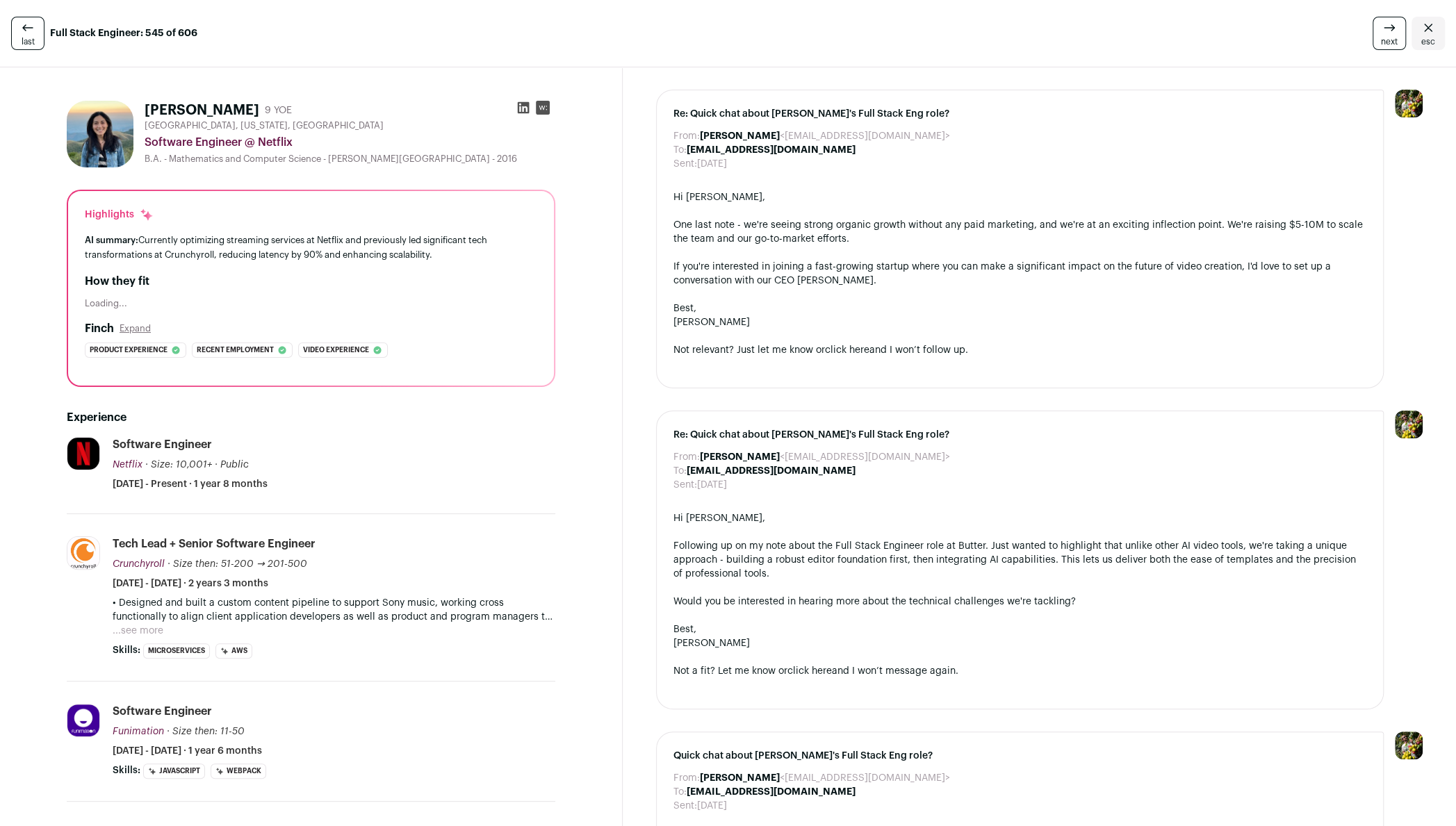
click at [525, 105] on icon at bounding box center [523, 108] width 12 height 12
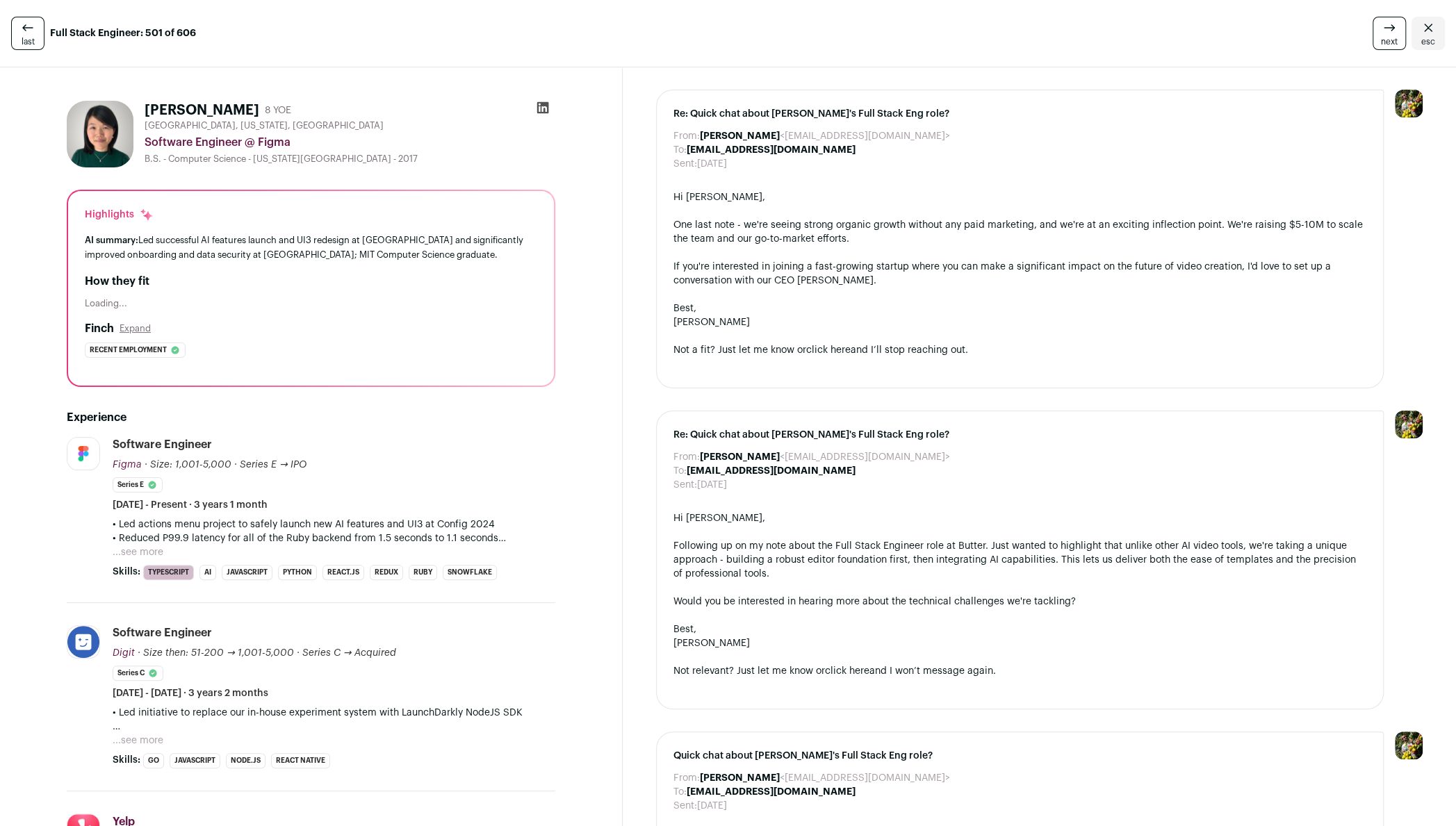
click at [548, 109] on icon at bounding box center [542, 108] width 12 height 12
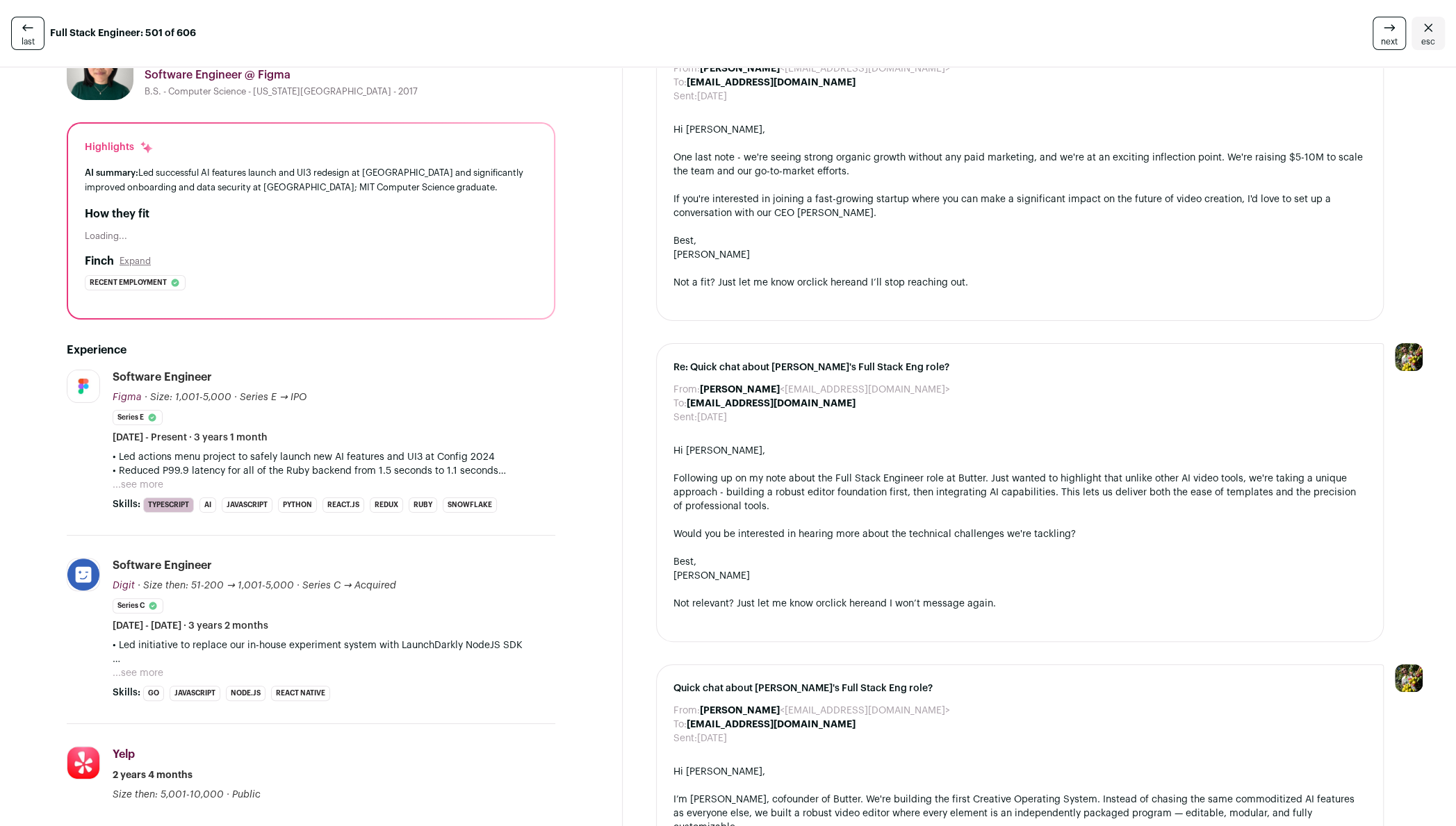
scroll to position [51, 0]
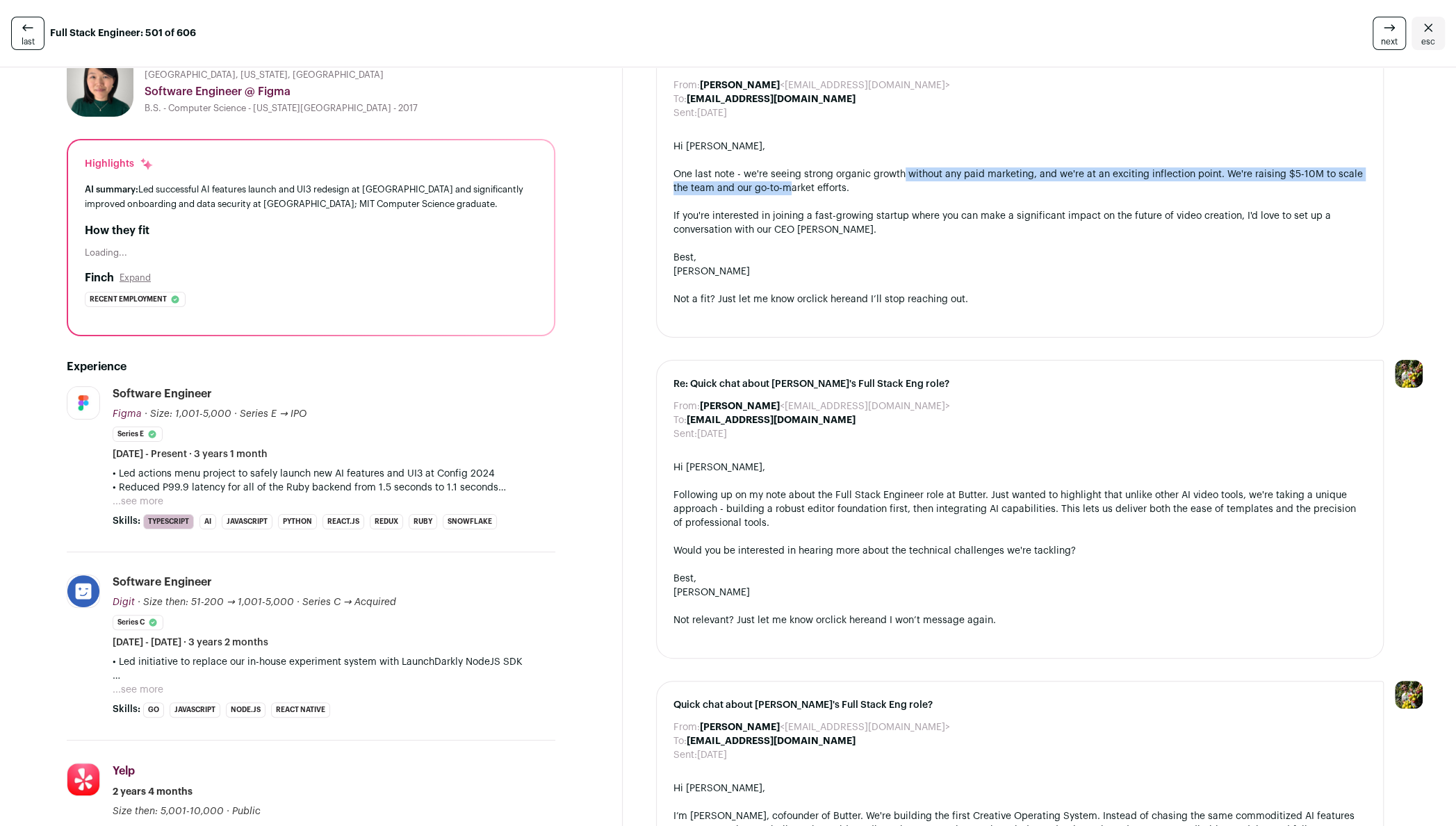
drag, startPoint x: 792, startPoint y: 181, endPoint x: 903, endPoint y: 176, distance: 111.1
click at [903, 176] on div "One last note - we're seeing strong organic growth without any paid marketing, …" at bounding box center [1020, 181] width 693 height 28
click at [920, 174] on div "One last note - we're seeing strong organic growth without any paid marketing, …" at bounding box center [1020, 181] width 693 height 28
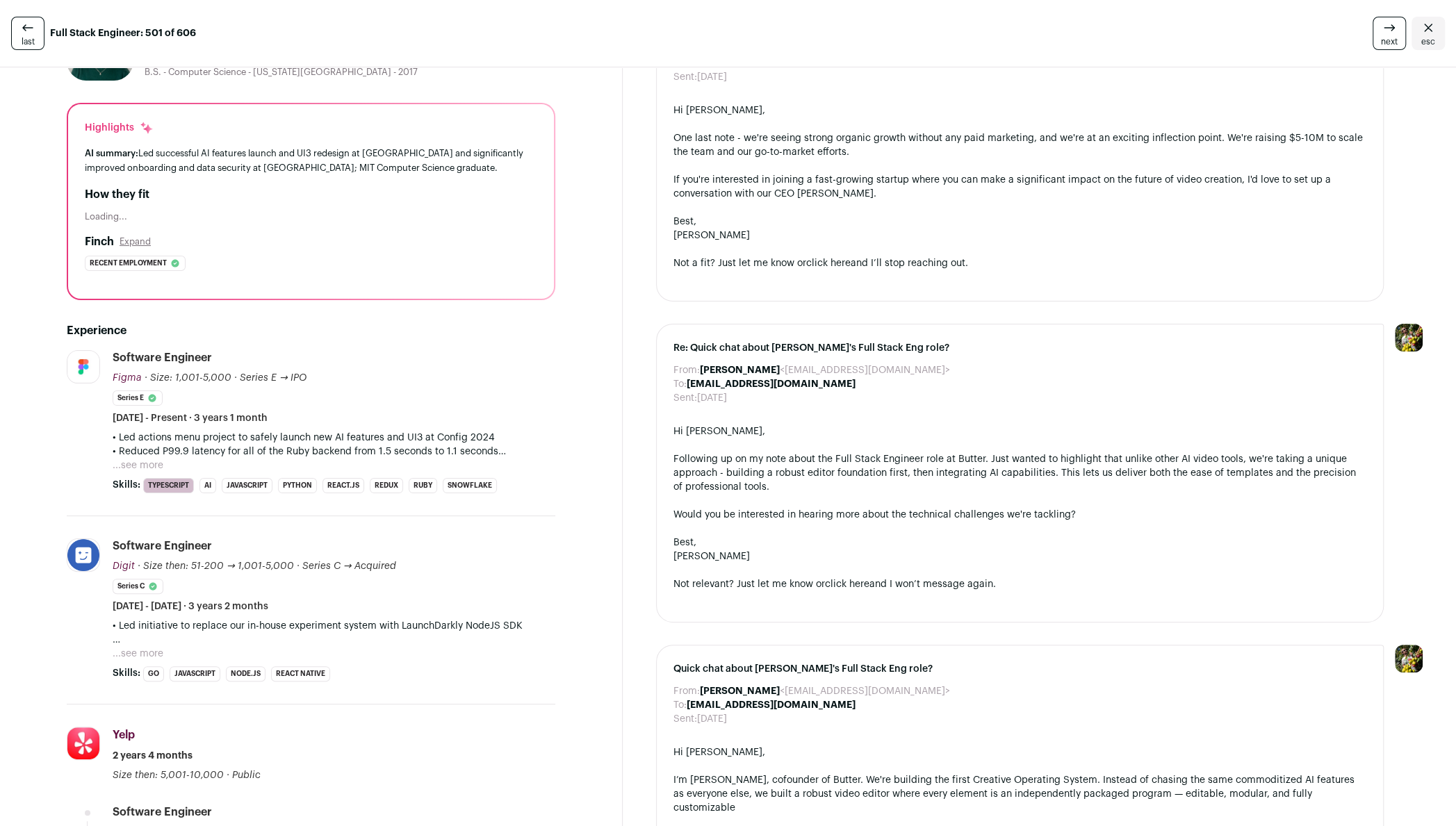
scroll to position [62, 0]
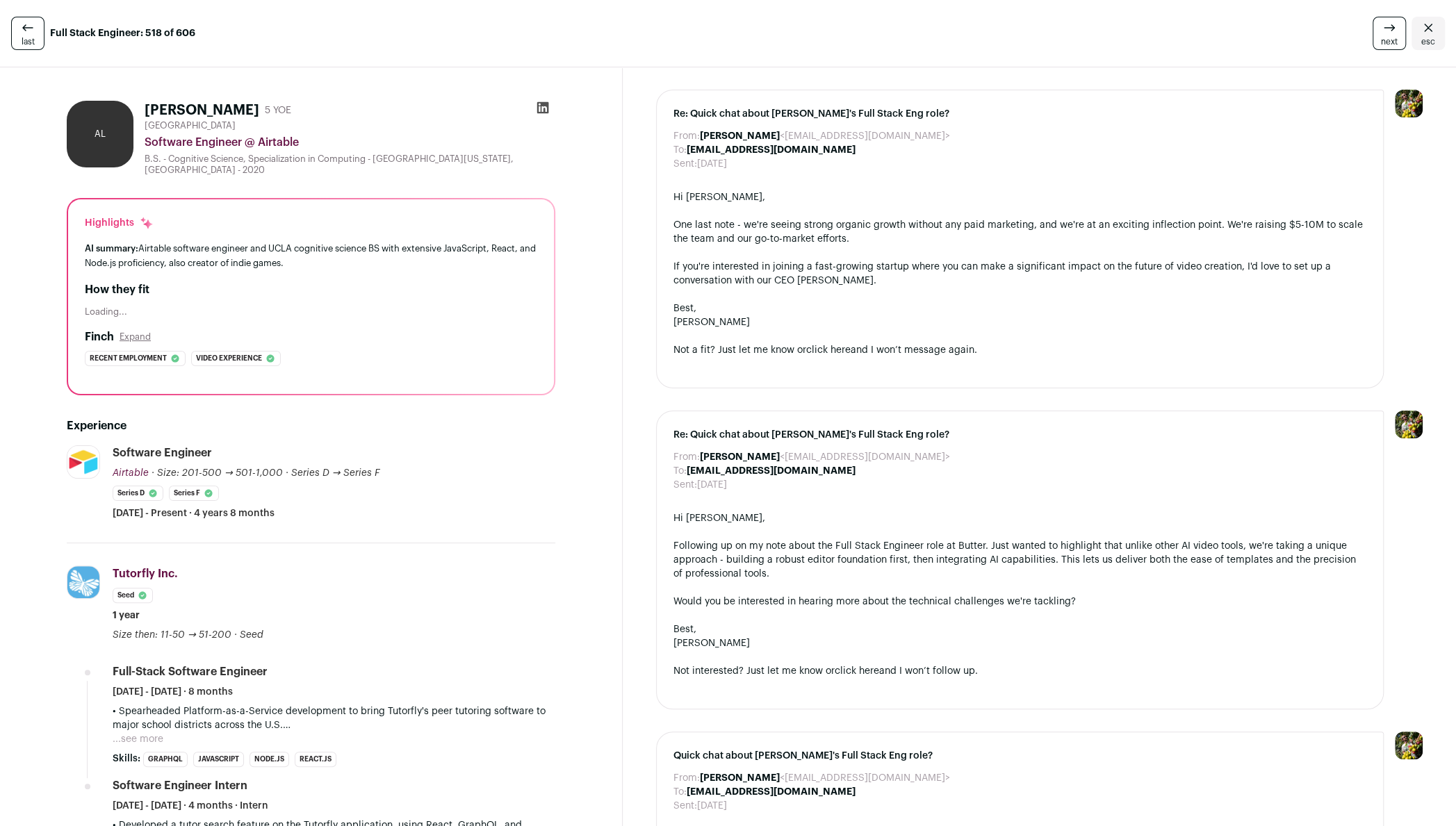
click at [1428, 36] on span "esc" at bounding box center [1428, 42] width 14 height 11
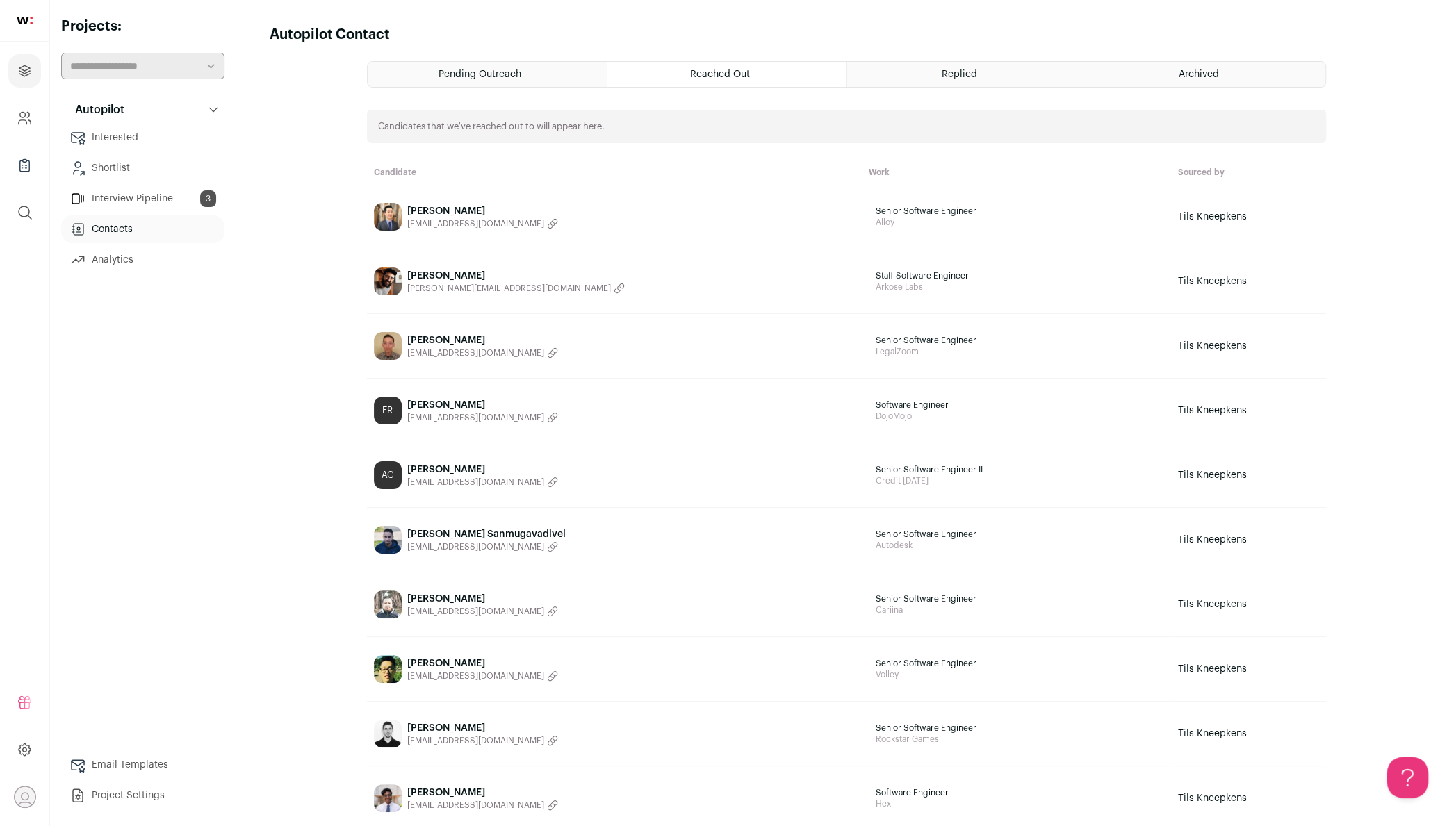
click at [968, 84] on div "Replied" at bounding box center [967, 74] width 239 height 25
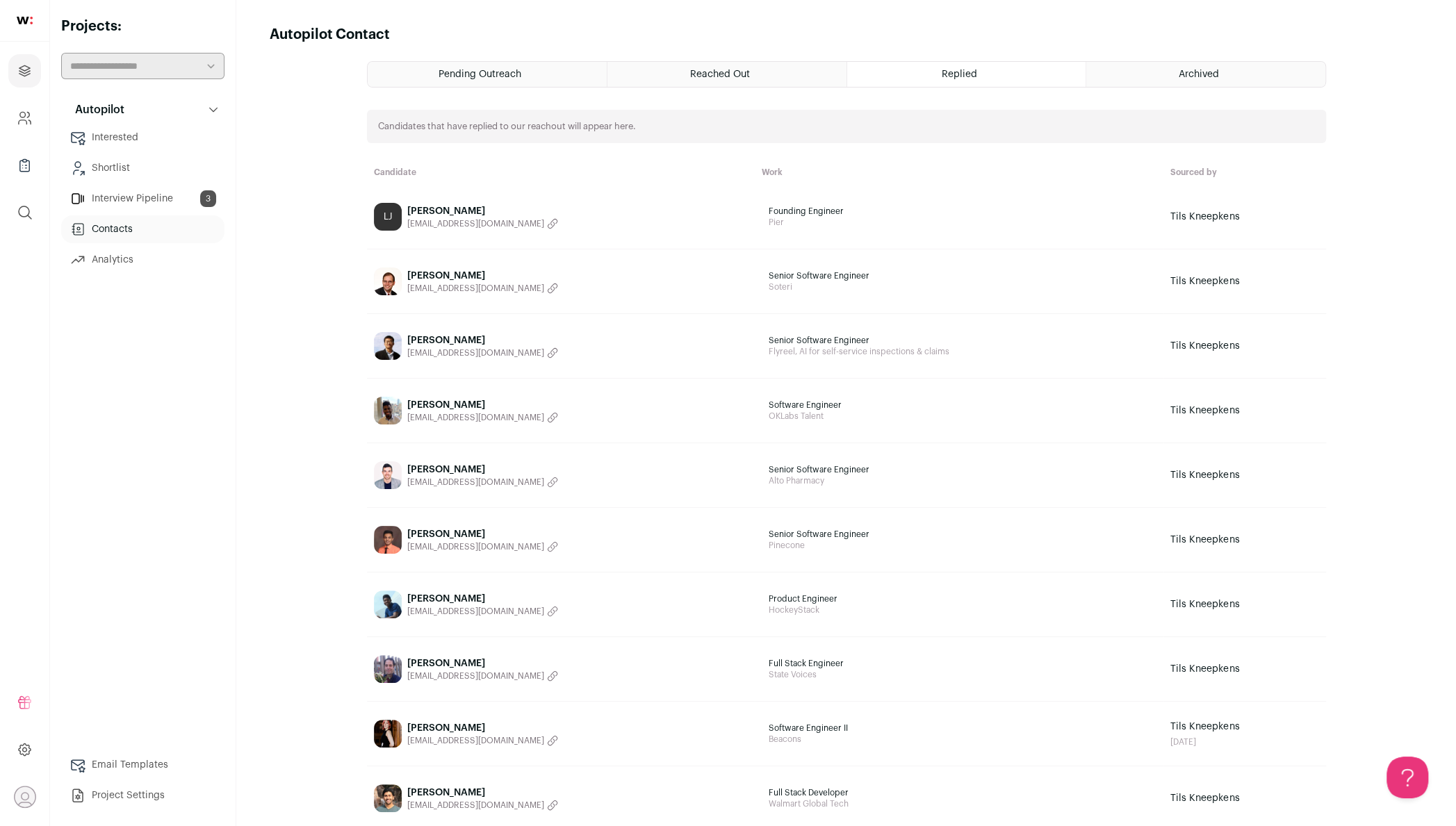
click at [113, 138] on link "Interested" at bounding box center [142, 137] width 163 height 28
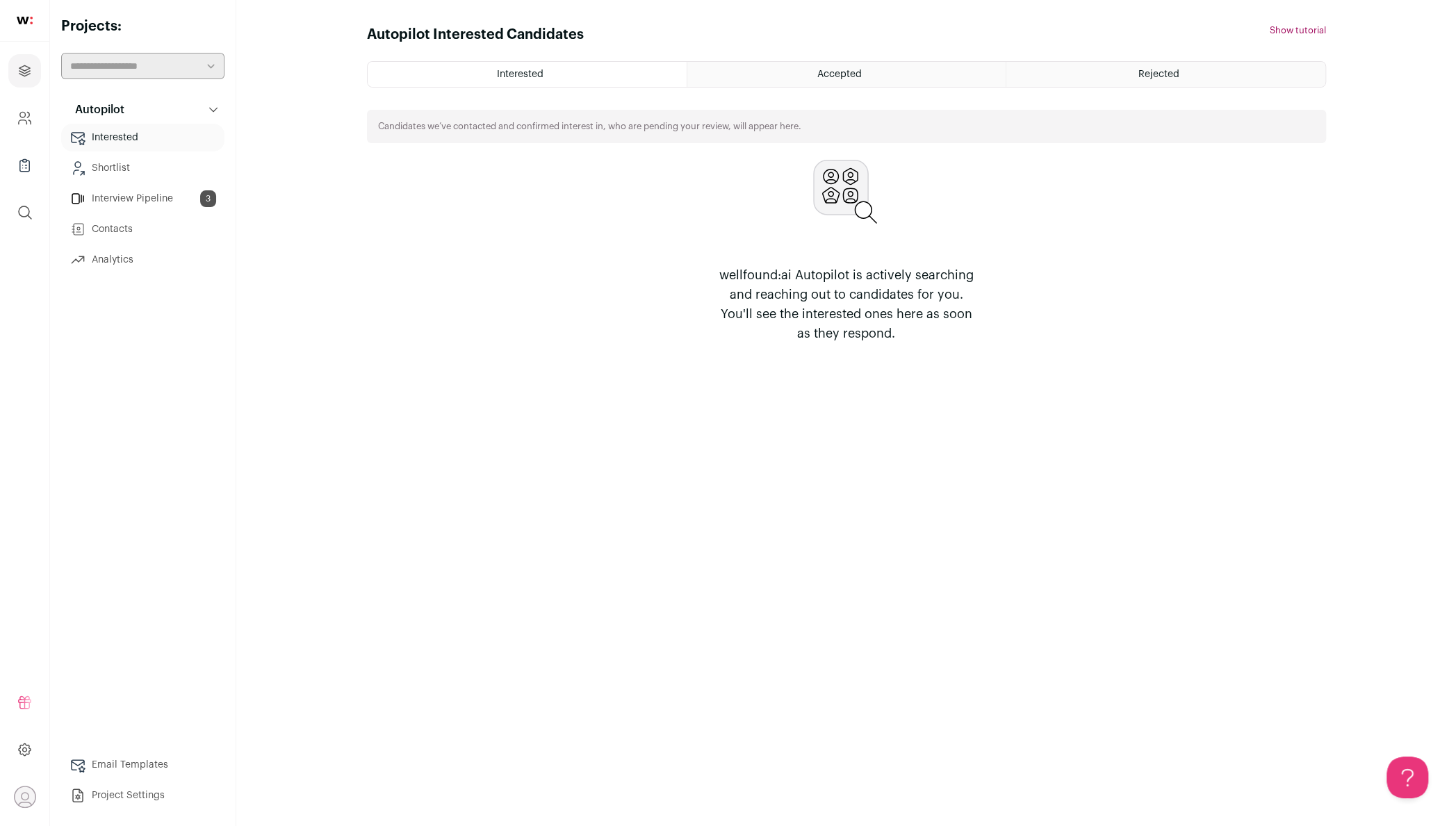
click at [587, 63] on div "Interested" at bounding box center [527, 74] width 319 height 25
click at [554, 66] on div "Interested" at bounding box center [527, 74] width 319 height 25
click at [792, 74] on div "Accepted" at bounding box center [846, 74] width 318 height 25
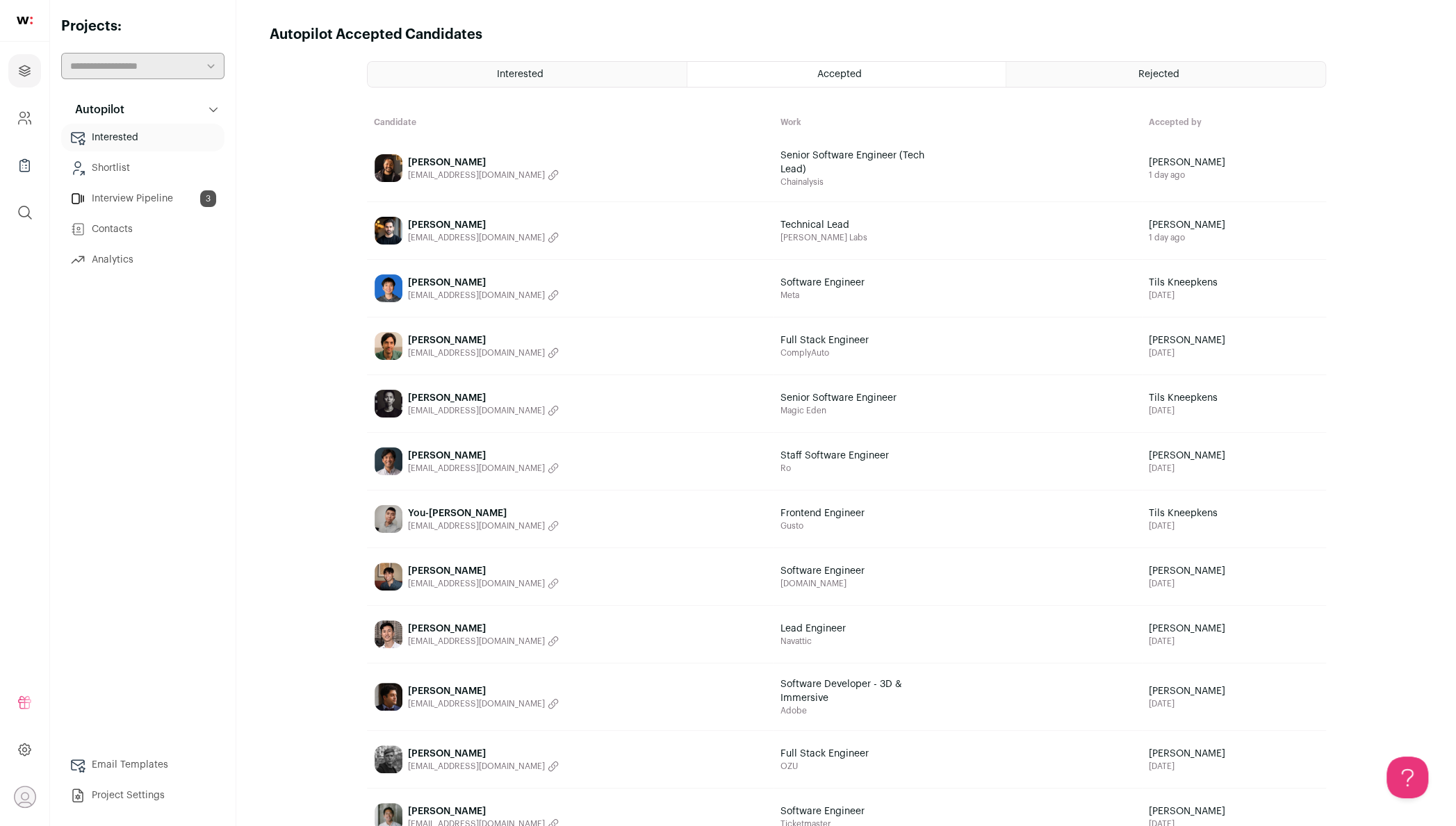
scroll to position [99, 0]
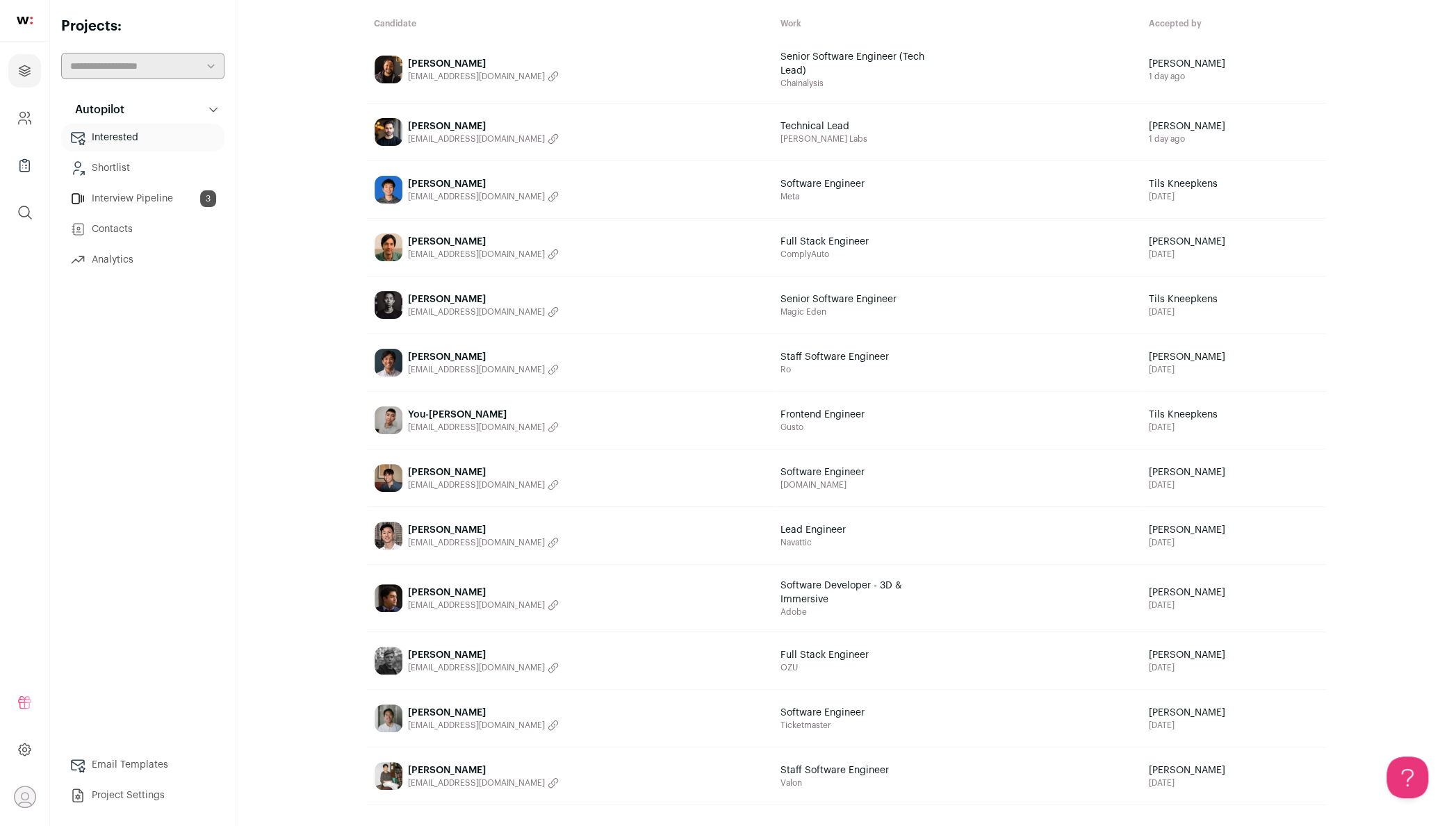
click at [552, 530] on link "[PERSON_NAME] [EMAIL_ADDRESS][DOMAIN_NAME]" at bounding box center [570, 535] width 406 height 55
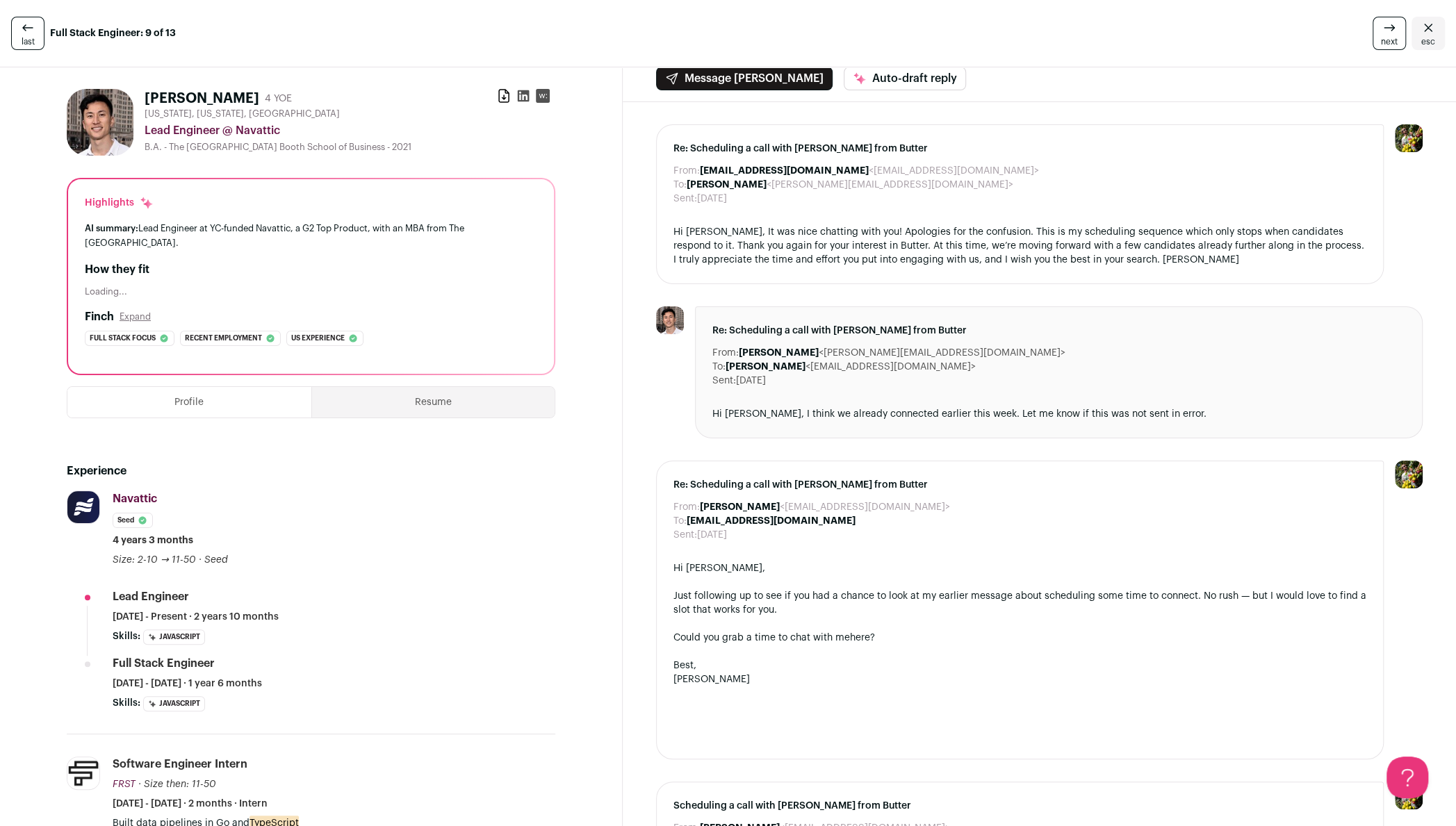
scroll to position [11, 0]
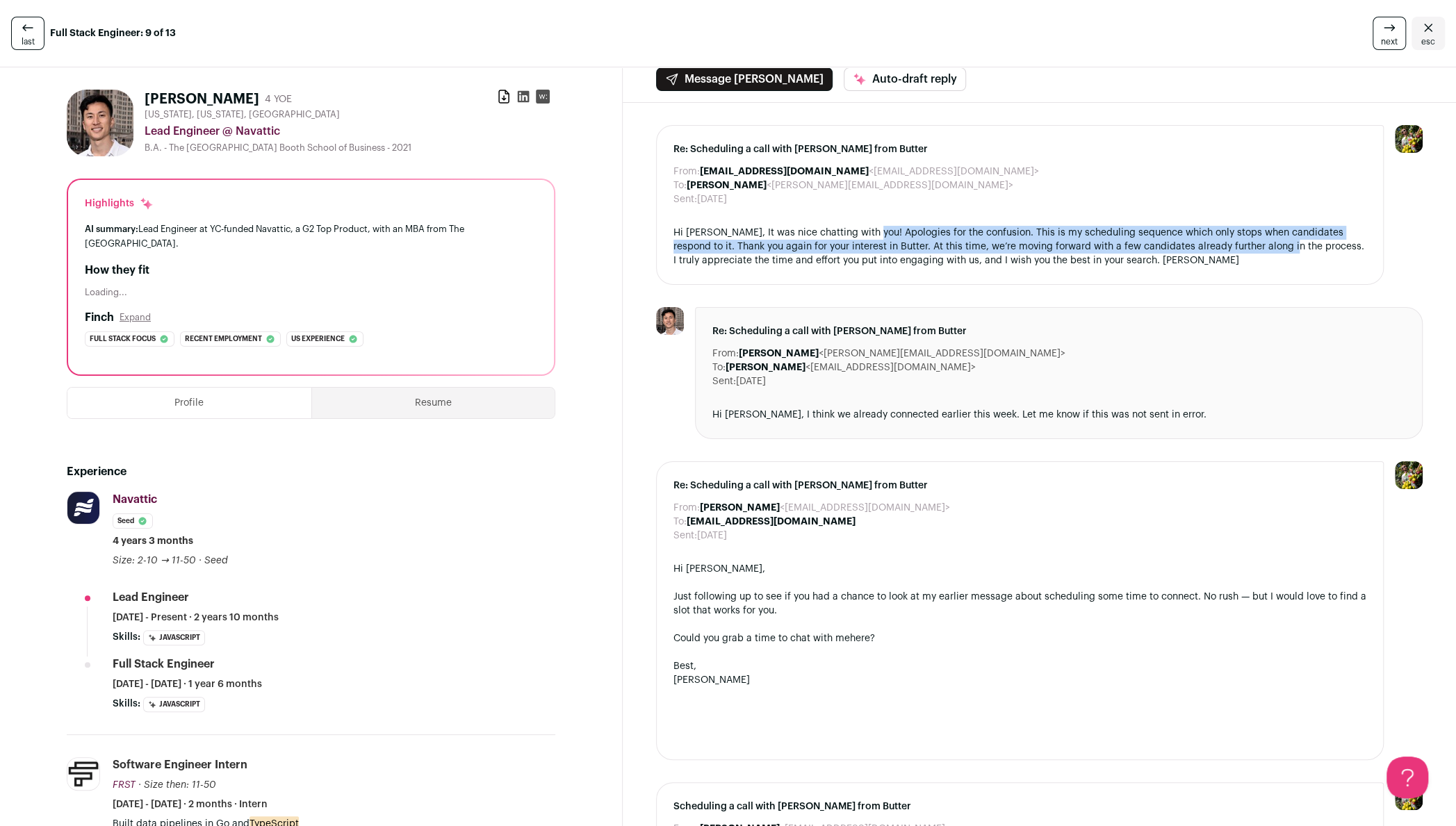
drag, startPoint x: 864, startPoint y: 231, endPoint x: 1262, endPoint y: 241, distance: 398.1
click at [1262, 241] on div "Hi [PERSON_NAME], It was nice chatting with you! Apologies for the confusion. T…" at bounding box center [1020, 247] width 693 height 42
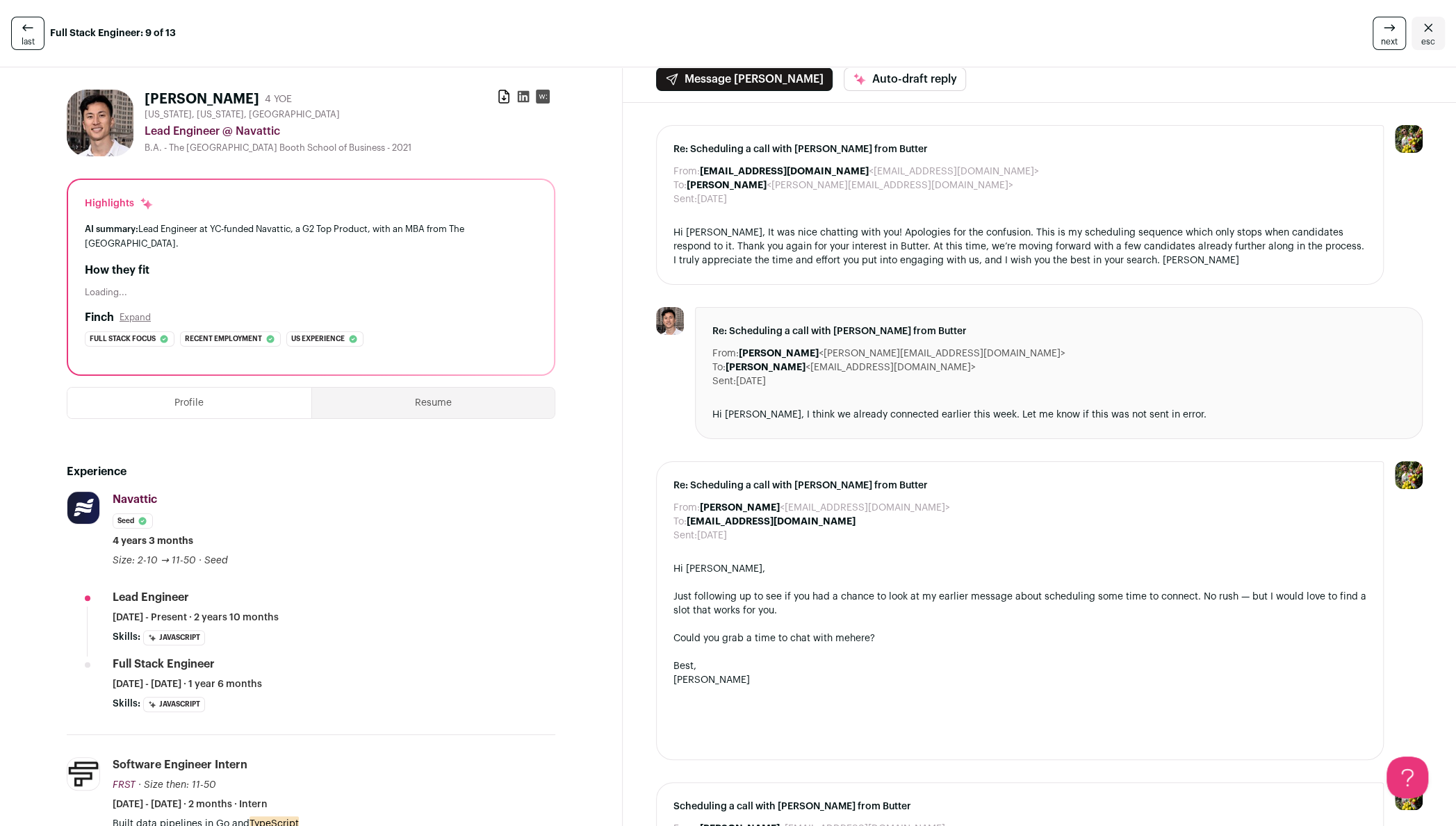
click at [1263, 268] on div "Re: Scheduling a call with [PERSON_NAME] from Butter From: [EMAIL_ADDRESS][DOMA…" at bounding box center [1020, 205] width 728 height 160
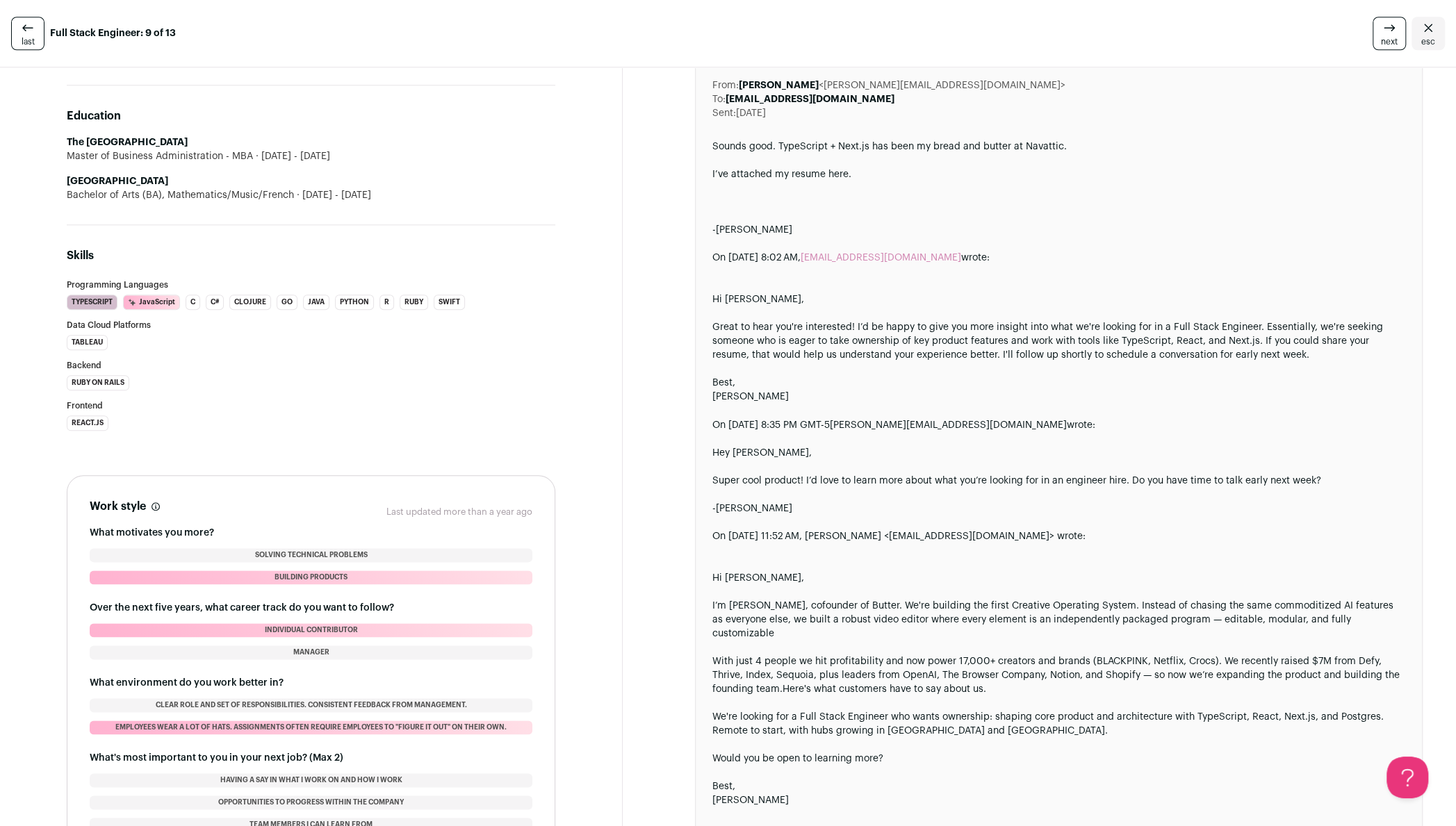
scroll to position [1229, 0]
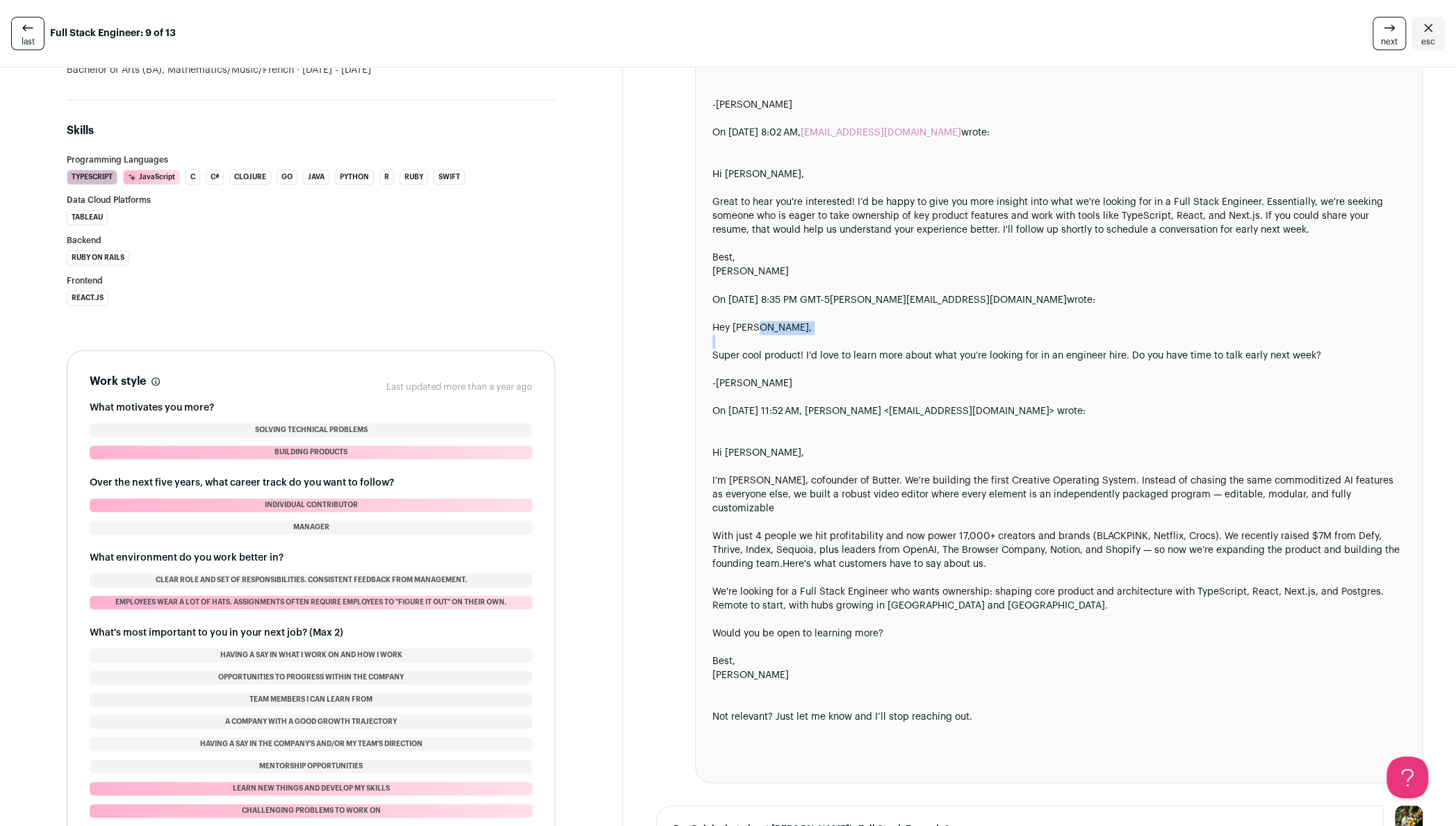
drag, startPoint x: 710, startPoint y: 352, endPoint x: 1015, endPoint y: 328, distance: 305.9
click at [1015, 328] on div "Re: Quick chat about [PERSON_NAME]'s Full Stack Eng role? From: [PERSON_NAME] <…" at bounding box center [1059, 348] width 728 height 869
drag, startPoint x: 1060, startPoint y: 338, endPoint x: 1131, endPoint y: 345, distance: 71.3
click at [1131, 345] on div "Hey [PERSON_NAME], Super cool product! I’d love to learn more about what you’re…" at bounding box center [1059, 543] width 693 height 444
drag, startPoint x: 748, startPoint y: 209, endPoint x: 816, endPoint y: 207, distance: 68.0
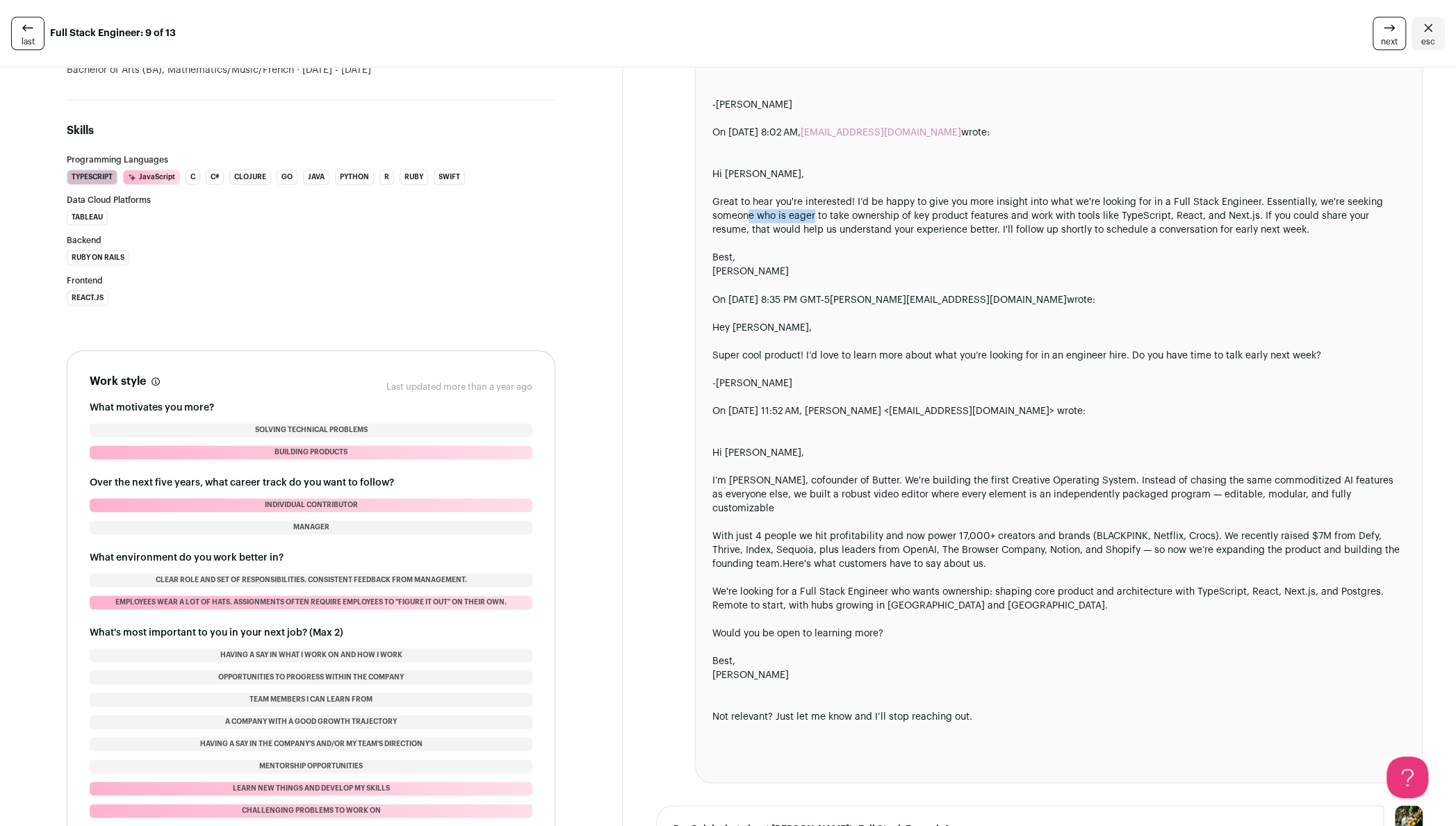
click at [816, 207] on div "Great to hear you're interested! I’d be happy to give you more insight into wha…" at bounding box center [1059, 216] width 693 height 42
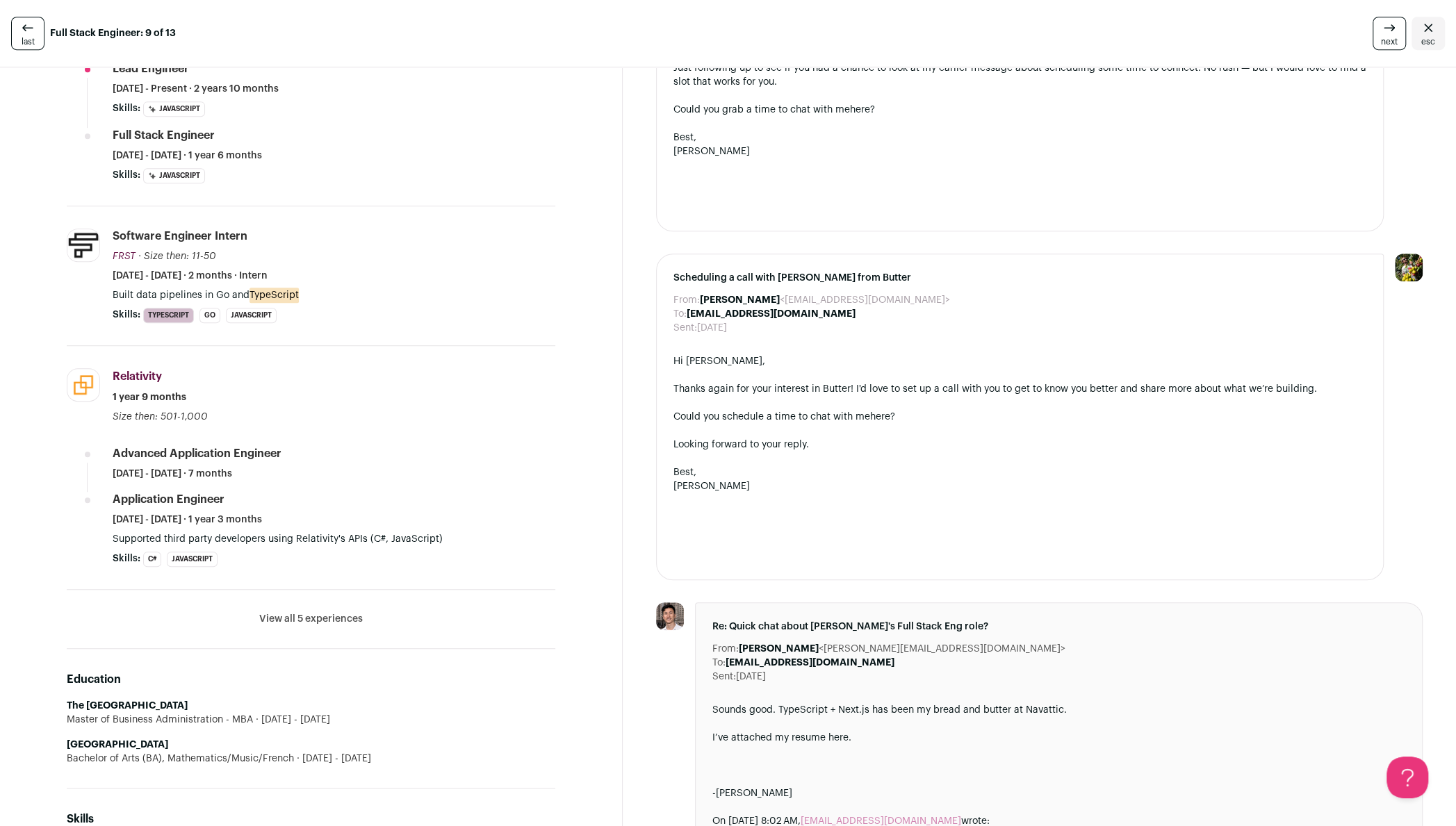
scroll to position [0, 0]
